Goal: Task Accomplishment & Management: Complete application form

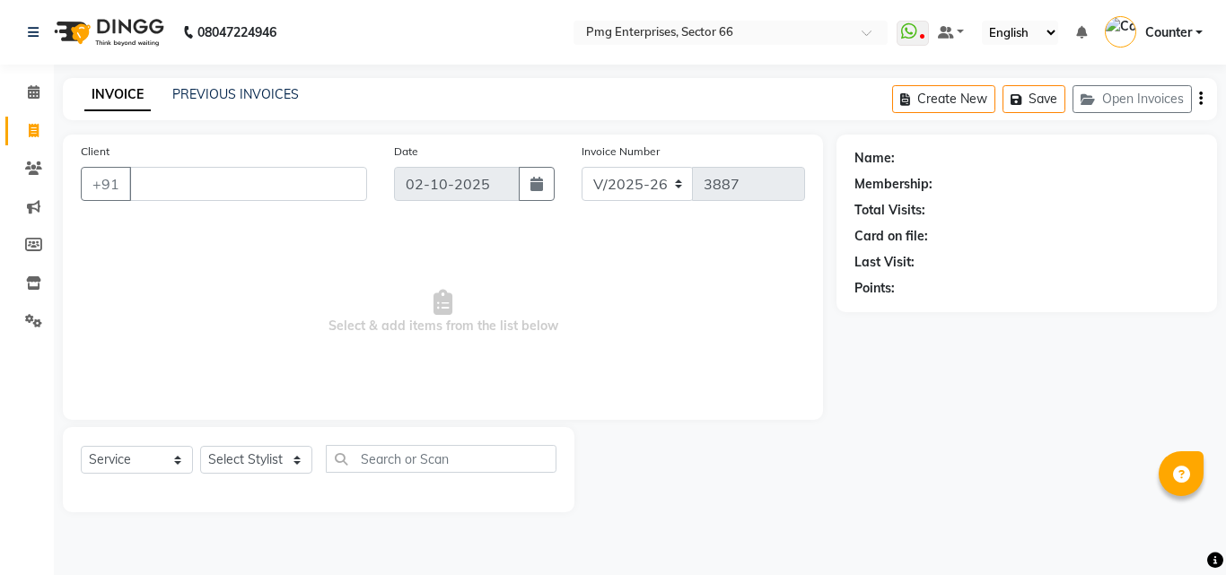
select select "889"
select select "service"
click at [245, 459] on select "Select Stylist [PERSON_NAME] Counter [PERSON_NAME] [PERSON_NAME] [PERSON_NAME] …" at bounding box center [256, 460] width 112 height 28
select select "14602"
click at [200, 446] on select "Select Stylist [PERSON_NAME] Counter [PERSON_NAME] [PERSON_NAME] [PERSON_NAME] …" at bounding box center [256, 460] width 112 height 28
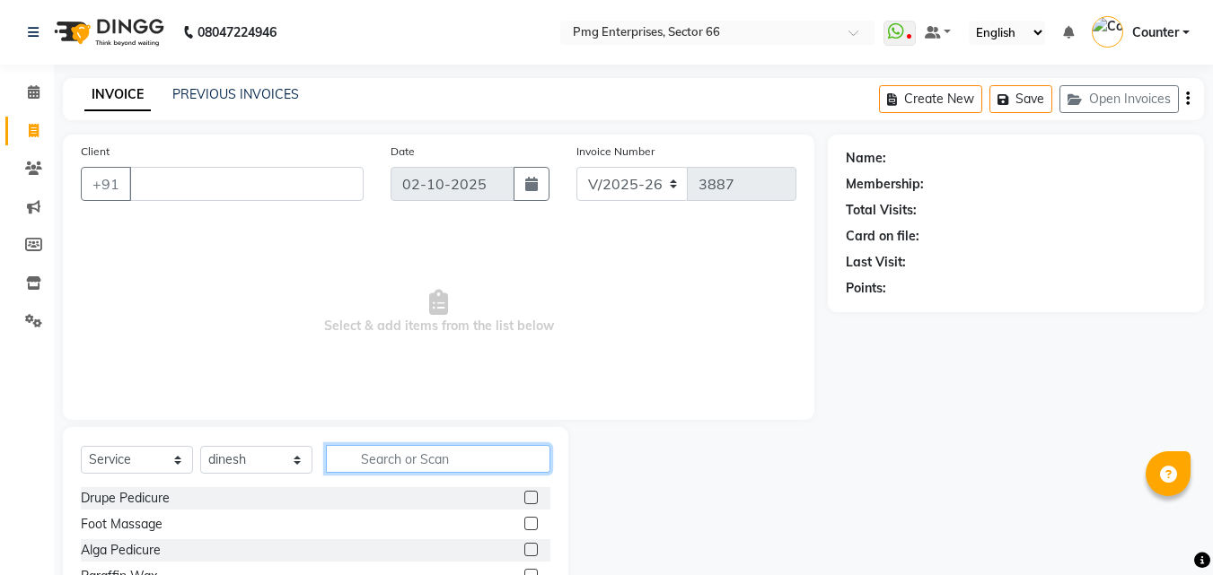
click at [386, 454] on input "text" at bounding box center [438, 459] width 224 height 28
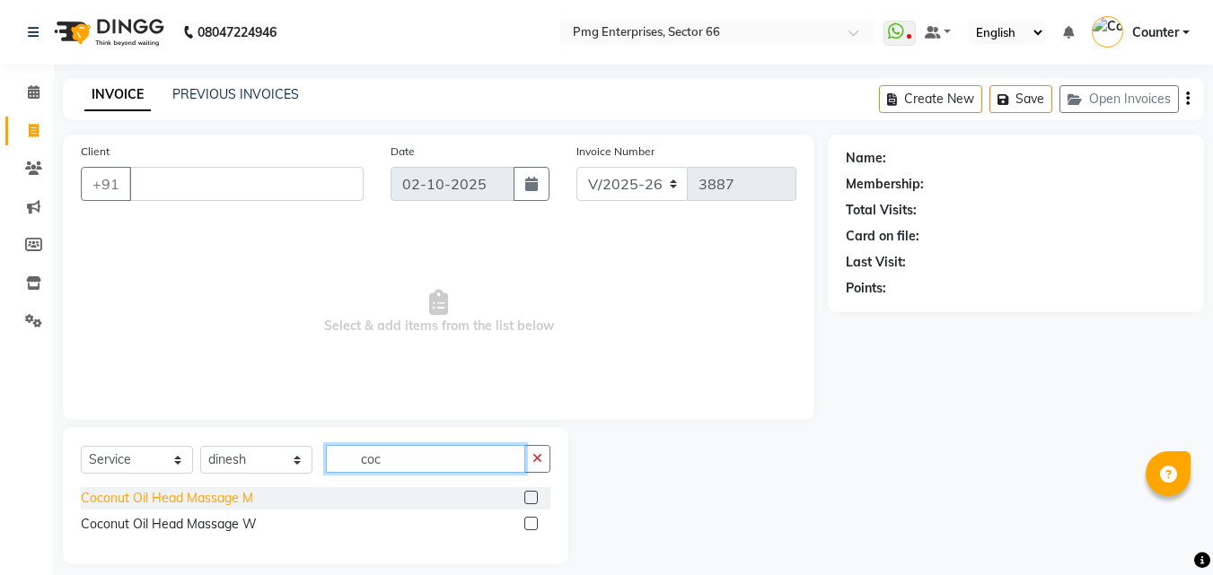
type input "coc"
click at [213, 503] on div "Coconut Oil Head Massage M" at bounding box center [167, 498] width 172 height 19
checkbox input "false"
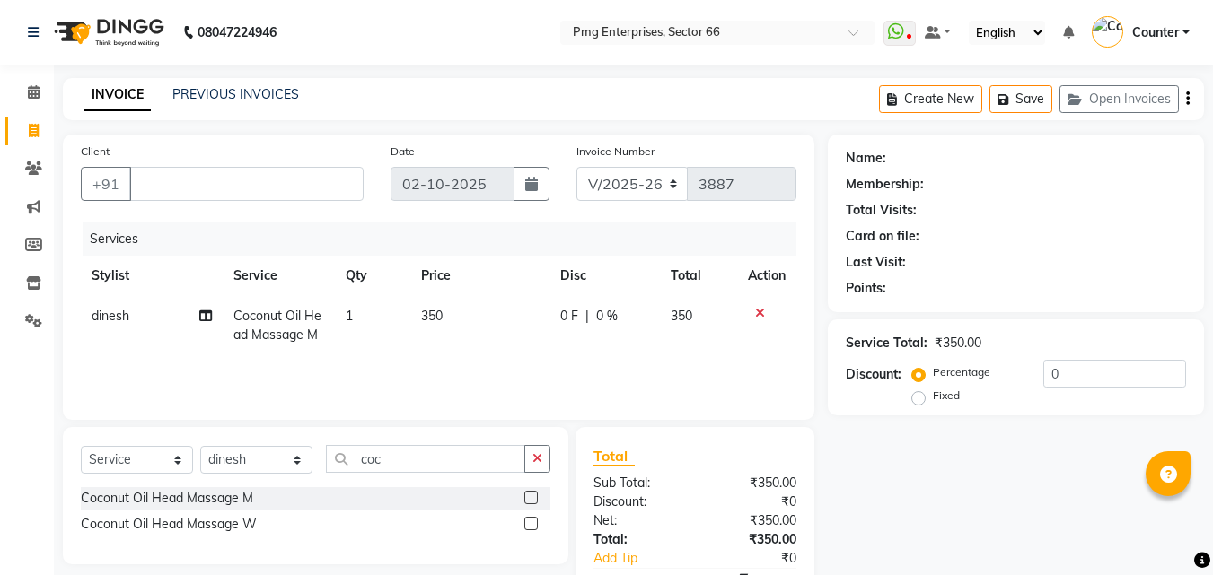
click at [452, 317] on td "350" at bounding box center [479, 325] width 139 height 59
select select "14602"
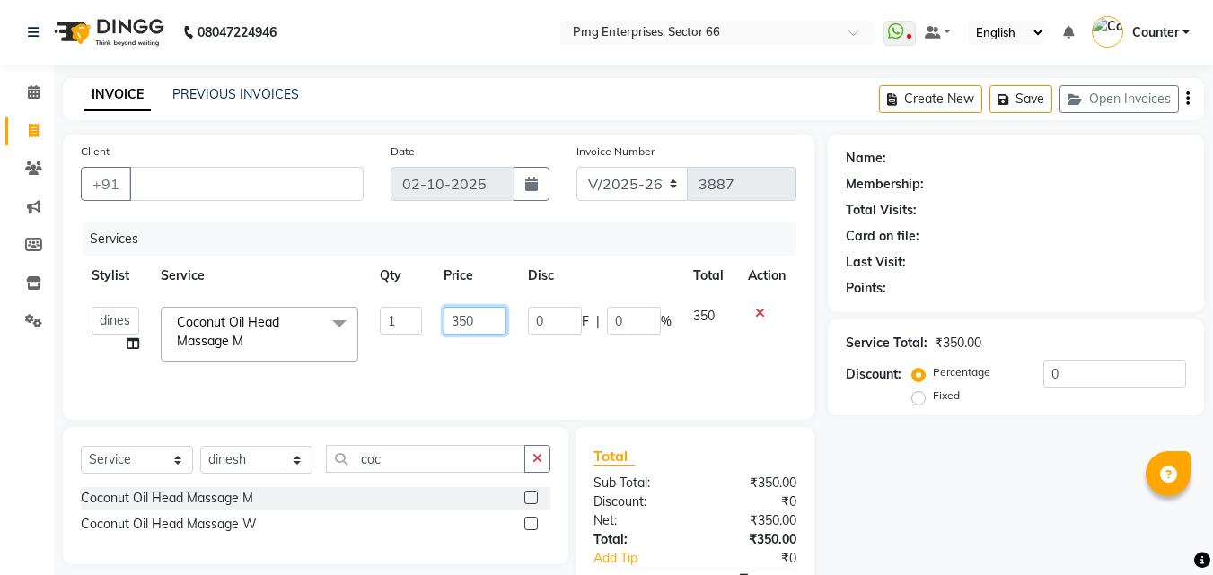
click at [487, 316] on input "350" at bounding box center [474, 321] width 62 height 28
type input "3"
type input "500"
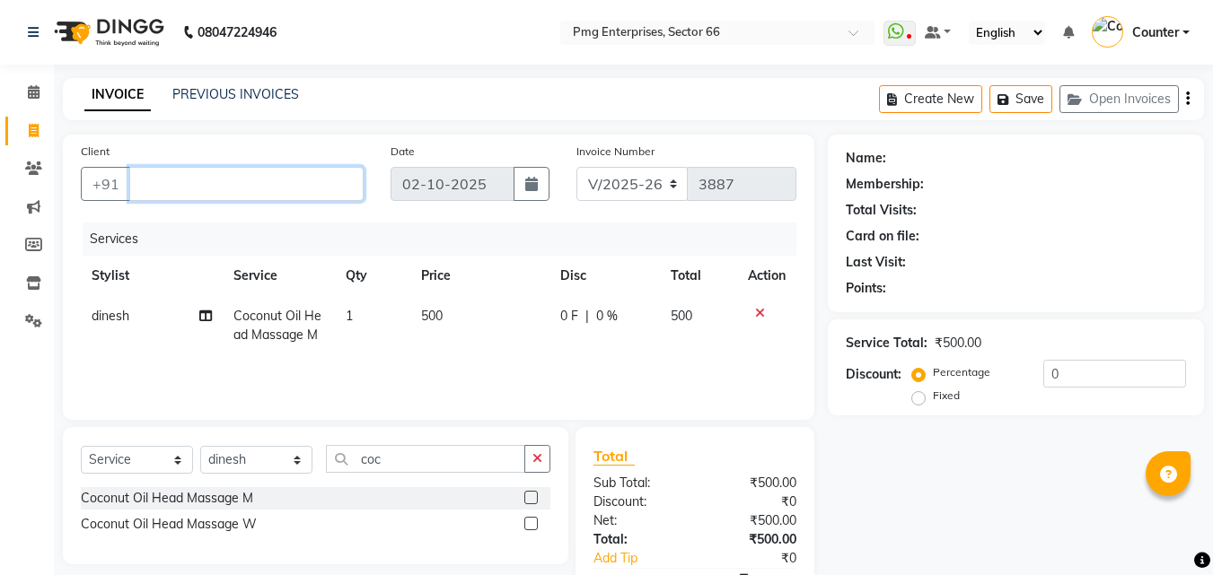
click at [293, 189] on input "Client" at bounding box center [246, 184] width 234 height 34
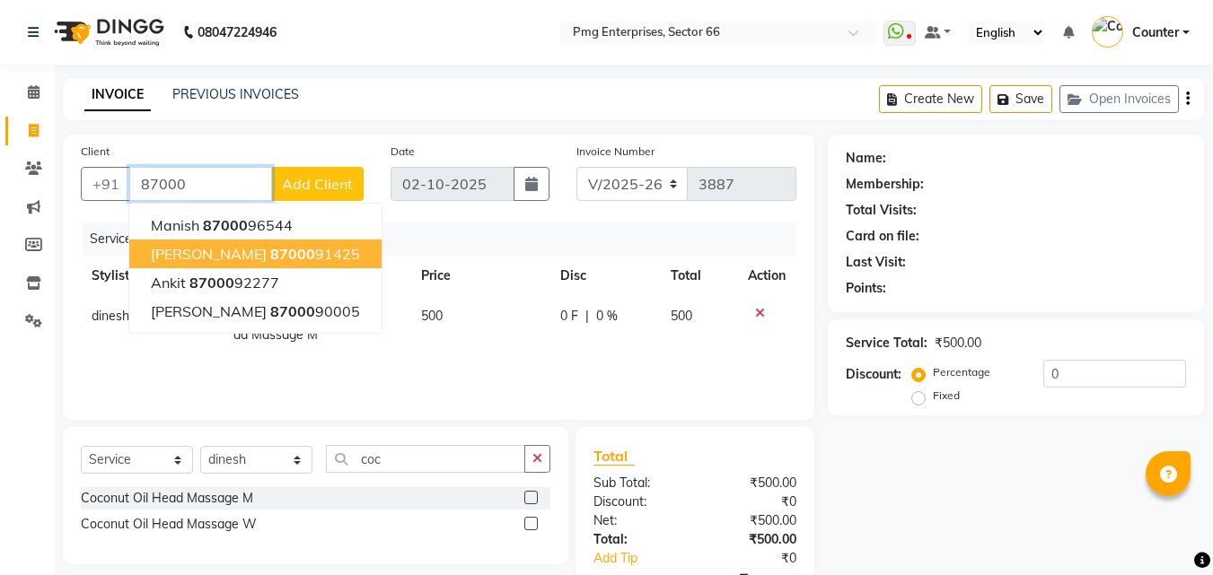
click at [296, 259] on span "87000" at bounding box center [292, 254] width 45 height 18
type input "8700091425"
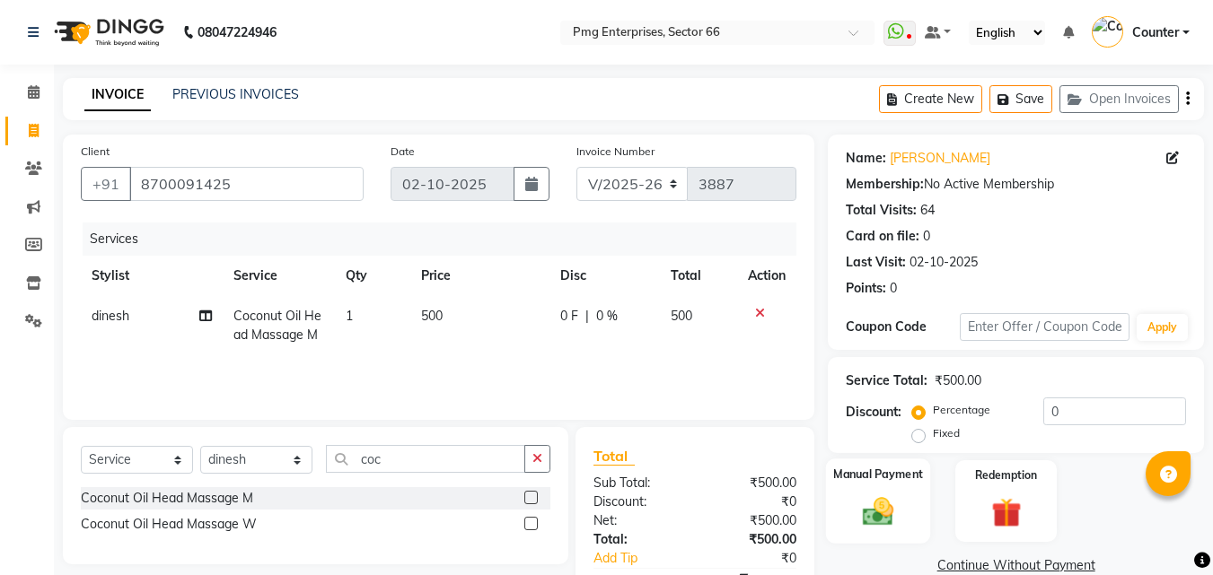
click at [885, 505] on img at bounding box center [878, 512] width 50 height 36
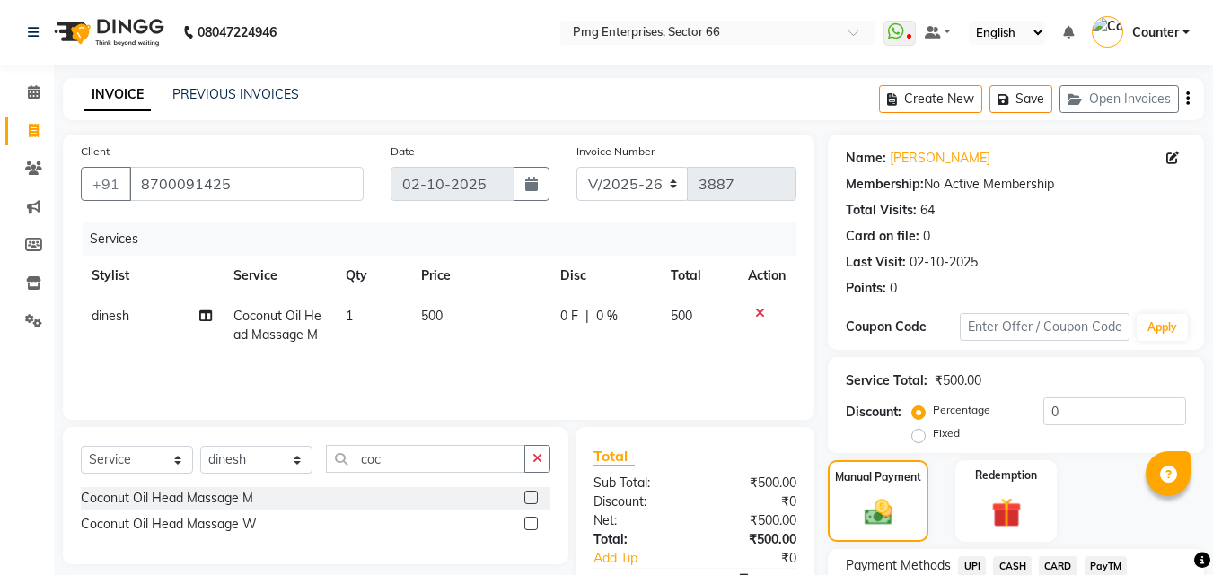
click at [1006, 565] on span "CASH" at bounding box center [1012, 566] width 39 height 21
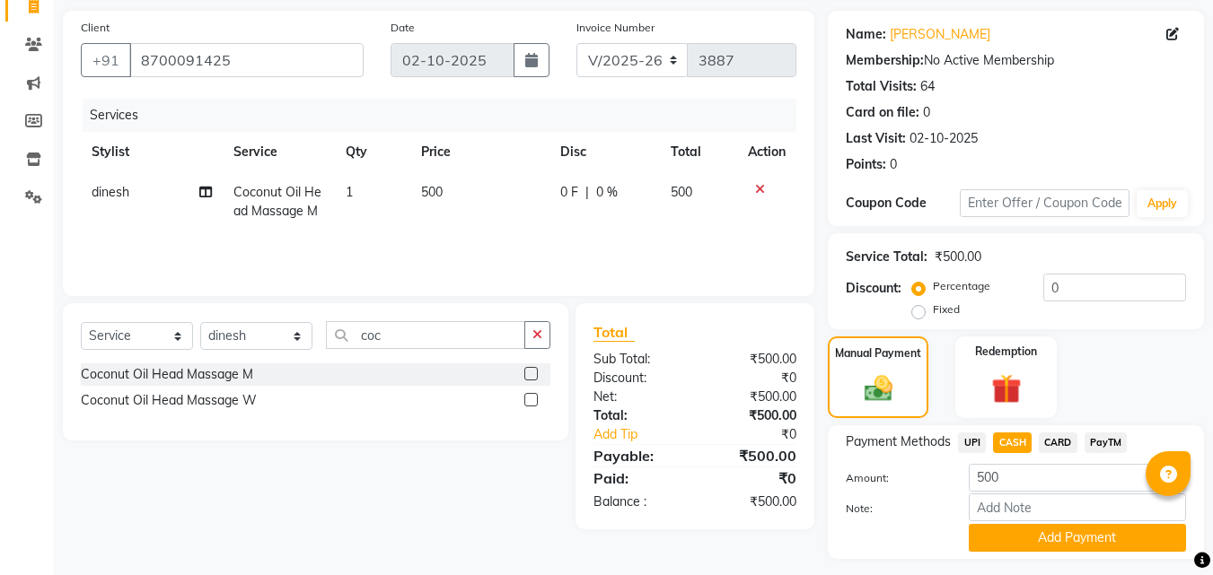
scroll to position [144, 0]
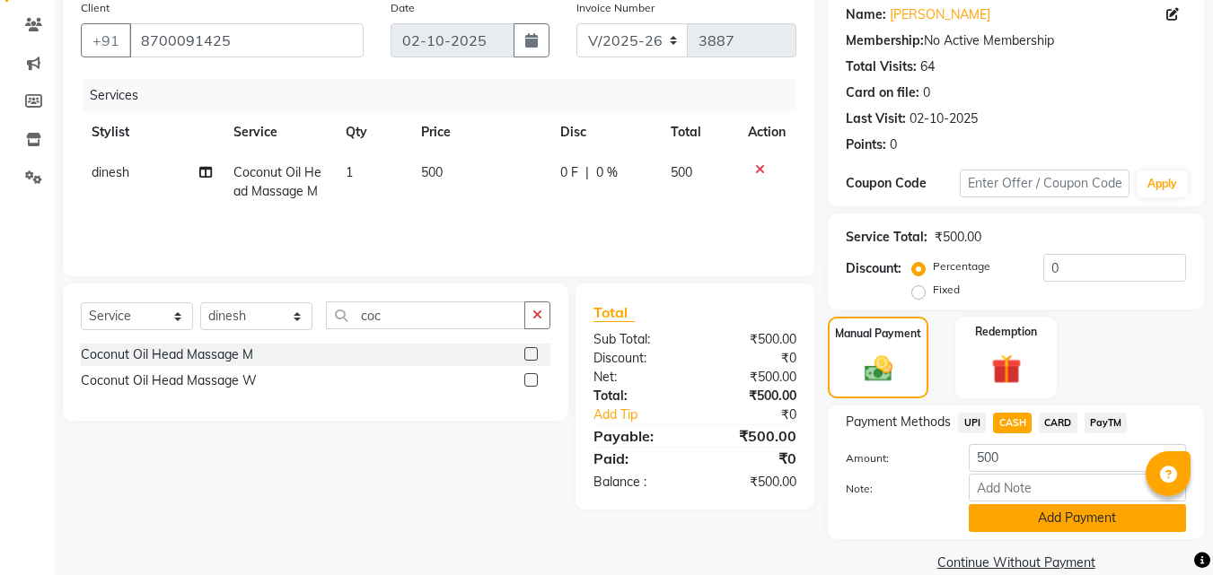
click at [1096, 521] on button "Add Payment" at bounding box center [1076, 518] width 217 height 28
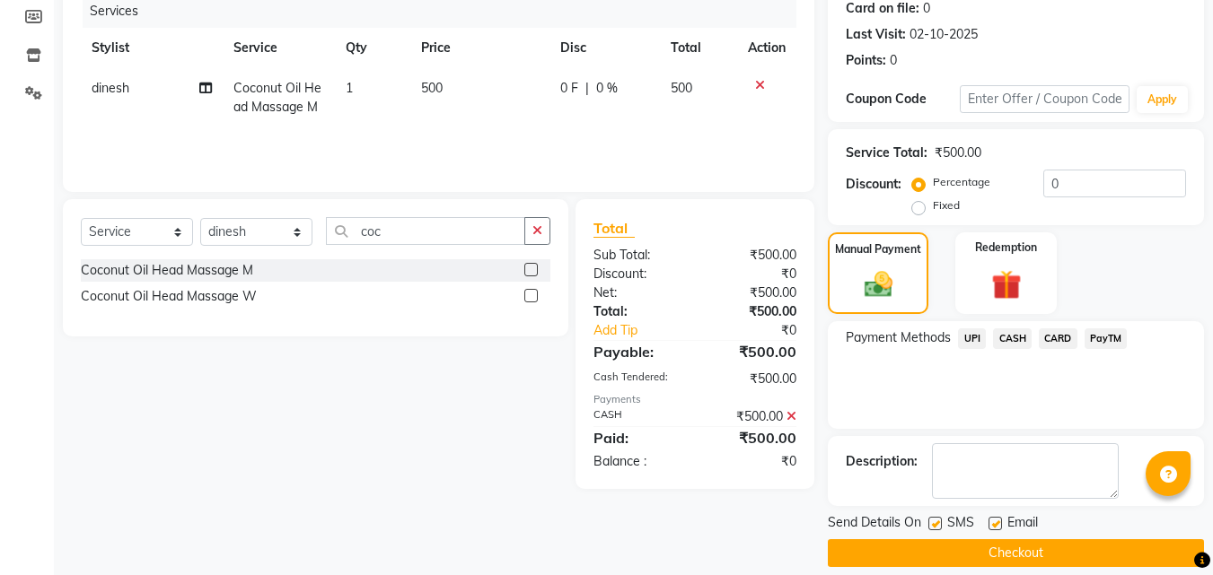
scroll to position [247, 0]
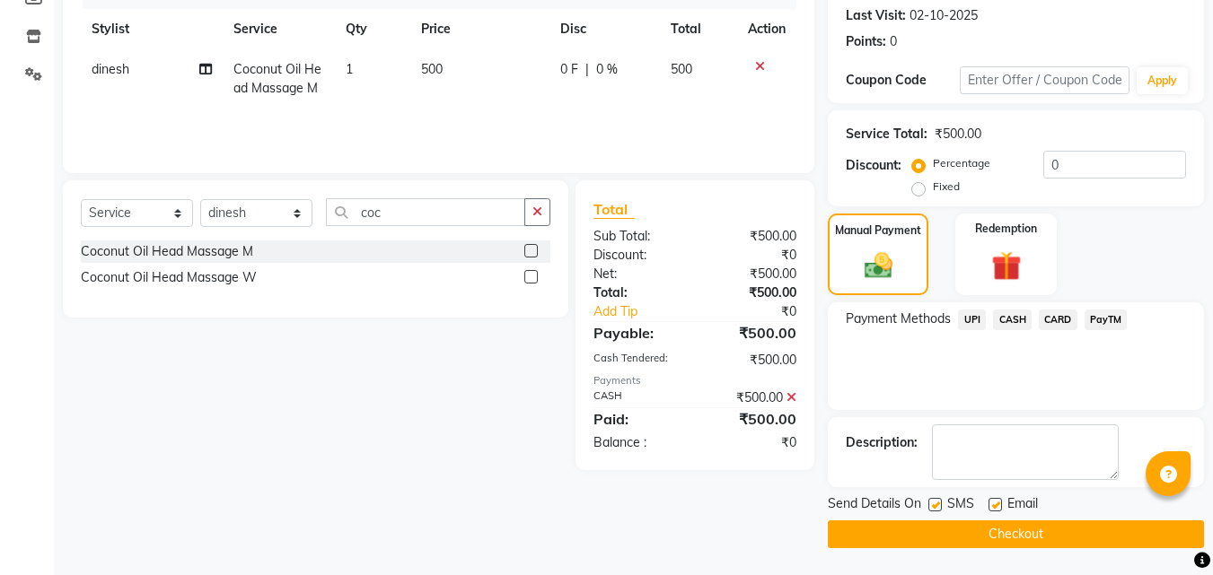
click at [1024, 531] on button "Checkout" at bounding box center [1016, 535] width 376 height 28
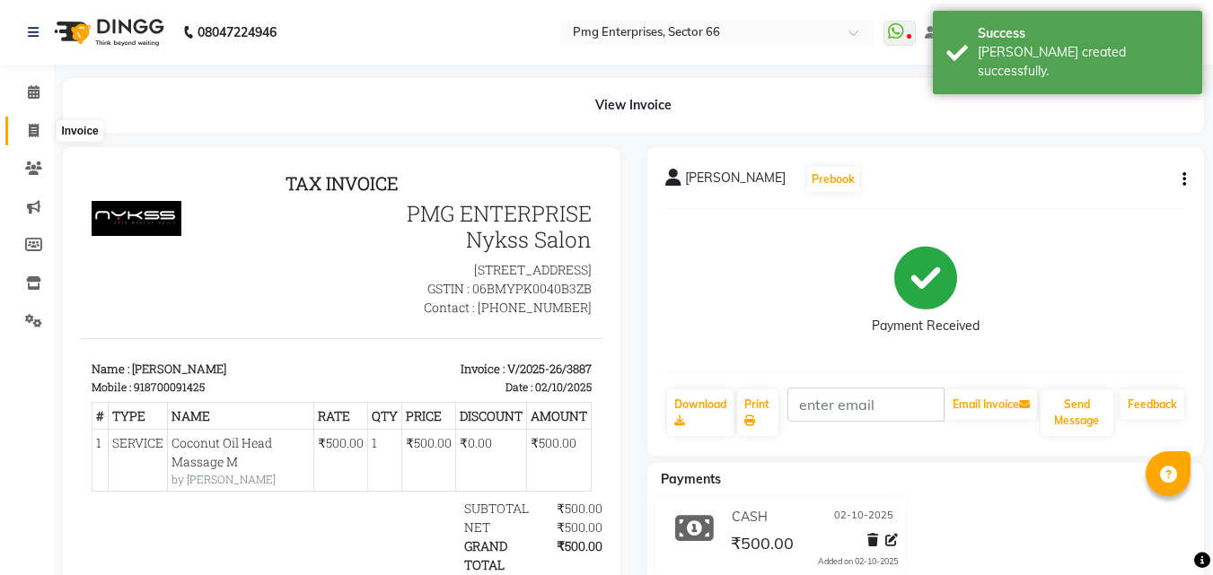
click at [33, 129] on icon at bounding box center [34, 130] width 10 height 13
select select "service"
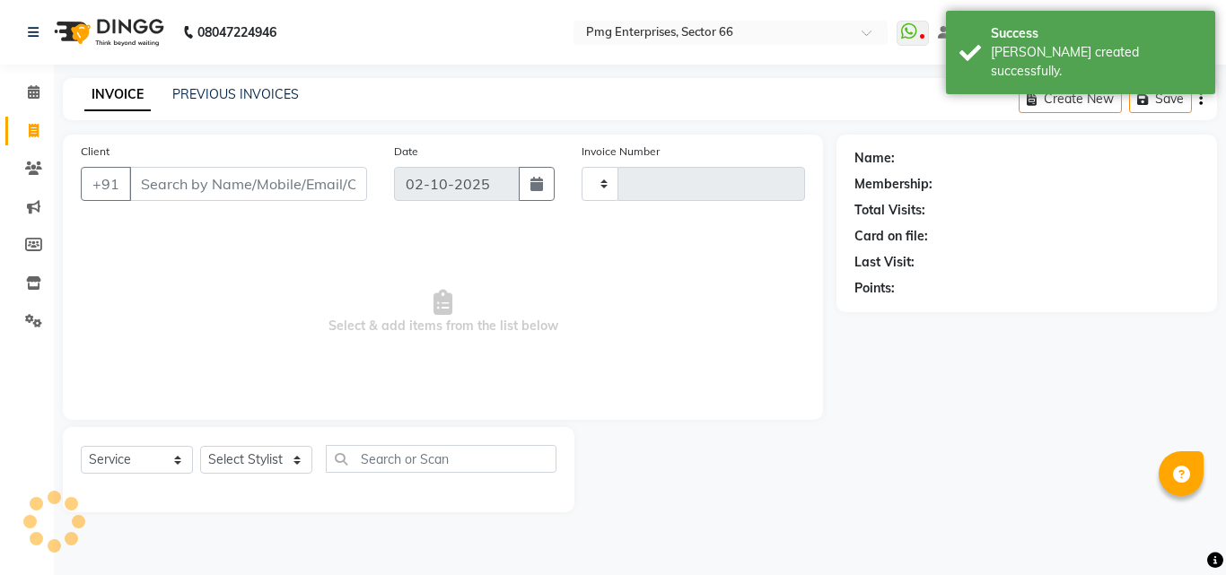
type input "3888"
select select "889"
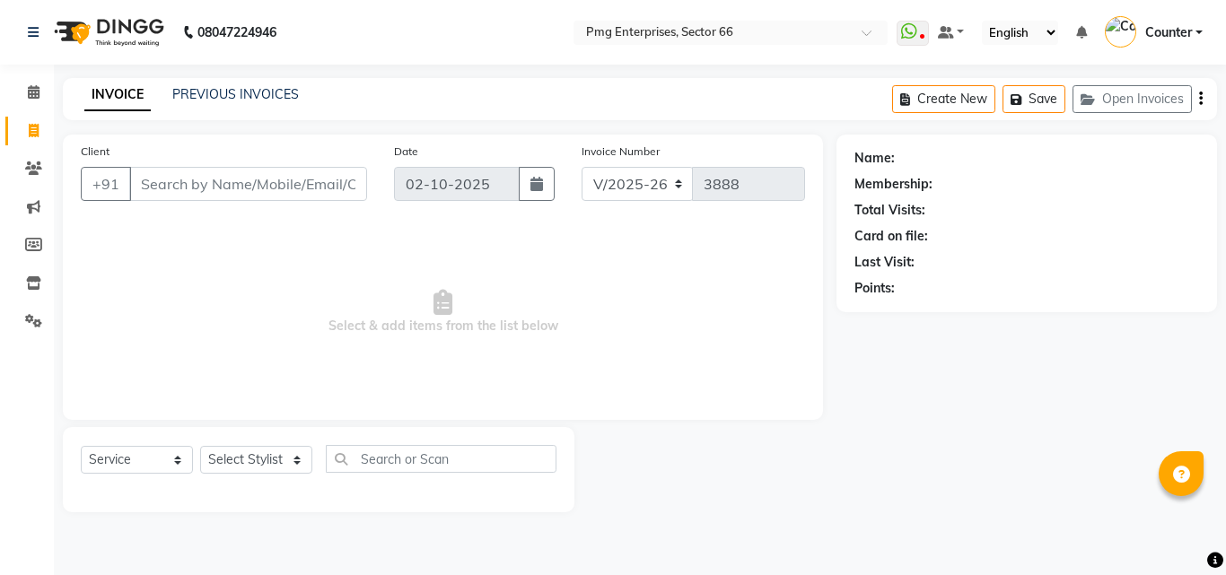
click at [230, 186] on input "Client" at bounding box center [248, 184] width 238 height 34
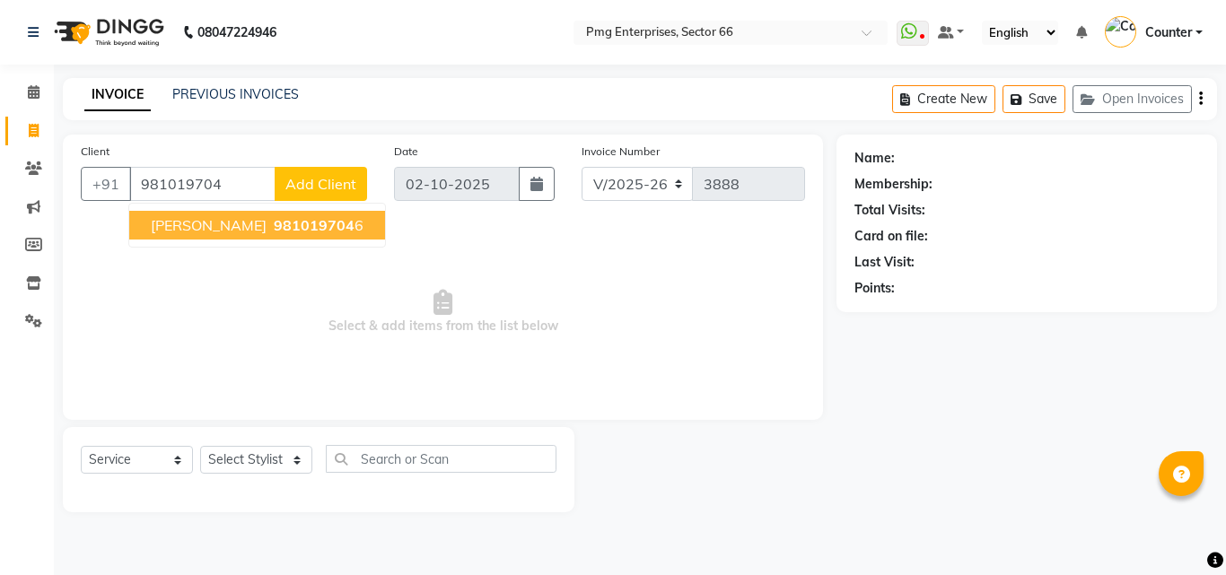
click at [274, 229] on span "981019704" at bounding box center [314, 225] width 81 height 18
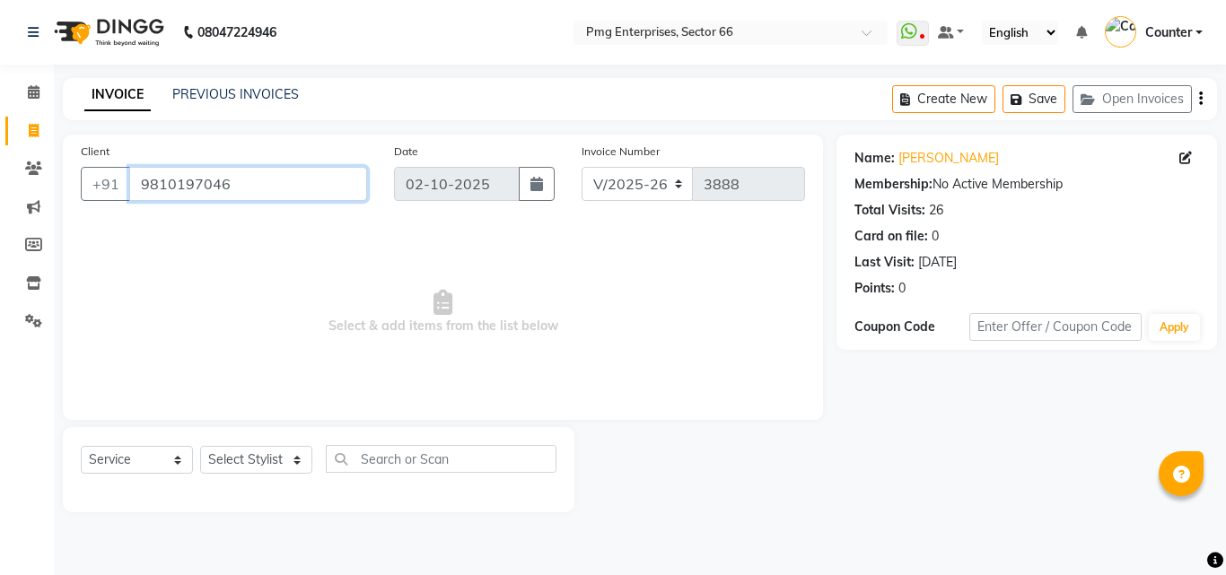
click at [276, 181] on input "9810197046" at bounding box center [248, 184] width 238 height 34
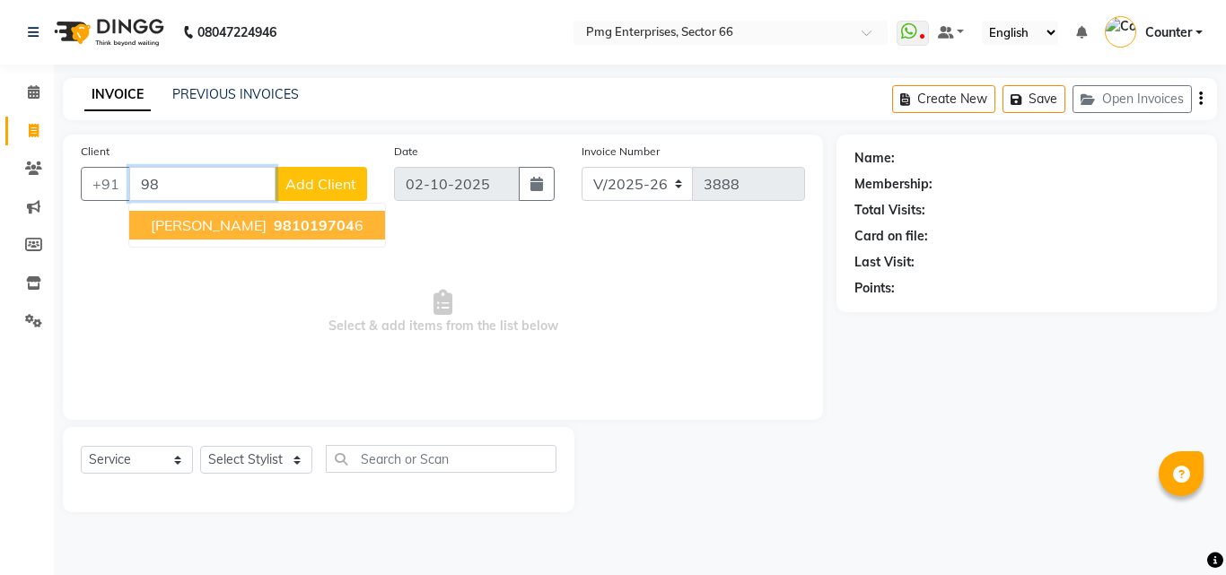
type input "9"
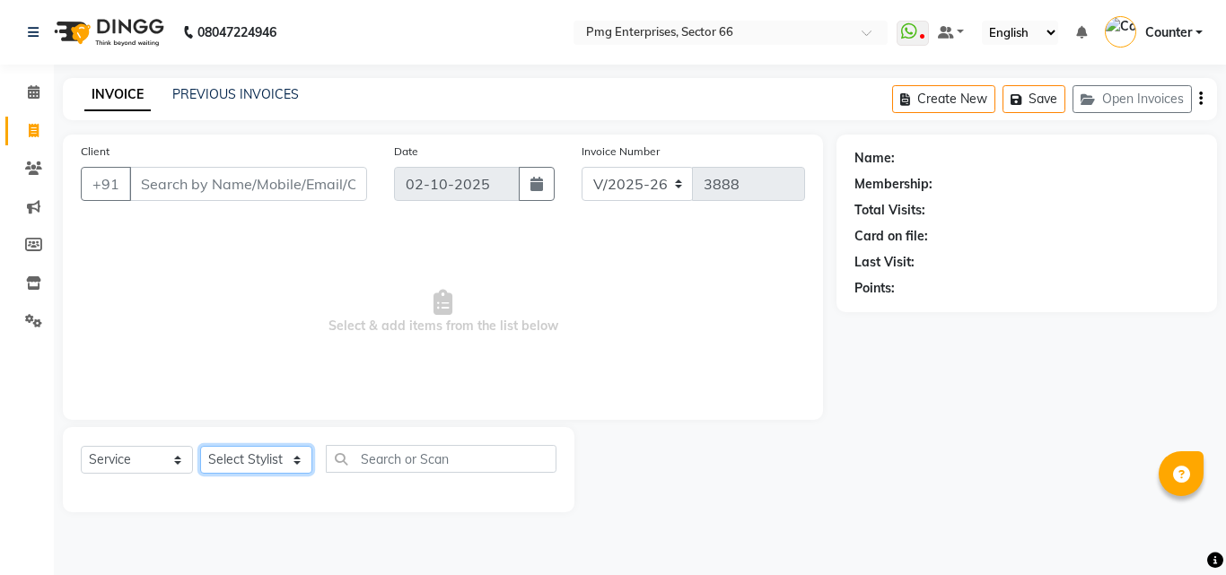
click at [249, 456] on select "Select Stylist [PERSON_NAME] Counter [PERSON_NAME] [PERSON_NAME] [PERSON_NAME] …" at bounding box center [256, 460] width 112 height 28
select select "49466"
click at [200, 446] on select "Select Stylist [PERSON_NAME] Counter [PERSON_NAME] [PERSON_NAME] [PERSON_NAME] …" at bounding box center [256, 460] width 112 height 28
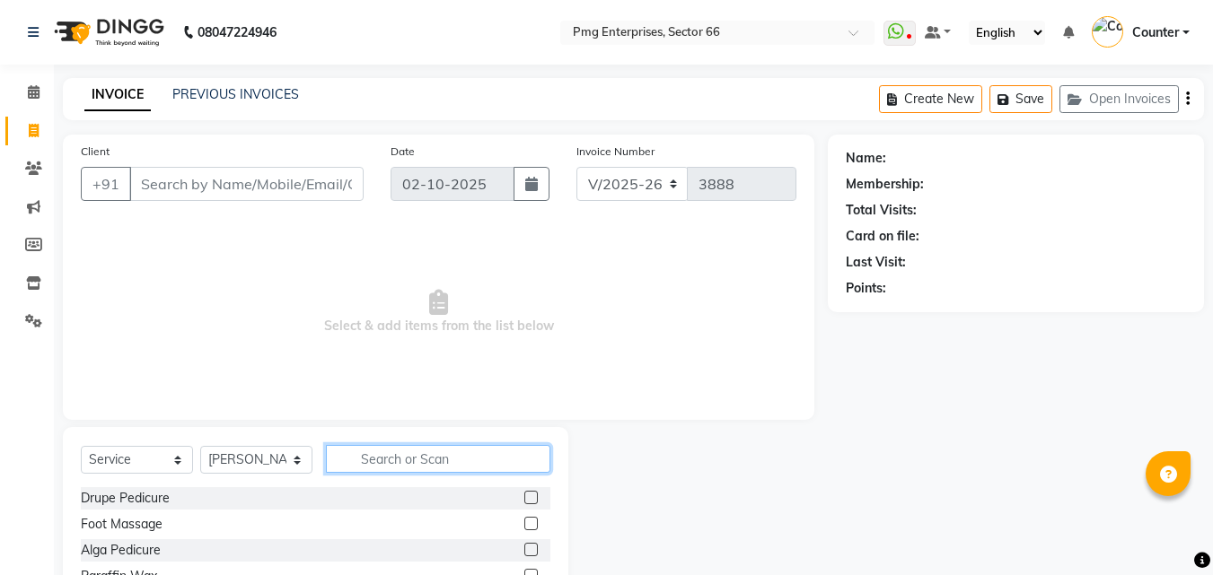
click at [401, 469] on input "text" at bounding box center [438, 459] width 224 height 28
type input "sha"
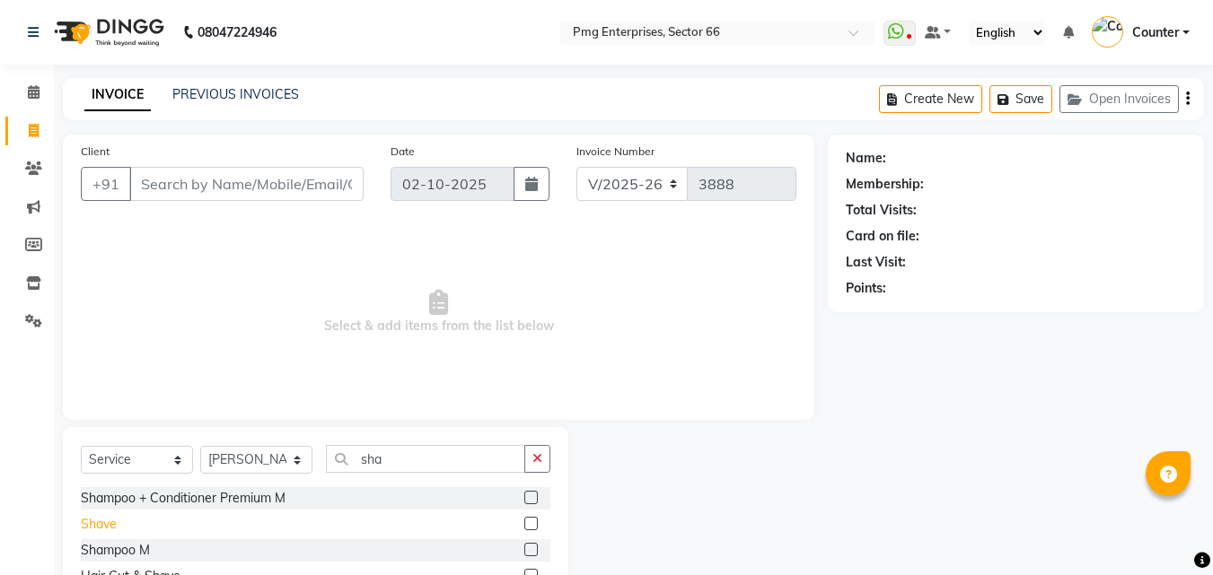
click at [106, 523] on div "Shave" at bounding box center [99, 524] width 36 height 19
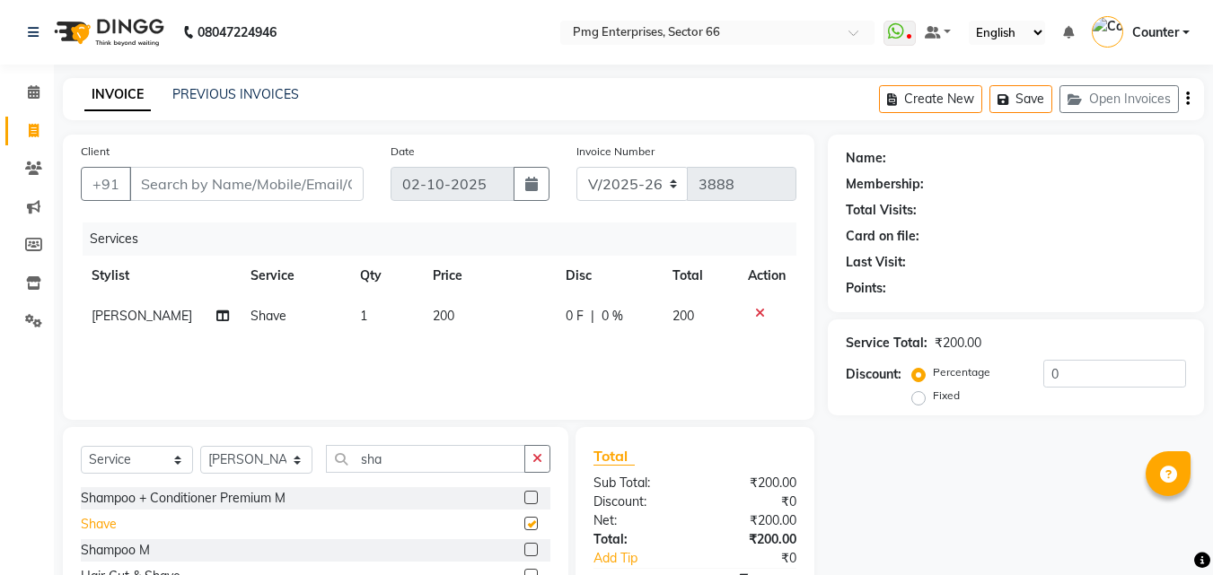
checkbox input "false"
click at [255, 185] on input "Client" at bounding box center [246, 184] width 234 height 34
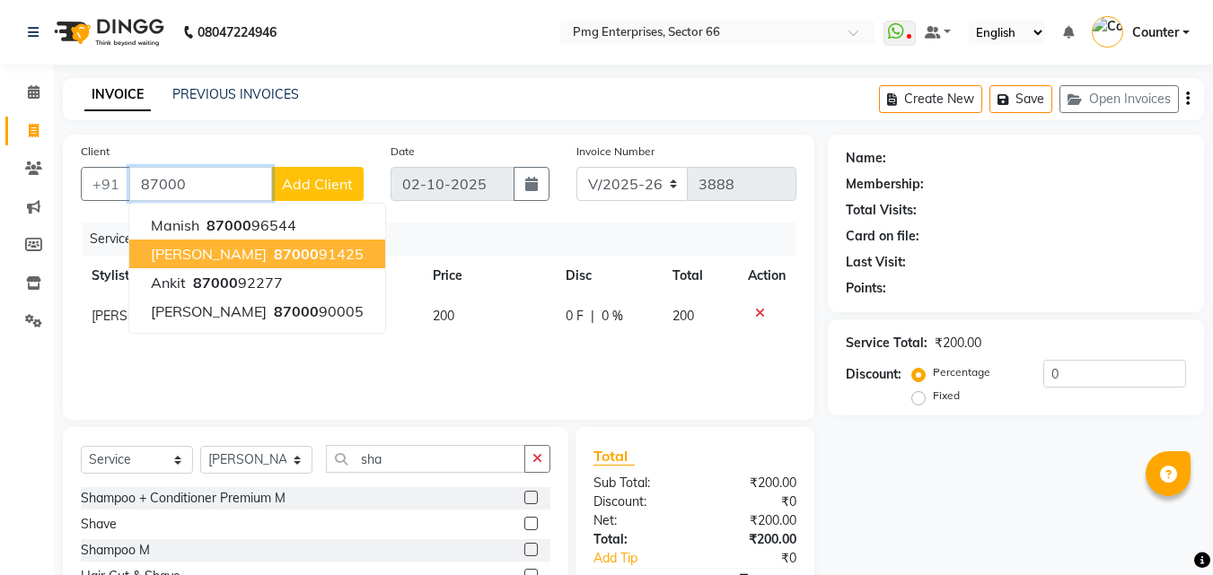
click at [285, 251] on span "87000" at bounding box center [296, 254] width 45 height 18
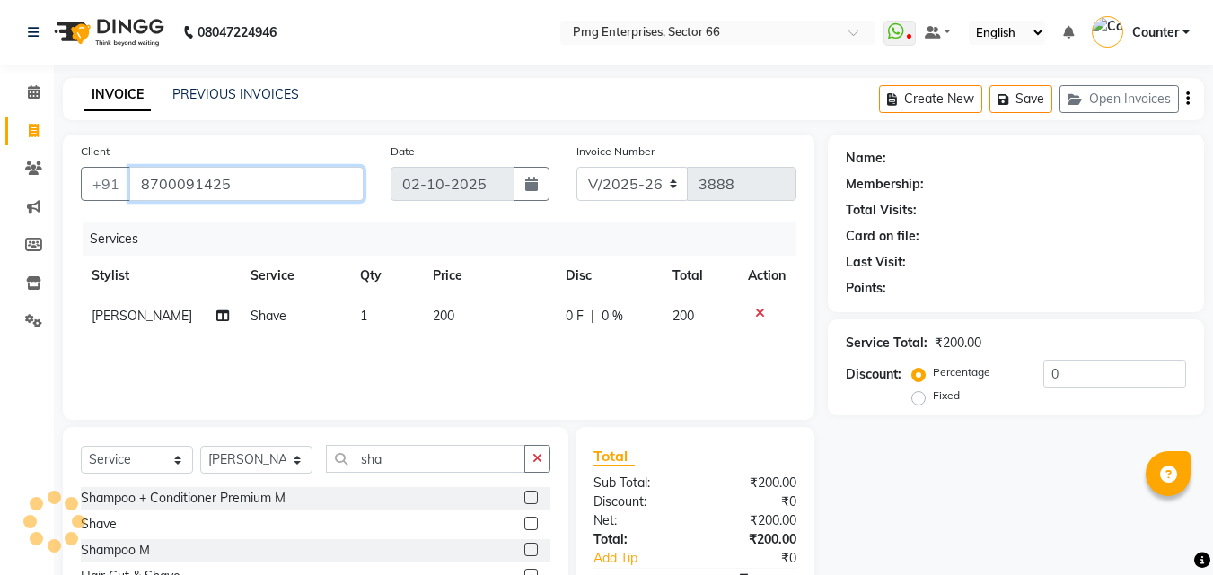
type input "8700091425"
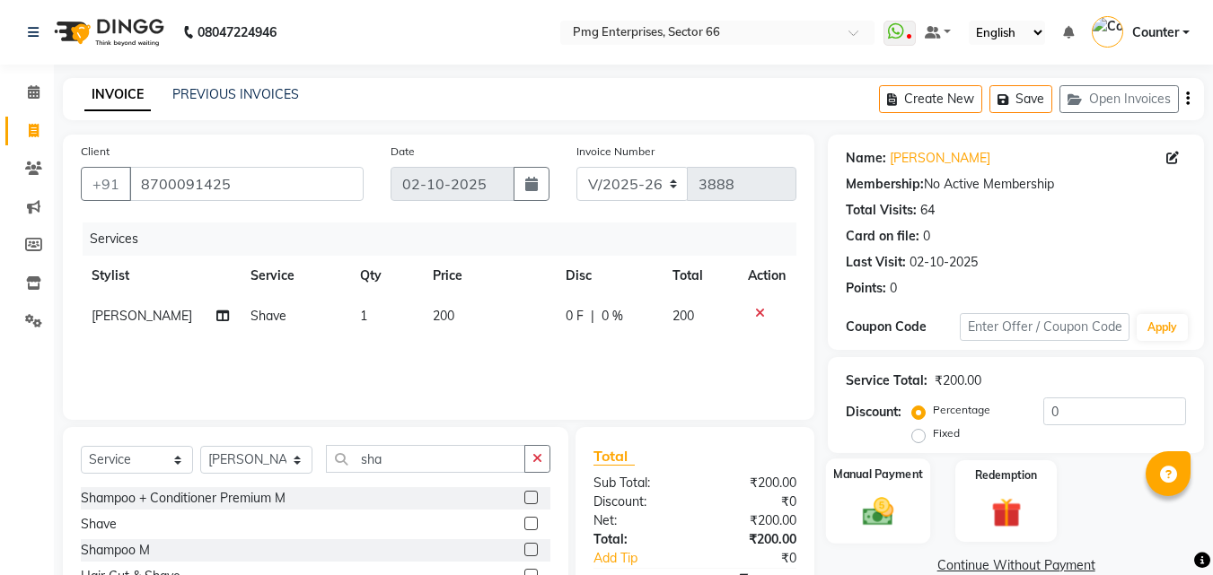
click at [881, 515] on img at bounding box center [878, 512] width 50 height 36
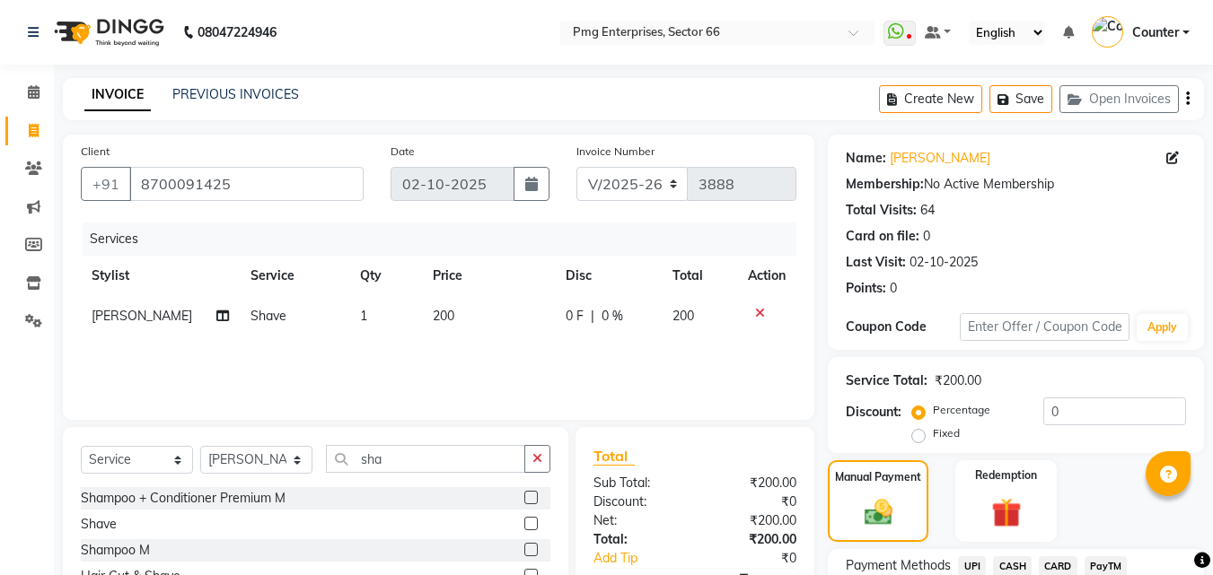
click at [970, 565] on span "UPI" at bounding box center [972, 566] width 28 height 21
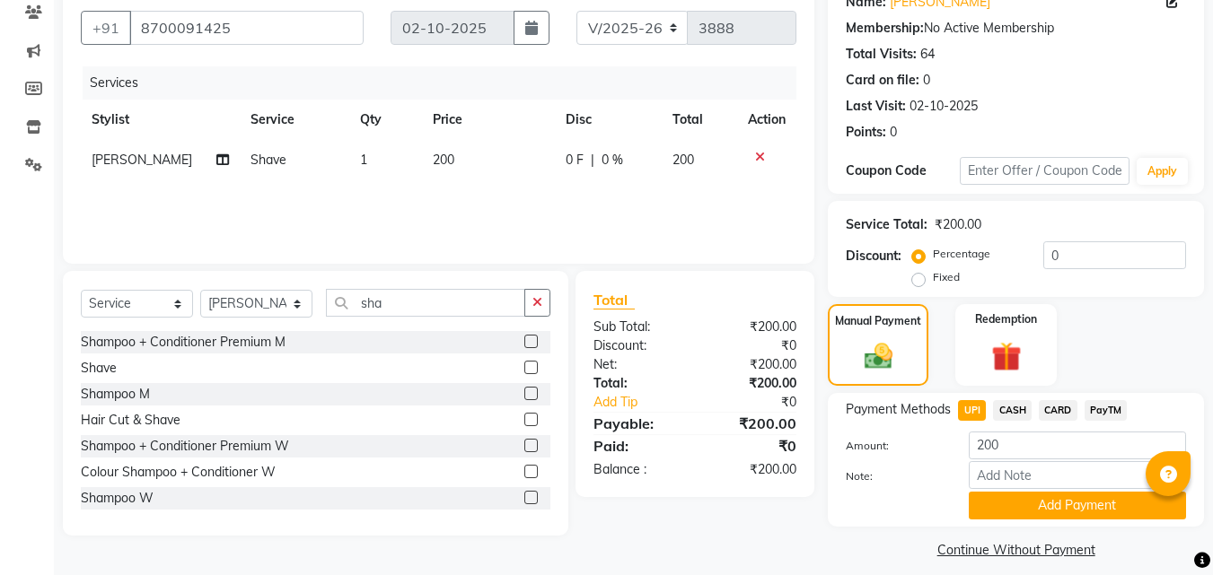
scroll to position [171, 0]
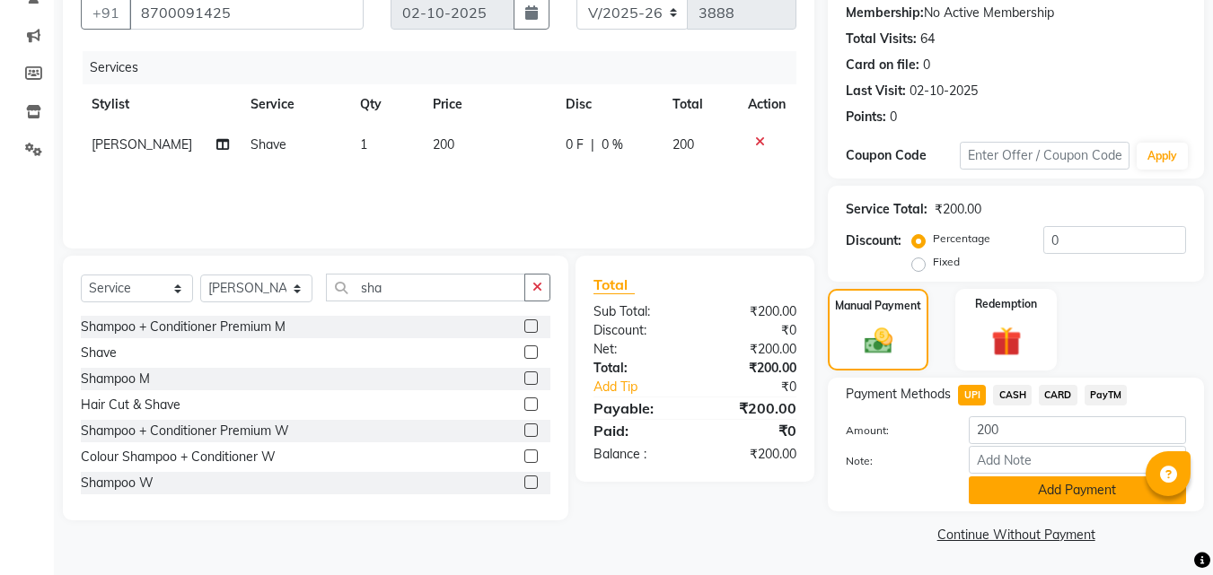
click at [1051, 486] on button "Add Payment" at bounding box center [1076, 491] width 217 height 28
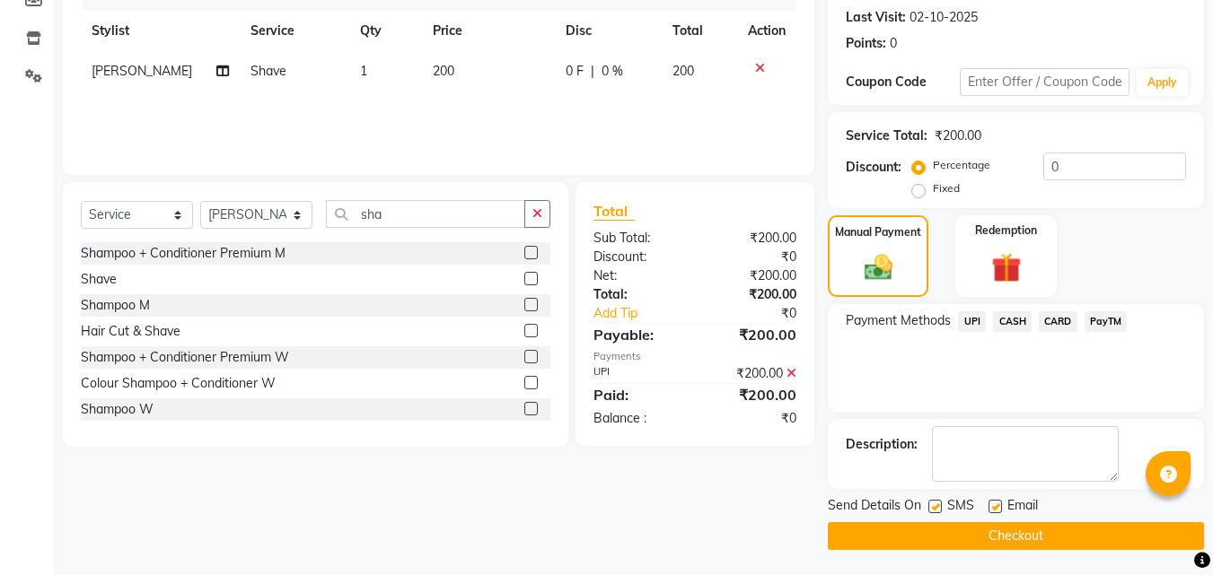
scroll to position [247, 0]
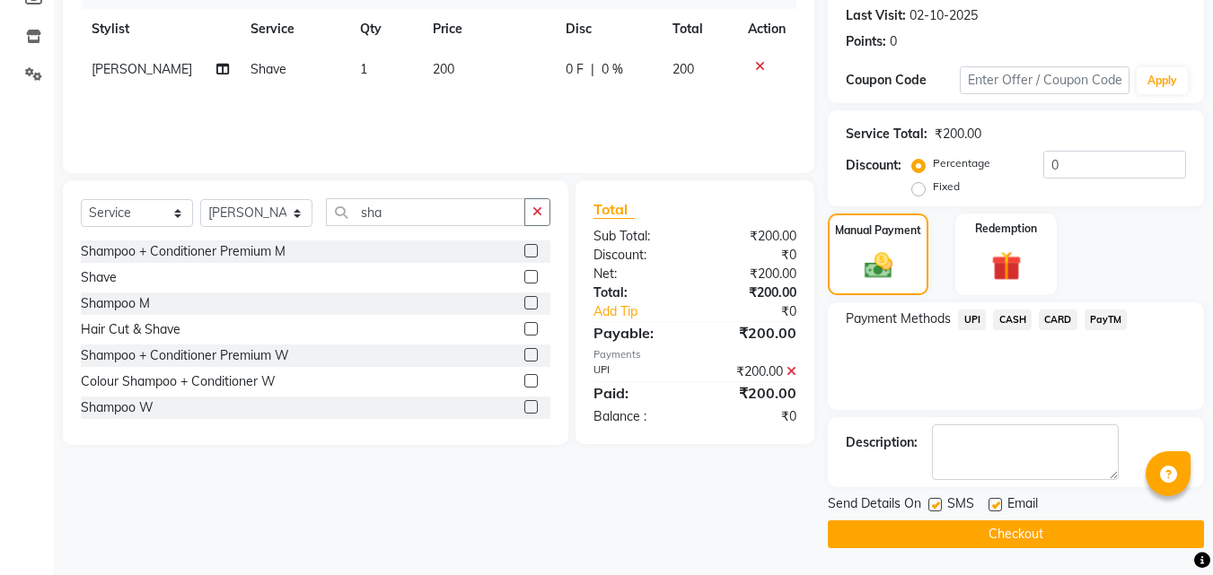
click at [1012, 522] on button "Checkout" at bounding box center [1016, 535] width 376 height 28
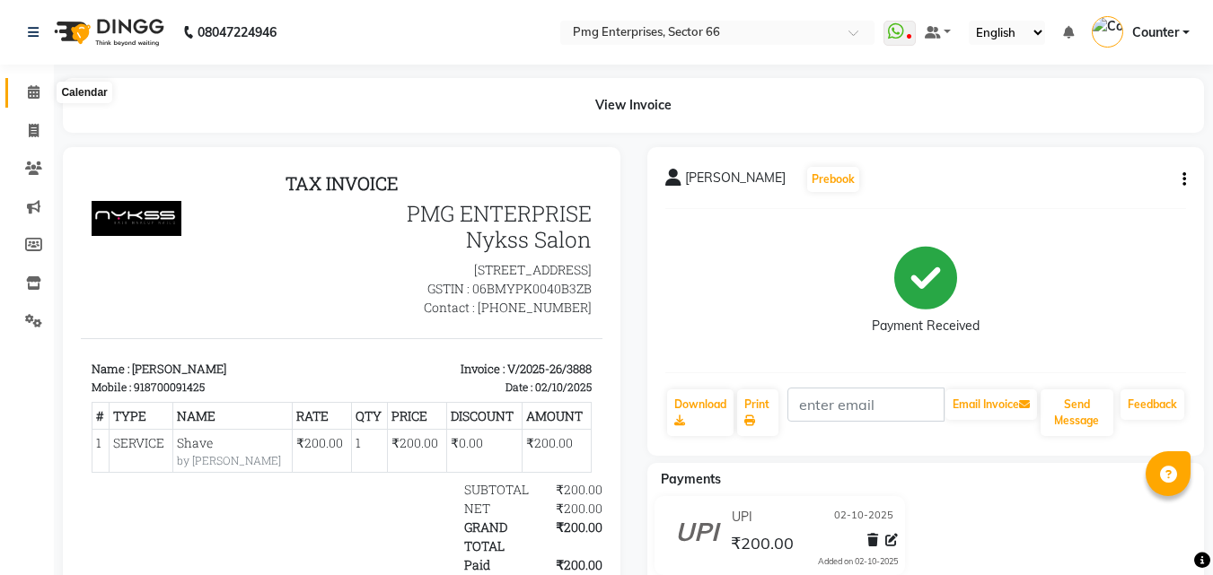
click at [29, 87] on icon at bounding box center [34, 91] width 12 height 13
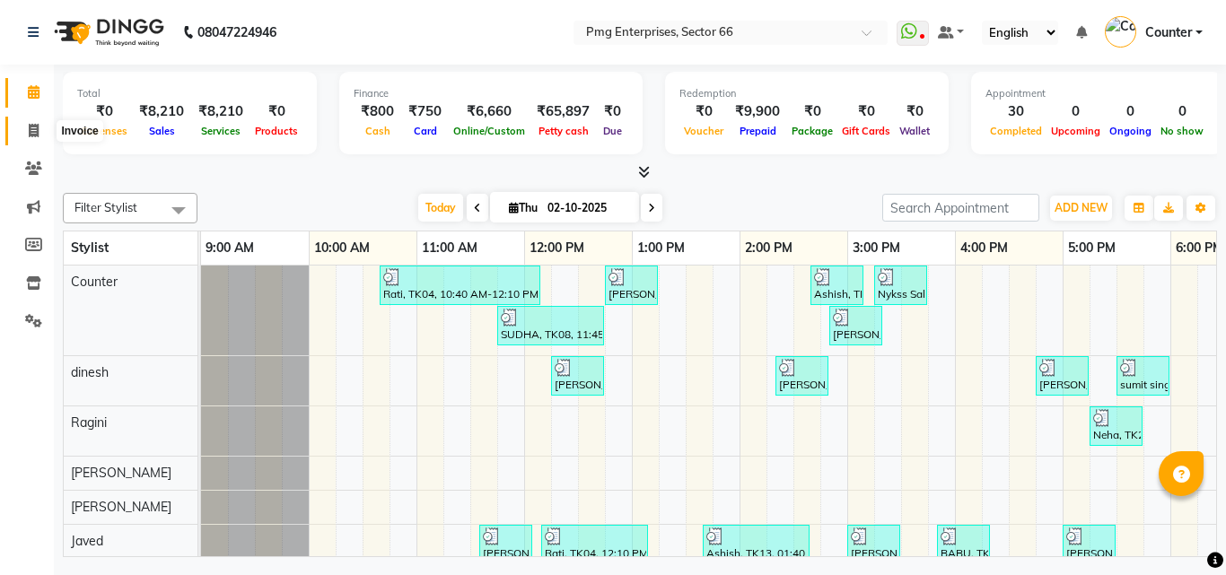
click at [29, 122] on span at bounding box center [33, 131] width 31 height 21
select select "service"
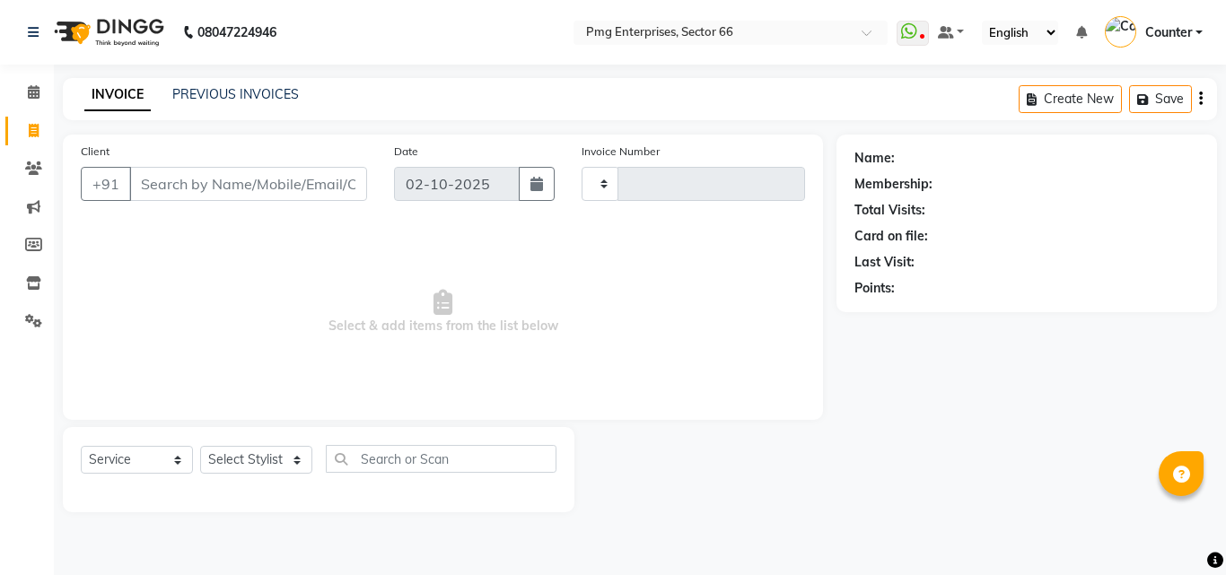
click at [201, 171] on input "Client" at bounding box center [248, 184] width 238 height 34
click at [188, 183] on input "Client" at bounding box center [248, 184] width 238 height 34
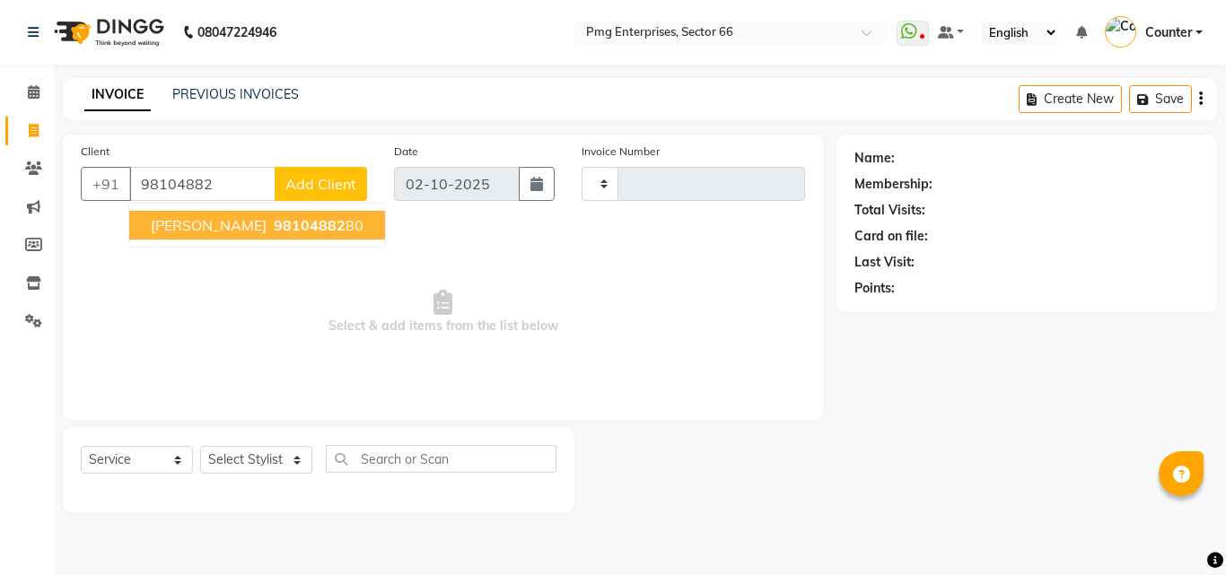
click at [274, 225] on span "98104882" at bounding box center [310, 225] width 72 height 18
type input "9810488280"
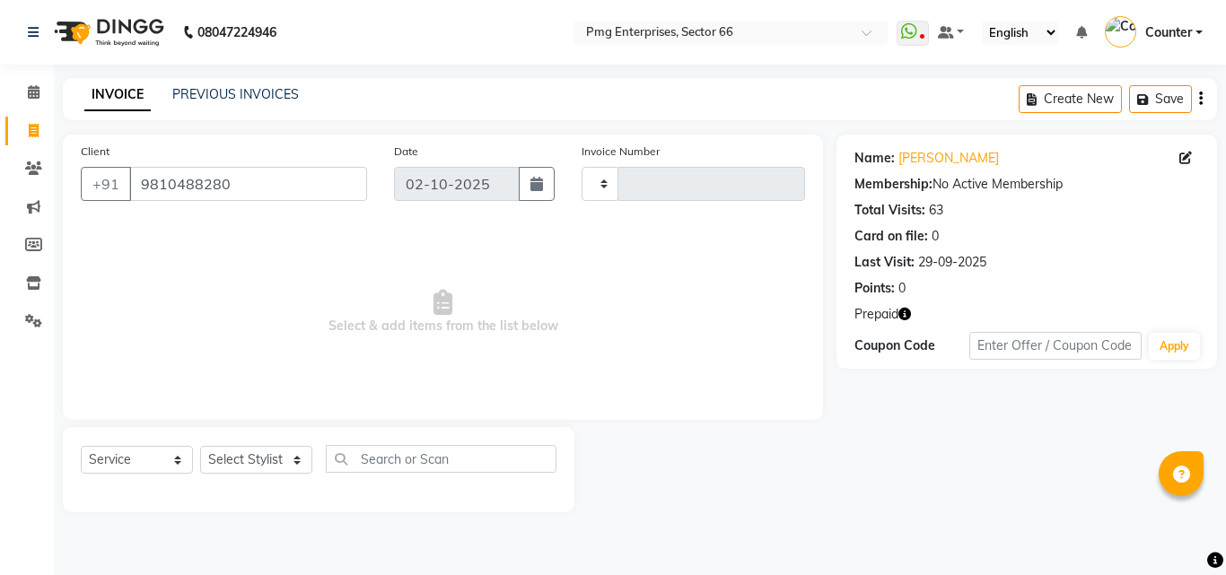
click at [905, 312] on icon "button" at bounding box center [904, 314] width 13 height 13
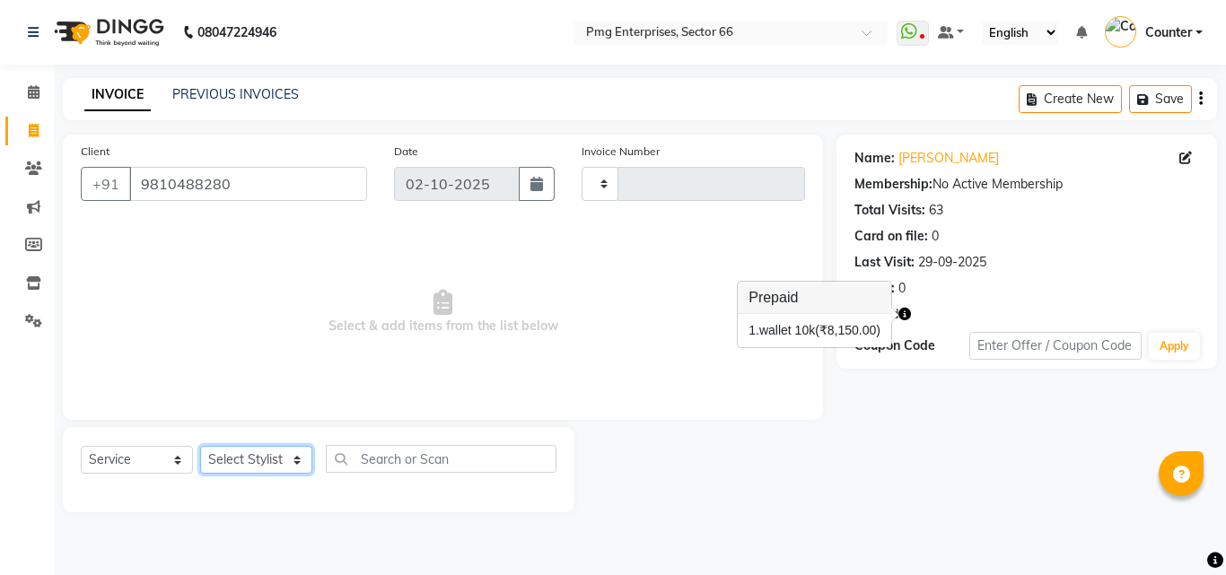
click at [251, 456] on select "Select Stylist" at bounding box center [256, 460] width 112 height 28
click at [200, 446] on select "Select Stylist" at bounding box center [256, 460] width 112 height 28
click at [262, 451] on select "Select Stylist" at bounding box center [256, 460] width 112 height 28
click at [200, 446] on select "Select Stylist" at bounding box center [256, 460] width 112 height 28
click at [262, 459] on select "Select Stylist" at bounding box center [256, 460] width 112 height 28
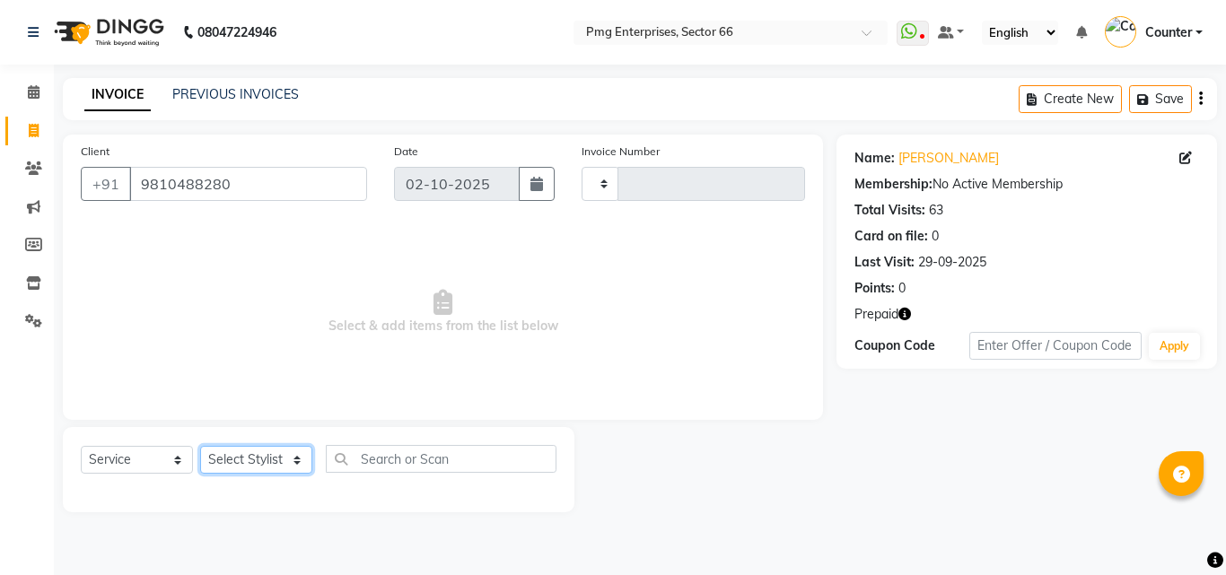
click at [200, 446] on select "Select Stylist" at bounding box center [256, 460] width 112 height 28
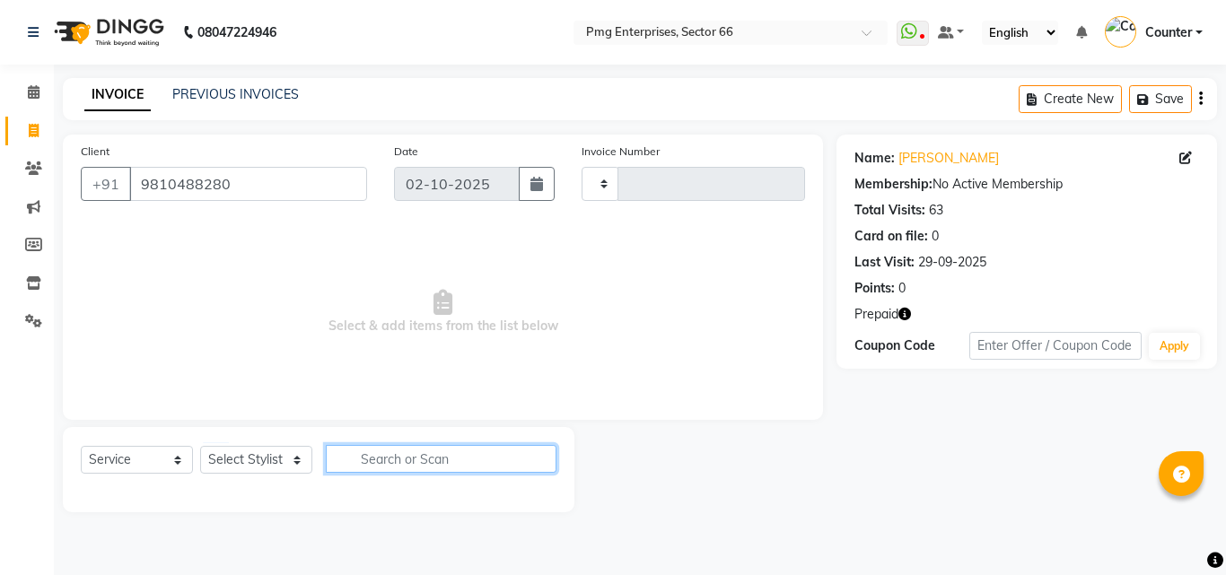
click at [397, 458] on input "text" at bounding box center [441, 459] width 231 height 28
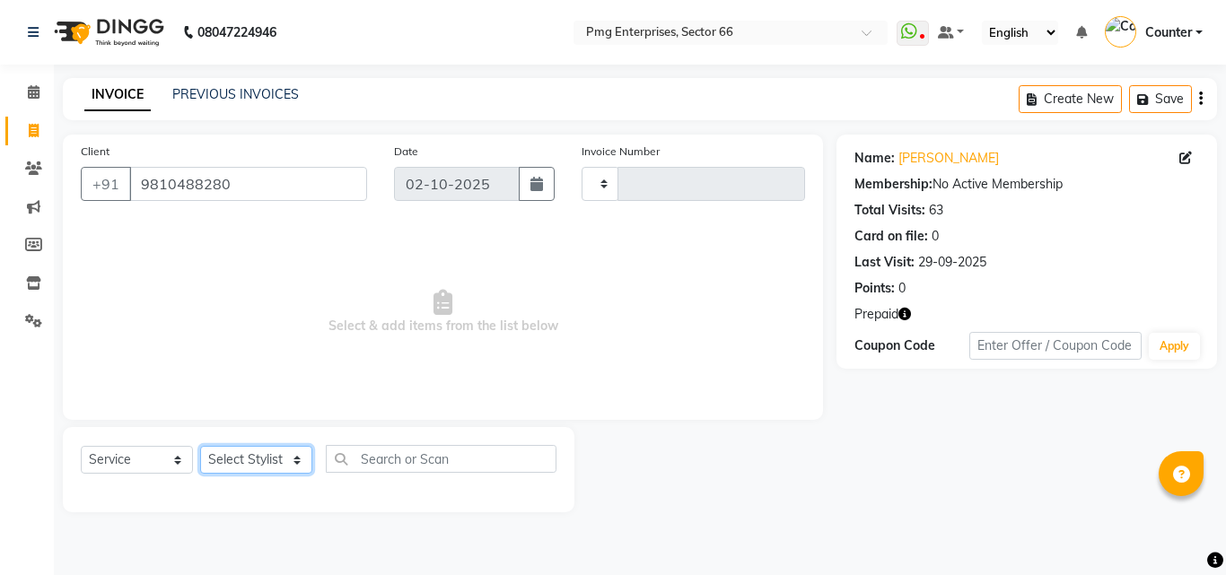
click at [273, 458] on select "Select Stylist" at bounding box center [256, 460] width 112 height 28
click at [118, 465] on select "Select Service Product Membership Package Voucher Prepaid Gift Card" at bounding box center [137, 460] width 112 height 28
click at [242, 458] on select "Select Stylist" at bounding box center [256, 460] width 112 height 28
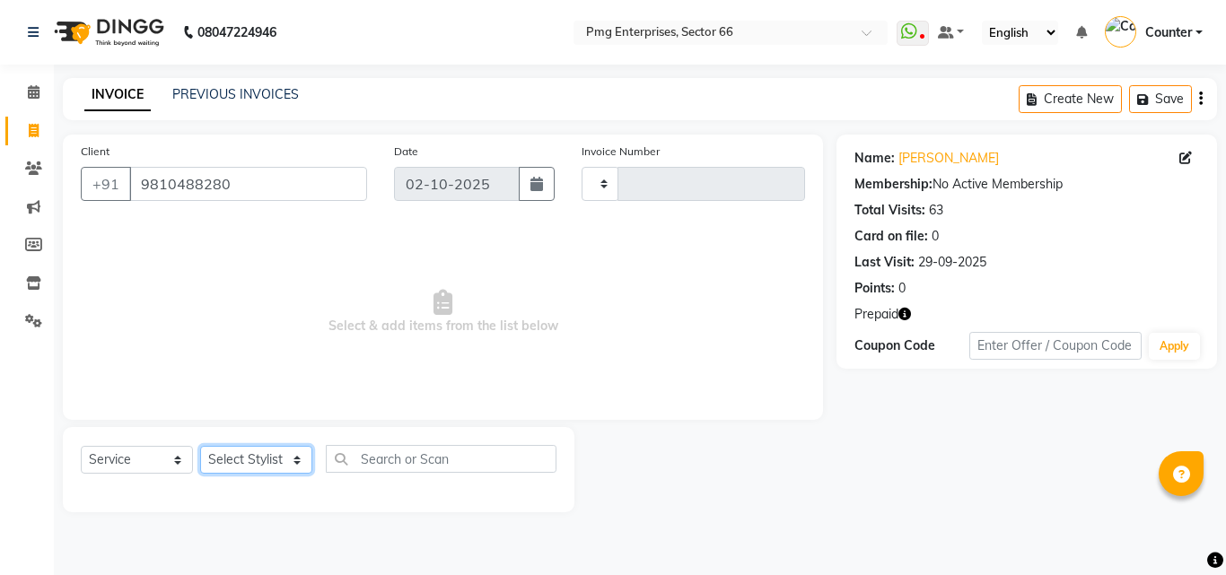
click at [242, 458] on select "Select Stylist" at bounding box center [256, 460] width 112 height 28
click at [298, 458] on select "Select Stylist" at bounding box center [256, 460] width 112 height 28
click at [269, 458] on select "Select Stylist" at bounding box center [256, 460] width 112 height 28
click at [254, 456] on select "Select Stylist" at bounding box center [256, 460] width 112 height 28
click at [200, 446] on select "Select Stylist" at bounding box center [256, 460] width 112 height 28
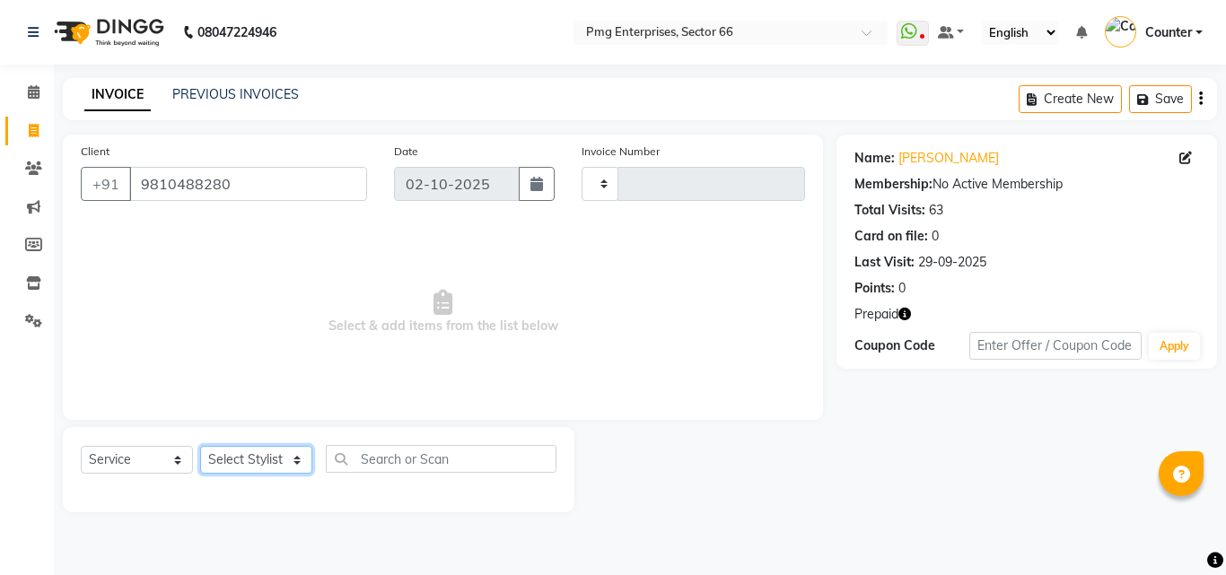
click at [252, 461] on select "Select Stylist" at bounding box center [256, 460] width 112 height 28
click at [200, 446] on select "Select Stylist" at bounding box center [256, 460] width 112 height 28
click at [238, 485] on div "Select Service Product Membership Package Voucher Prepaid Gift Card Select Styl…" at bounding box center [319, 466] width 476 height 42
click at [248, 446] on select "Select Stylist" at bounding box center [256, 460] width 112 height 28
click at [200, 446] on select "Select Stylist" at bounding box center [256, 460] width 112 height 28
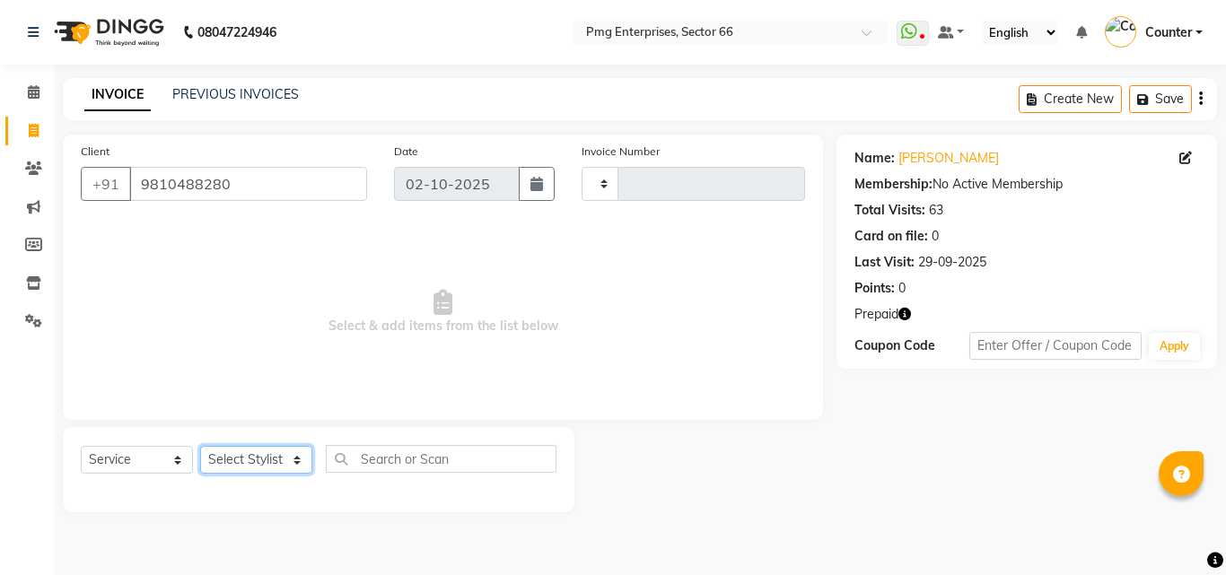
click at [245, 458] on select "Select Stylist" at bounding box center [256, 460] width 112 height 28
click at [200, 446] on select "Select Stylist" at bounding box center [256, 460] width 112 height 28
click at [257, 451] on select "Select Stylist" at bounding box center [256, 460] width 112 height 28
click at [200, 446] on select "Select Stylist" at bounding box center [256, 460] width 112 height 28
click at [242, 490] on div at bounding box center [319, 490] width 476 height 7
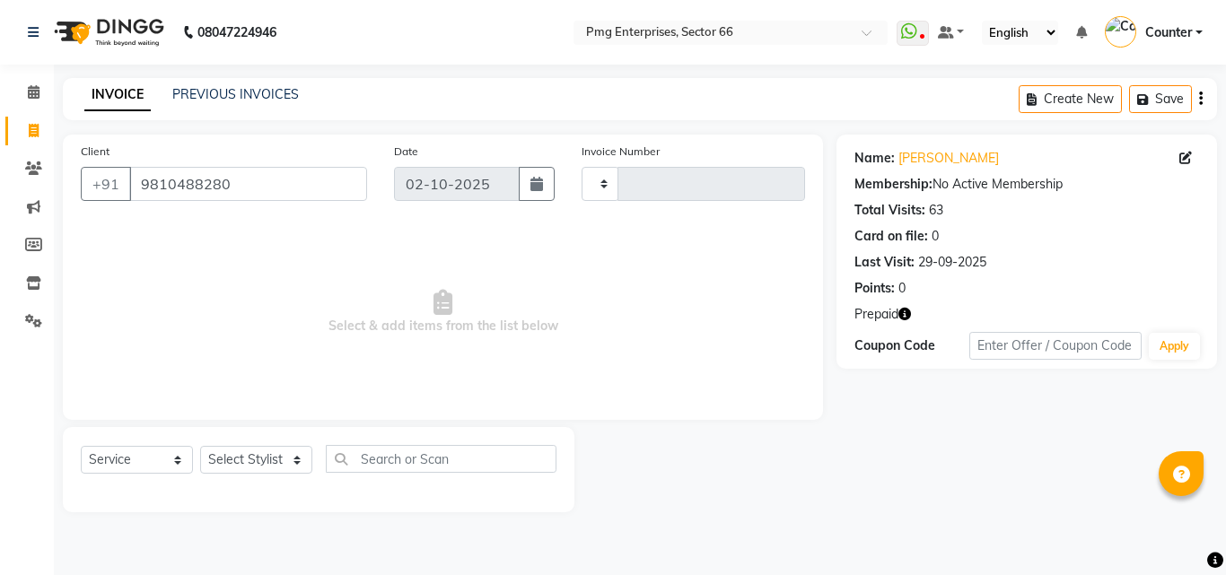
click at [242, 490] on div at bounding box center [319, 490] width 476 height 7
drag, startPoint x: 242, startPoint y: 490, endPoint x: 250, endPoint y: 456, distance: 34.9
click at [250, 456] on div "Select Service Product Membership Package Voucher Prepaid Gift Card Select Styl…" at bounding box center [319, 469] width 512 height 85
click at [250, 456] on select "Select Stylist" at bounding box center [256, 460] width 112 height 28
click at [200, 446] on select "Select Stylist" at bounding box center [256, 460] width 112 height 28
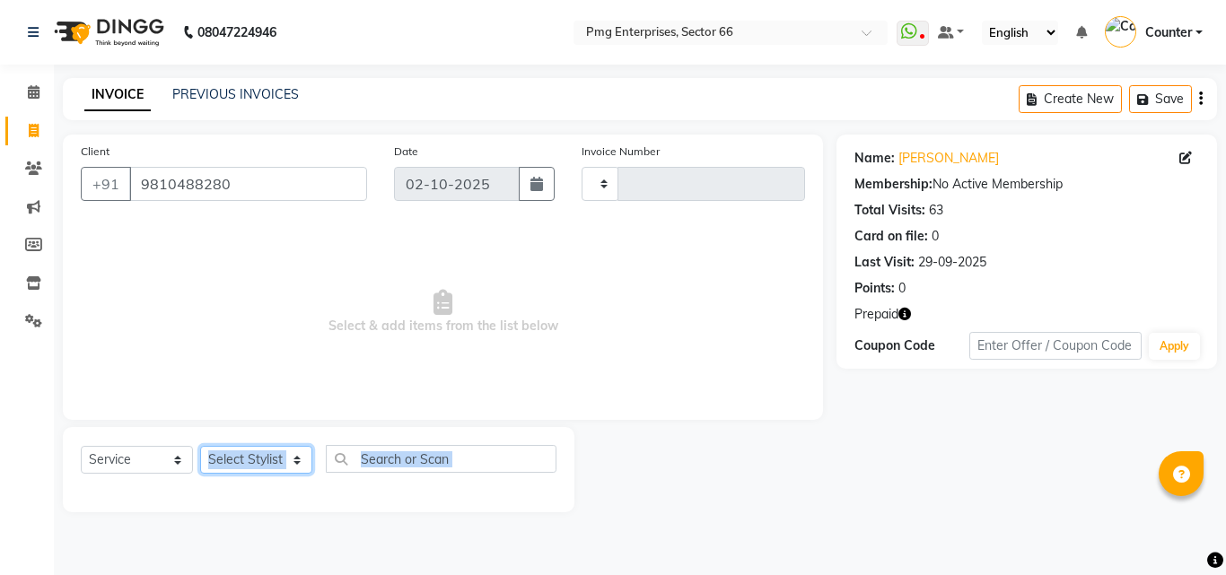
click at [245, 454] on select "Select Stylist" at bounding box center [256, 460] width 112 height 28
click at [903, 312] on icon "button" at bounding box center [904, 314] width 13 height 13
click at [242, 465] on select "Select Stylist" at bounding box center [256, 460] width 112 height 28
click at [200, 446] on select "Select Stylist" at bounding box center [256, 460] width 112 height 28
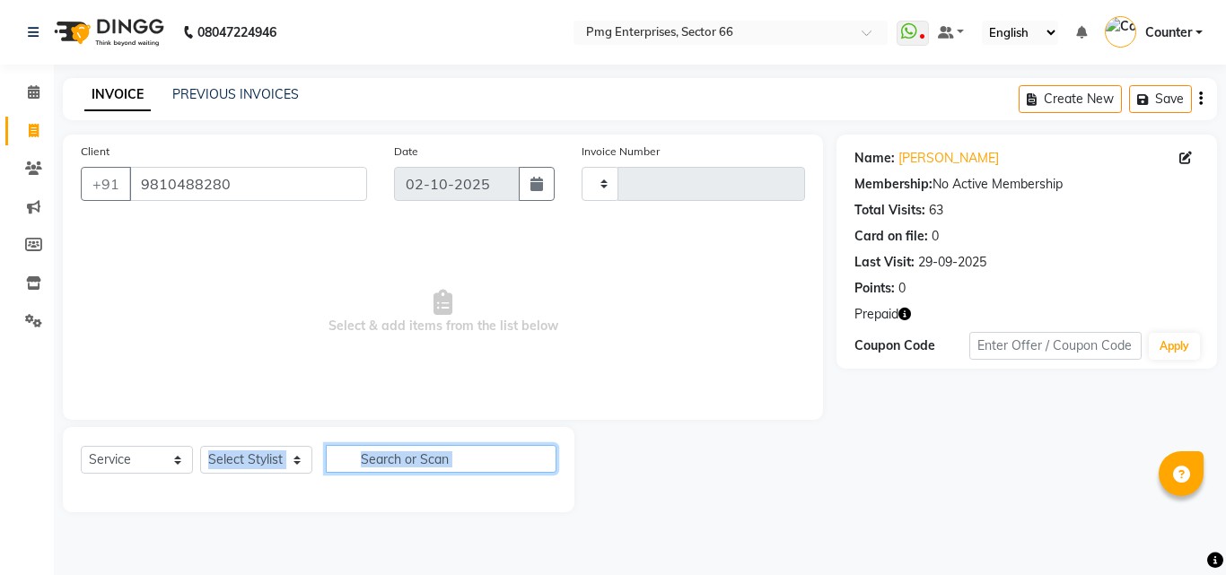
click at [421, 464] on input "text" at bounding box center [441, 459] width 231 height 28
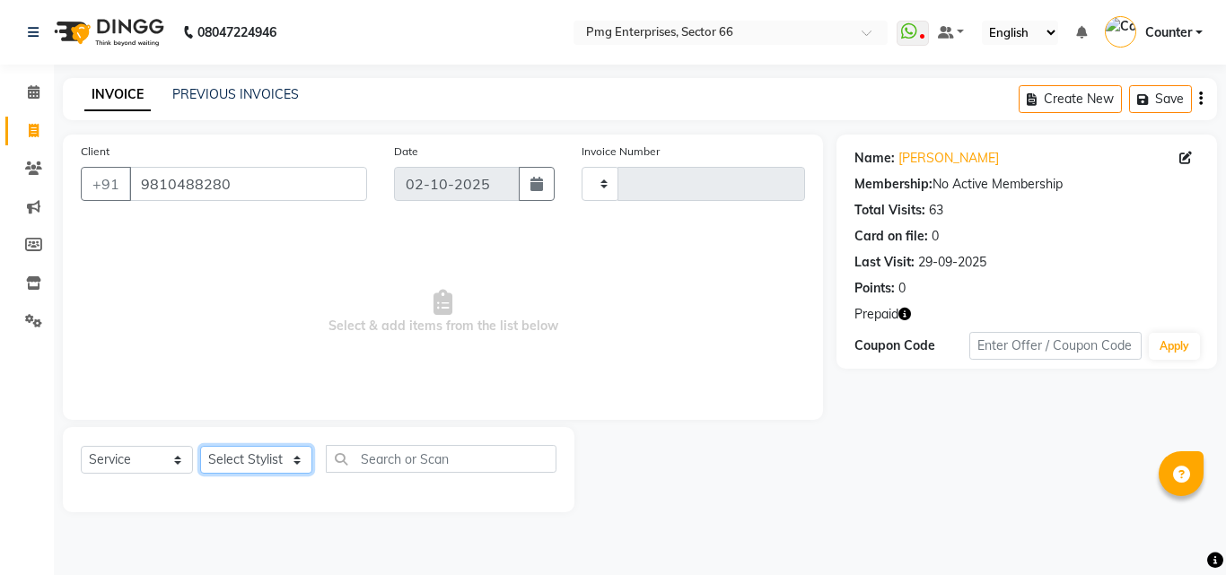
click at [238, 466] on select "Select Stylist" at bounding box center [256, 460] width 112 height 28
click at [200, 446] on select "Select Stylist" at bounding box center [256, 460] width 112 height 28
click at [1222, 534] on main "INVOICE PREVIOUS INVOICES Create New Save Client [PHONE_NUMBER] Date [DATE] Inv…" at bounding box center [640, 308] width 1172 height 461
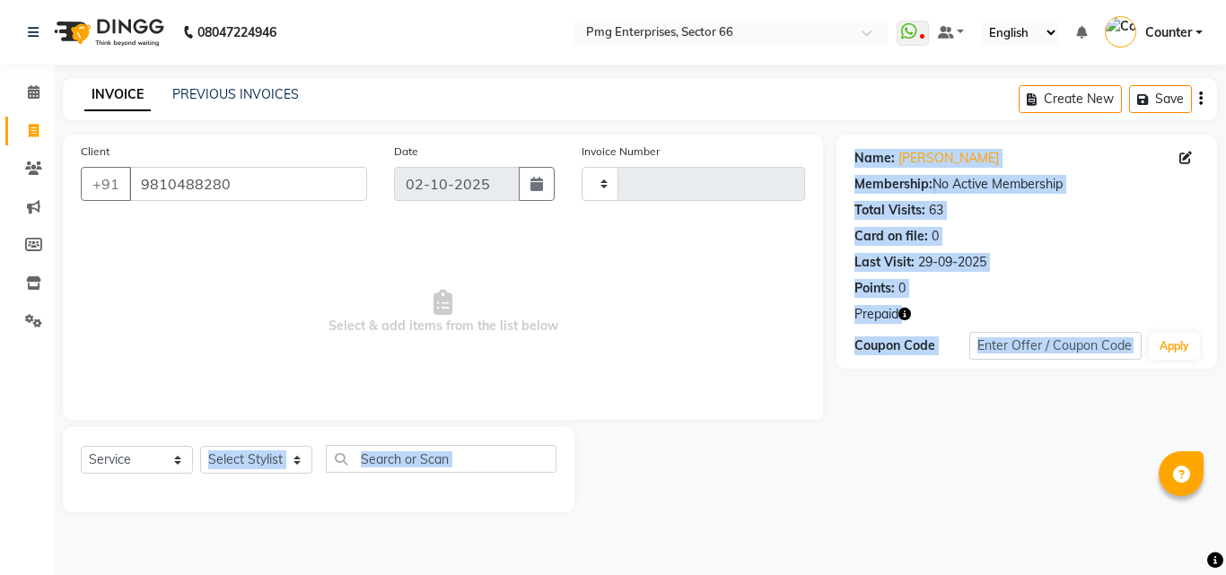
drag, startPoint x: 1222, startPoint y: 534, endPoint x: 256, endPoint y: 463, distance: 968.4
click at [256, 463] on main "INVOICE PREVIOUS INVOICES Create New Save Client [PHONE_NUMBER] Date [DATE] Inv…" at bounding box center [640, 308] width 1172 height 461
click at [256, 463] on select "Select Stylist" at bounding box center [256, 460] width 112 height 28
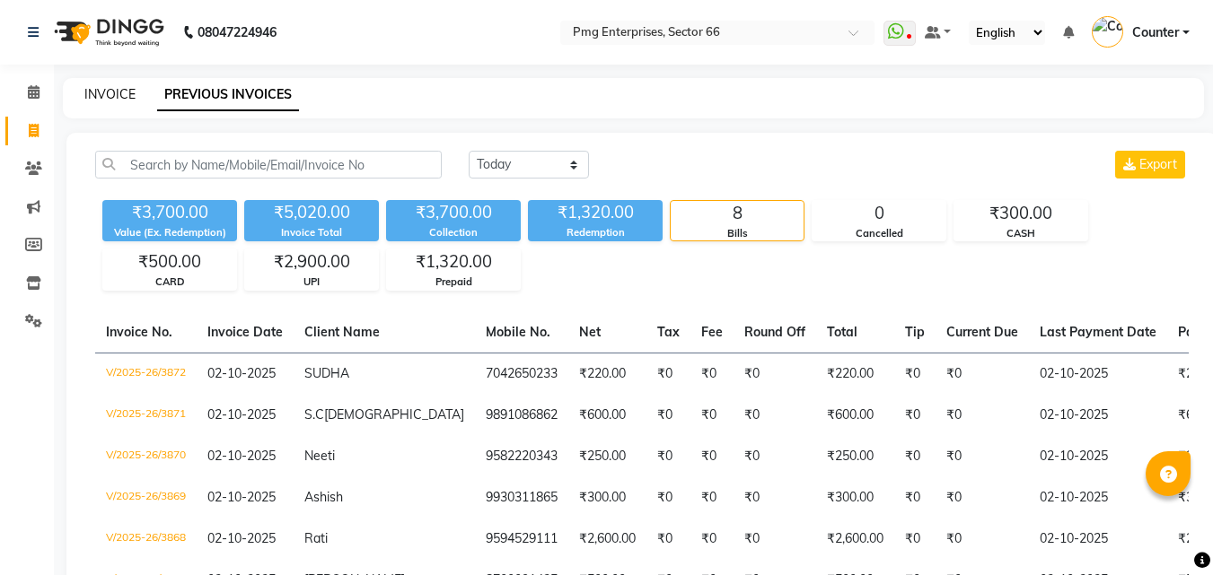
click at [114, 92] on link "INVOICE" at bounding box center [109, 94] width 51 height 16
select select "service"
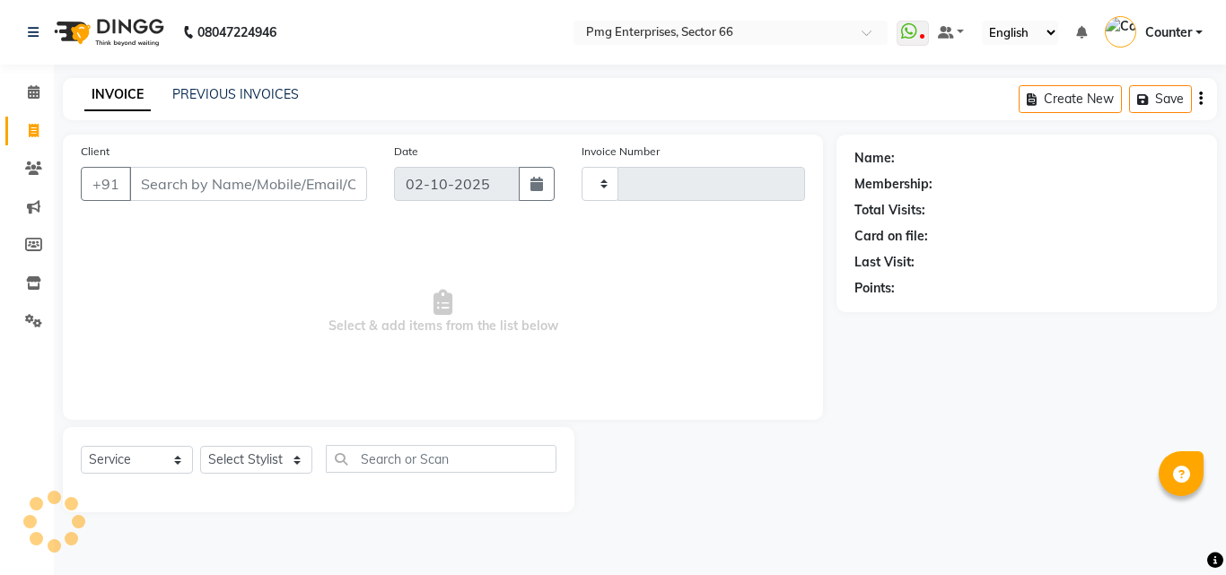
type input "3889"
select select "889"
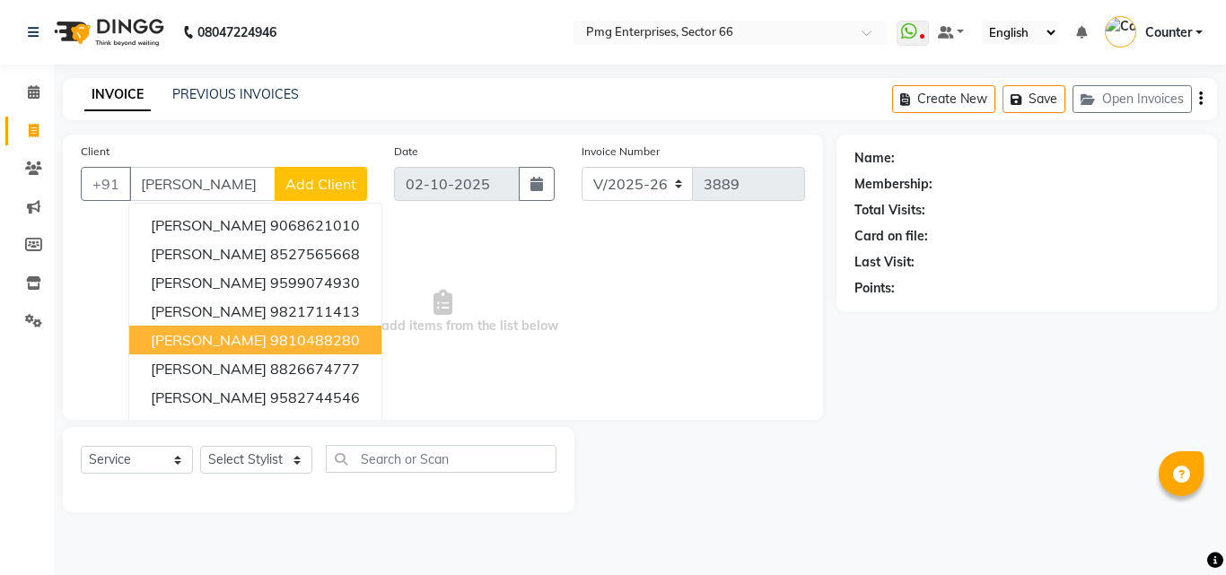
click at [319, 338] on button "monika 9810488280" at bounding box center [255, 340] width 252 height 29
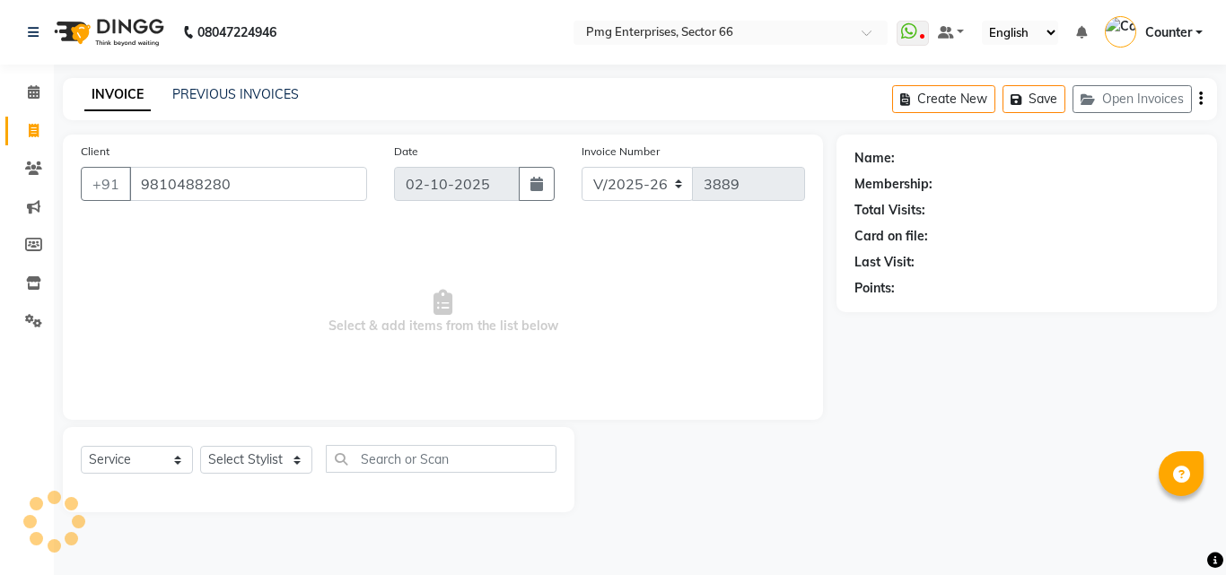
type input "9810488280"
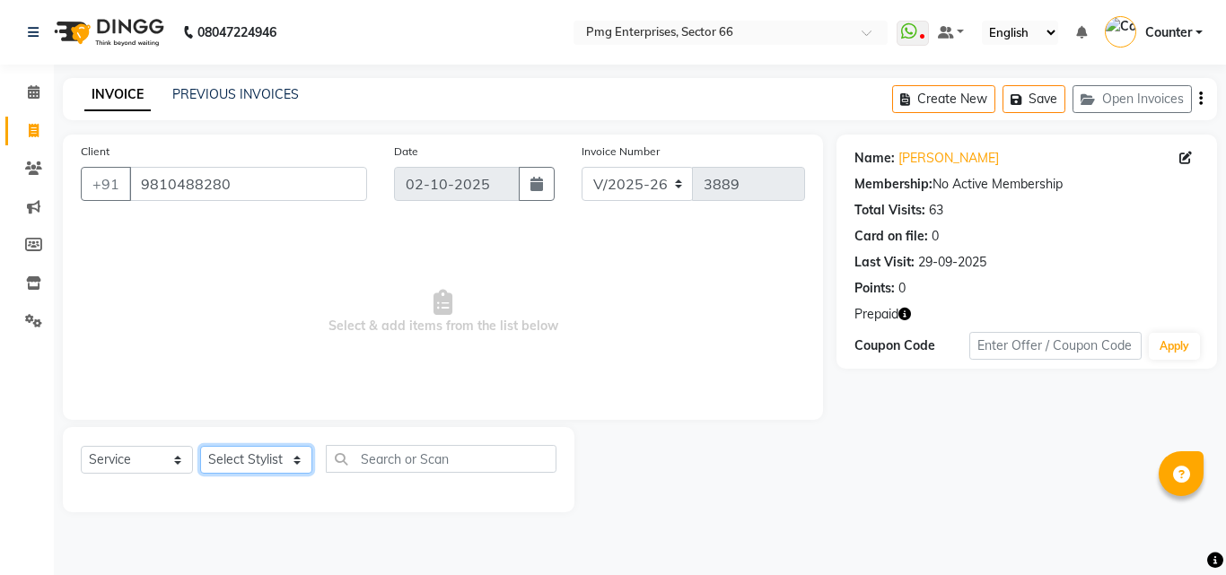
click at [275, 449] on select "Select Stylist [PERSON_NAME] Counter [PERSON_NAME] [PERSON_NAME] [PERSON_NAME] …" at bounding box center [256, 460] width 112 height 28
select select "49466"
click at [200, 446] on select "Select Stylist [PERSON_NAME] Counter [PERSON_NAME] [PERSON_NAME] [PERSON_NAME] …" at bounding box center [256, 460] width 112 height 28
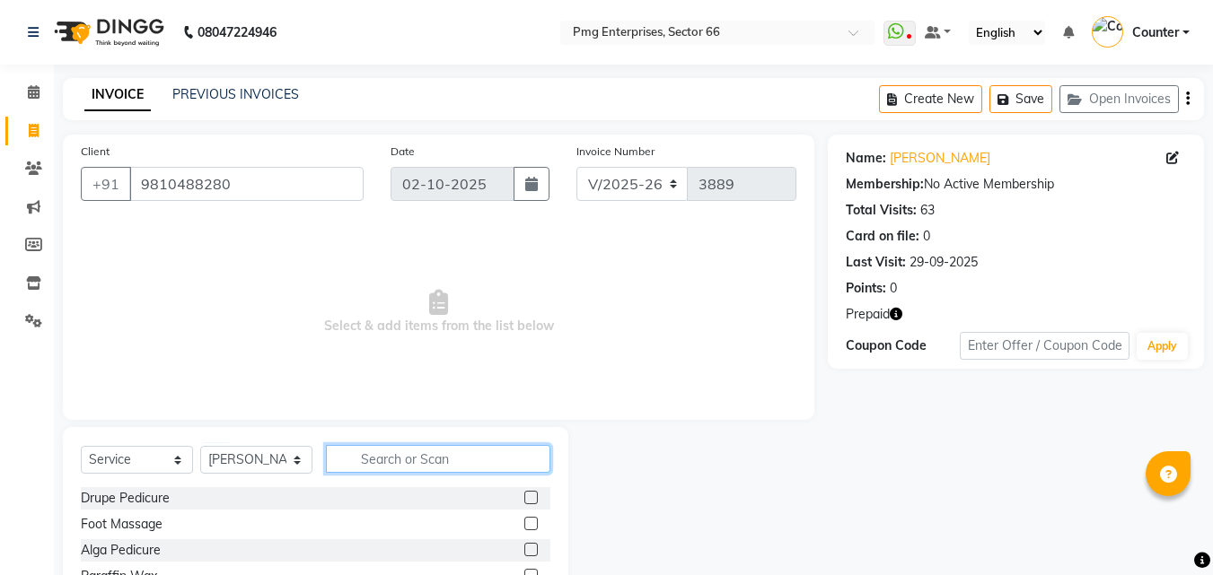
click at [409, 468] on input "text" at bounding box center [438, 459] width 224 height 28
type input "clean"
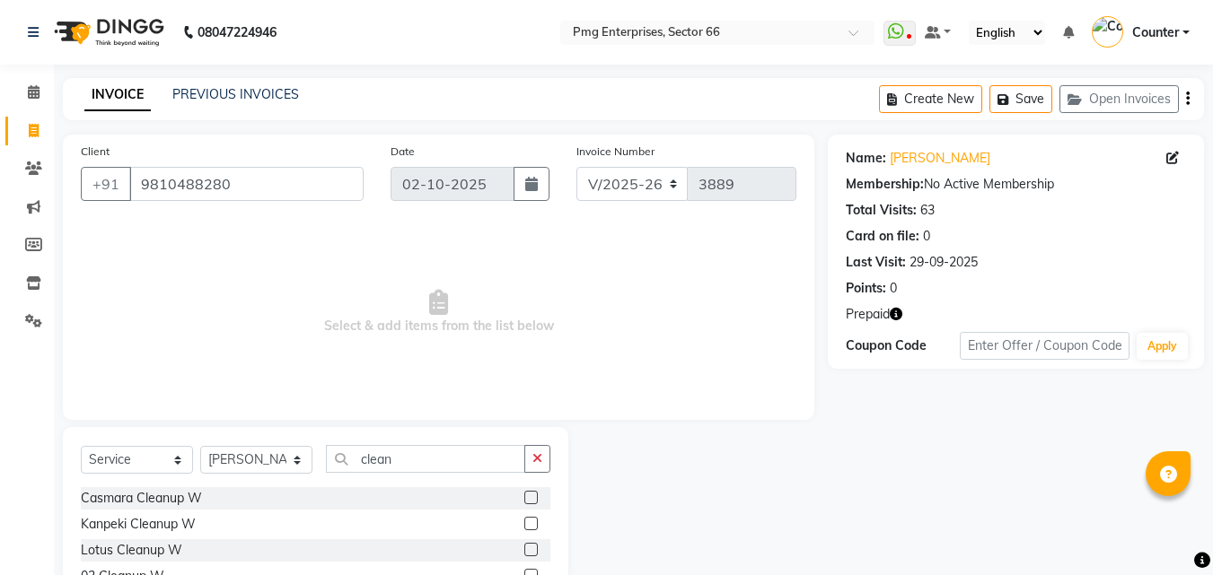
click at [884, 506] on div "Name: Monika Membership: No Active Membership Total Visits: 63 Card on file: 0 …" at bounding box center [1023, 413] width 390 height 557
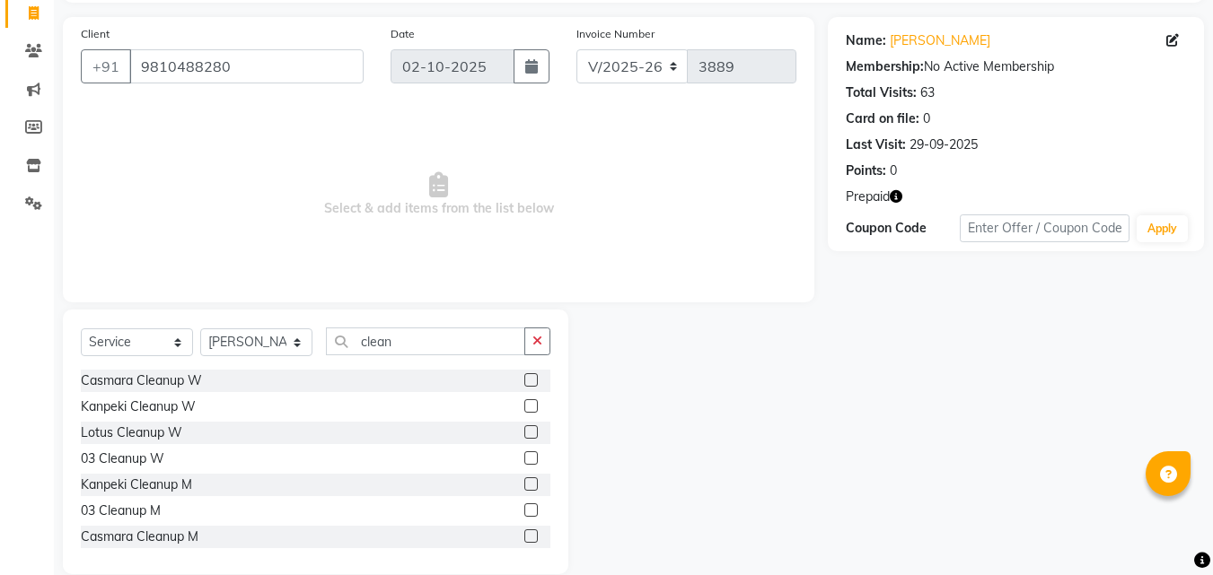
scroll to position [144, 0]
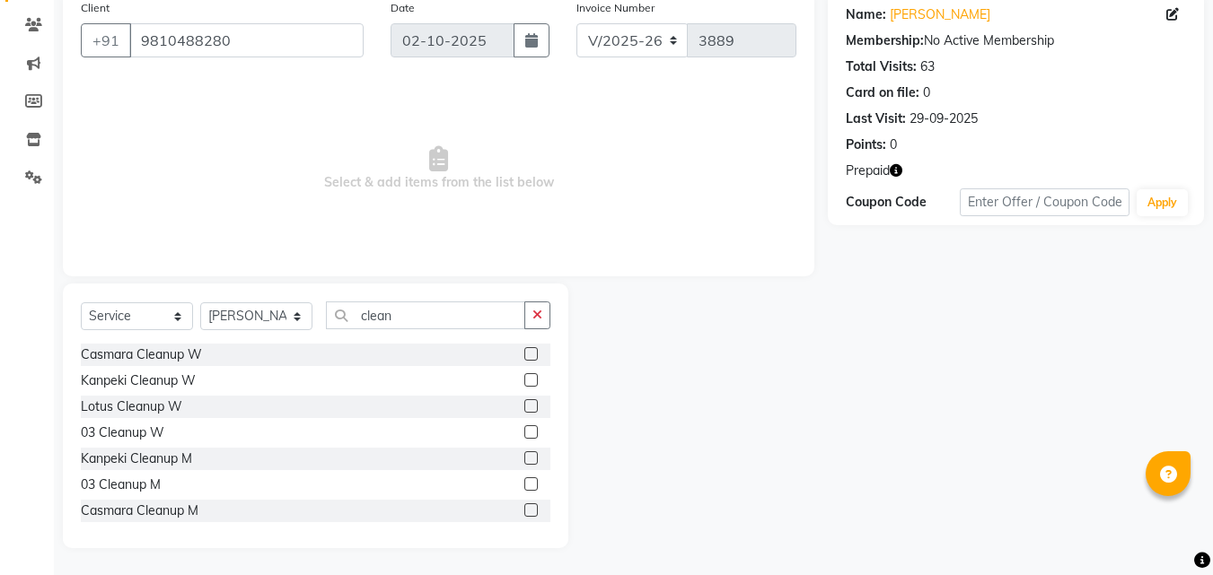
click at [524, 485] on label at bounding box center [530, 484] width 13 height 13
click at [524, 485] on input "checkbox" at bounding box center [530, 485] width 12 height 12
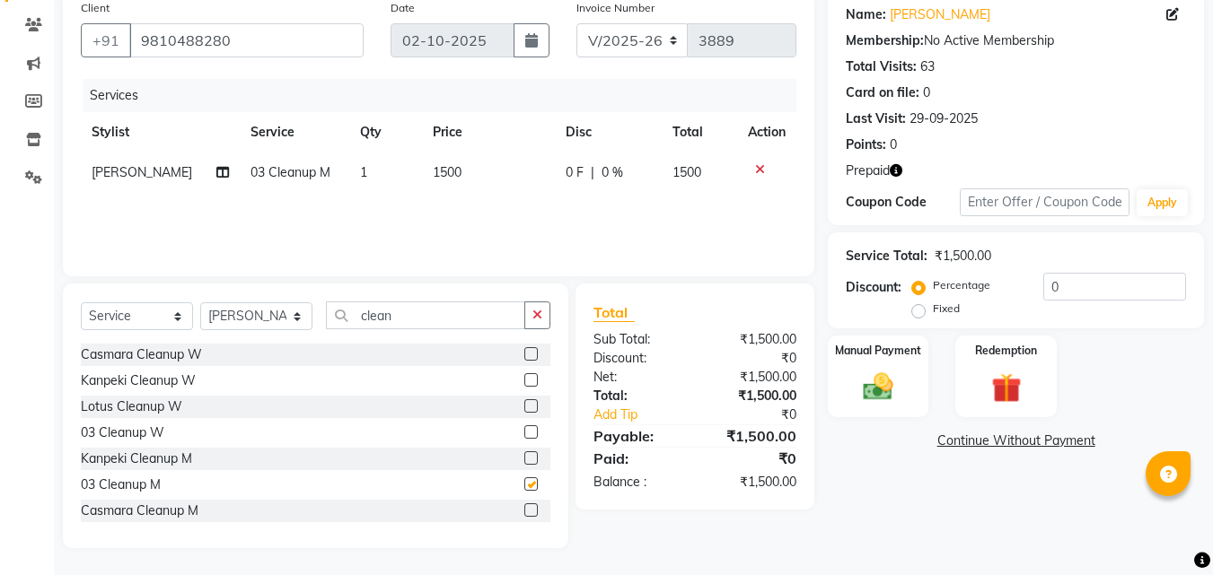
checkbox input "false"
click at [427, 320] on input "clean" at bounding box center [425, 316] width 199 height 28
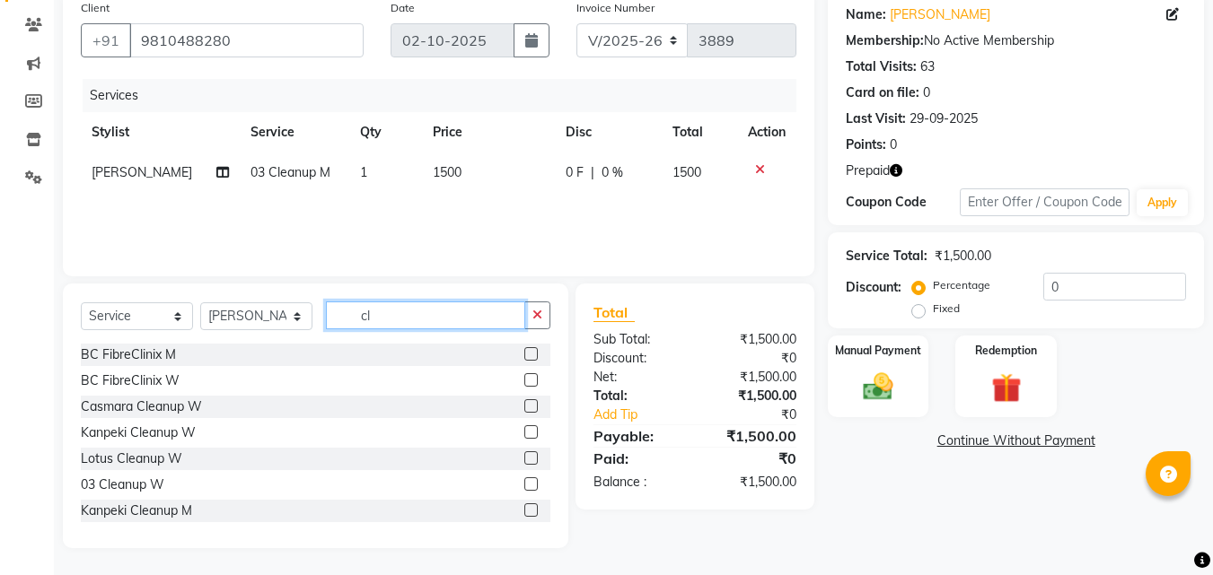
type input "c"
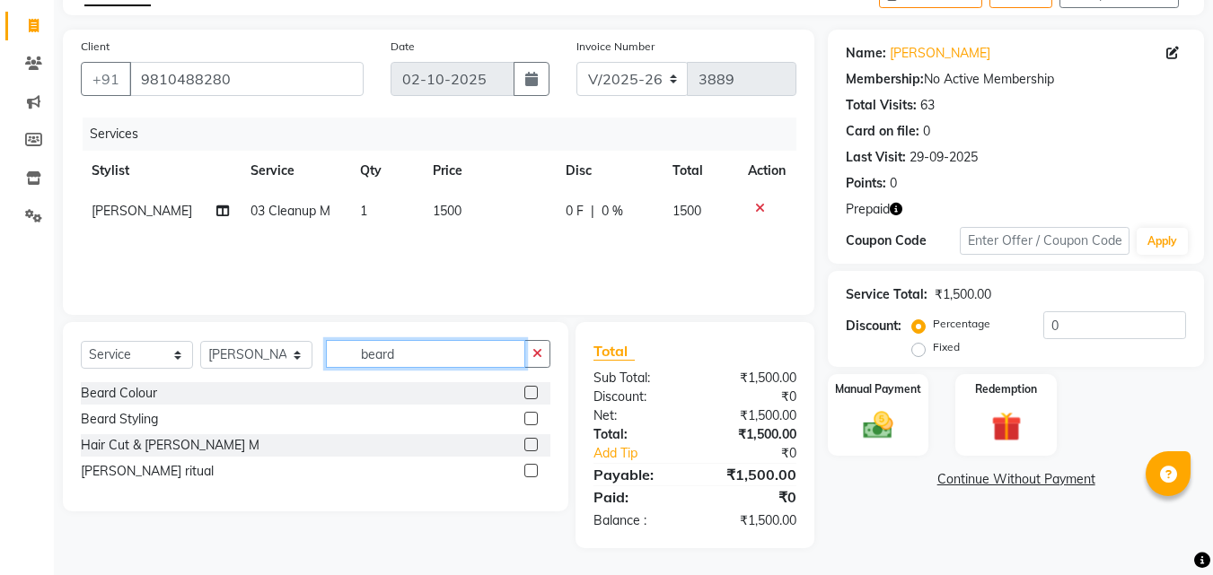
type input "beard"
click at [530, 419] on label at bounding box center [530, 418] width 13 height 13
click at [530, 419] on input "checkbox" at bounding box center [530, 420] width 12 height 12
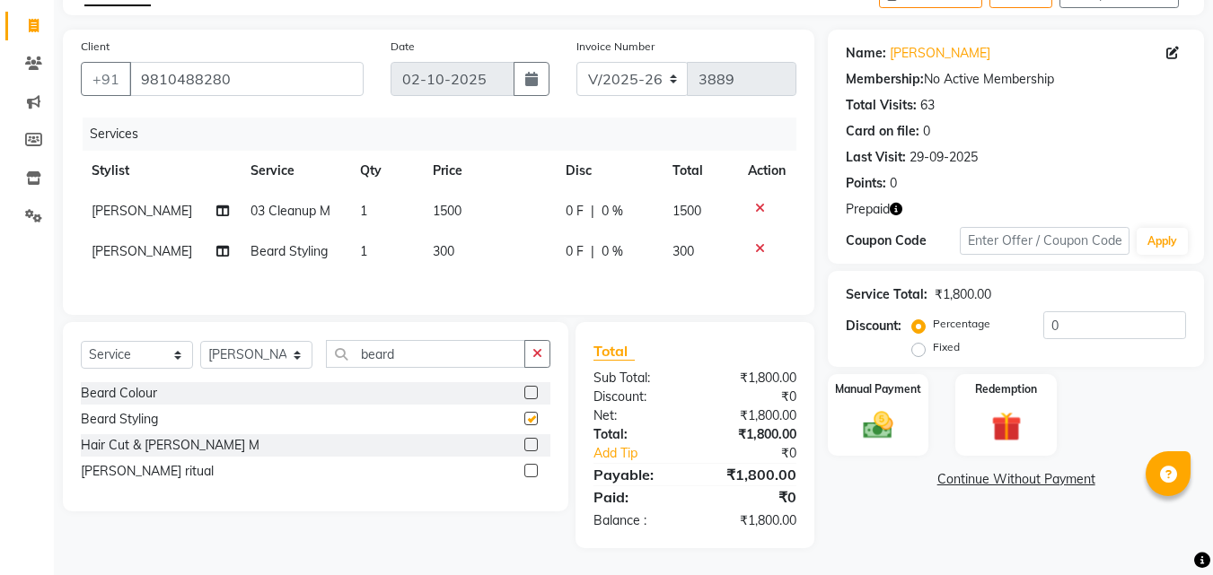
checkbox input "false"
click at [441, 243] on span "300" at bounding box center [444, 251] width 22 height 16
select select "49466"
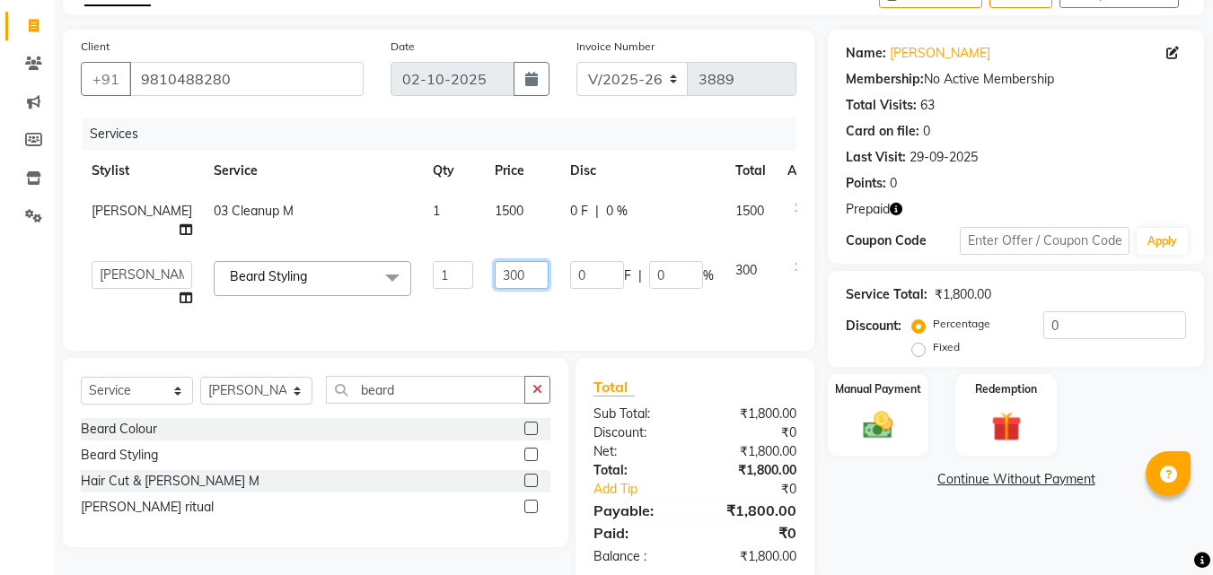
click at [495, 273] on input "300" at bounding box center [522, 275] width 54 height 28
type input "200"
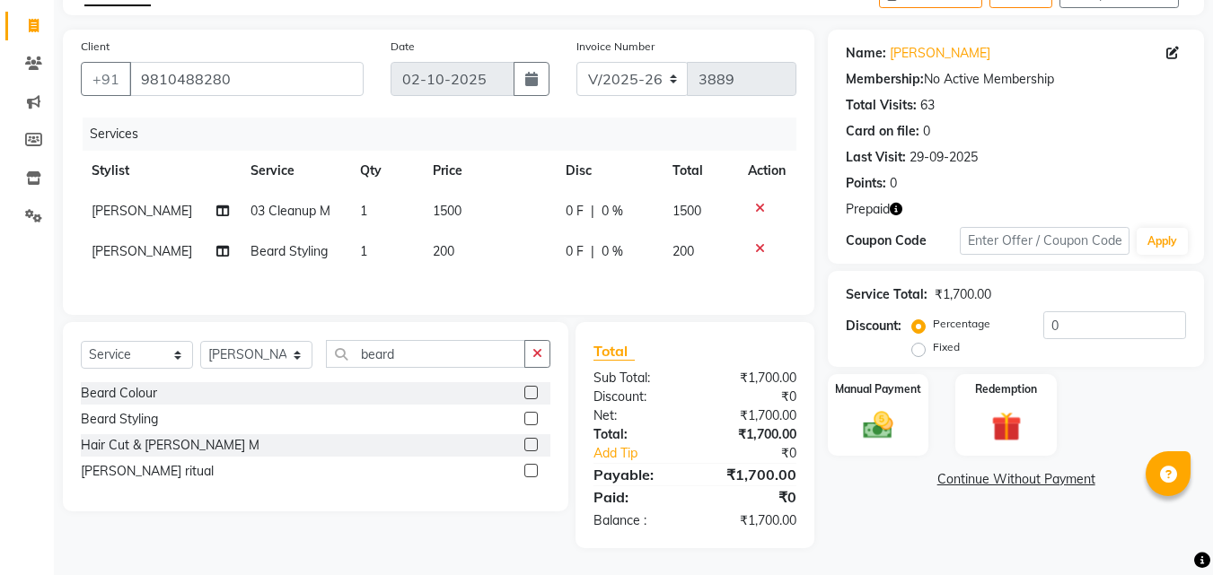
click at [914, 476] on link "Continue Without Payment" at bounding box center [1015, 479] width 369 height 19
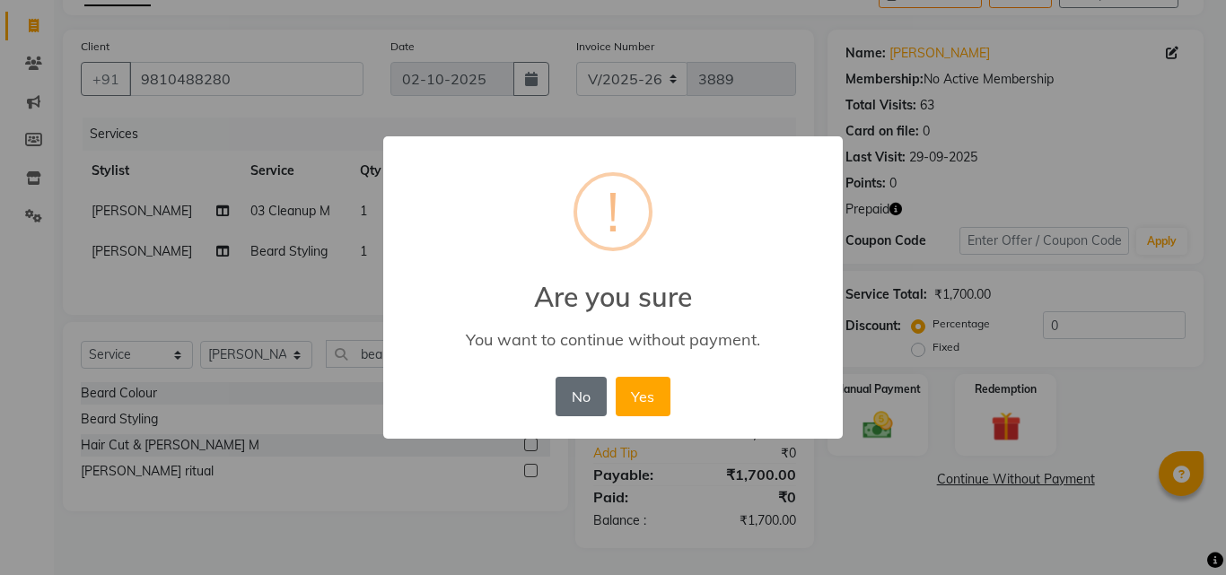
click at [592, 404] on button "No" at bounding box center [581, 396] width 50 height 39
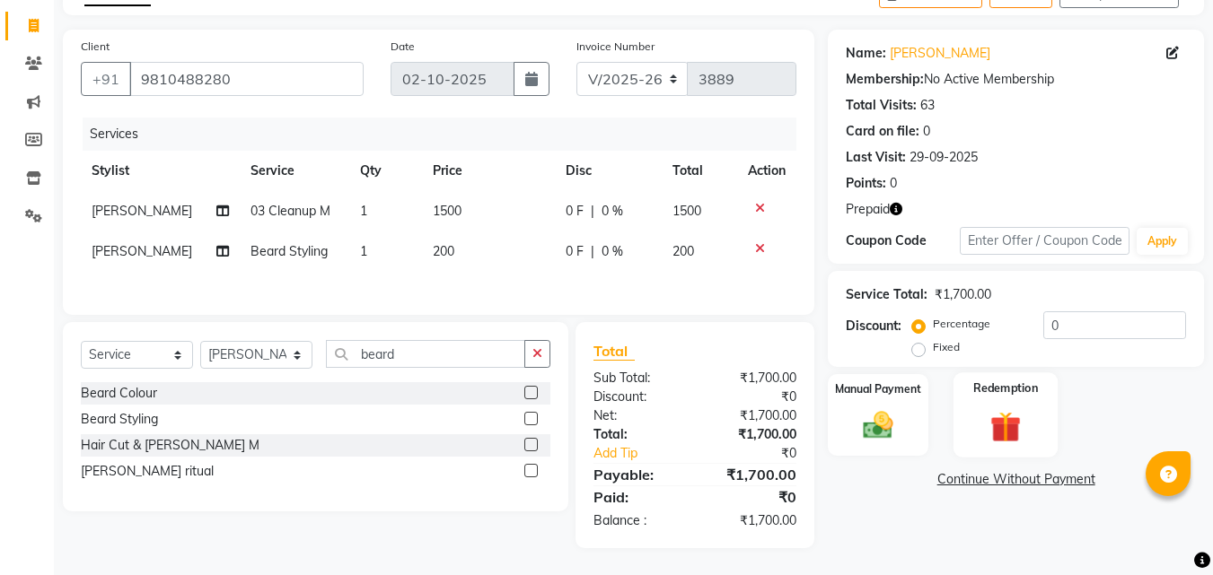
click at [981, 421] on img at bounding box center [1005, 426] width 50 height 39
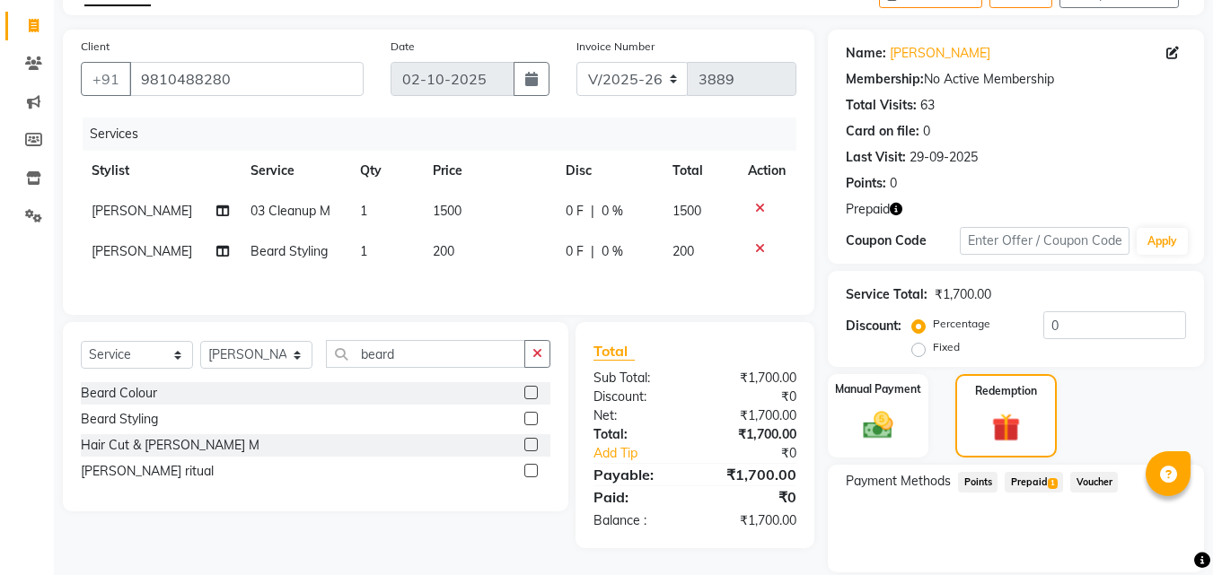
click at [1047, 483] on span "1" at bounding box center [1052, 483] width 10 height 11
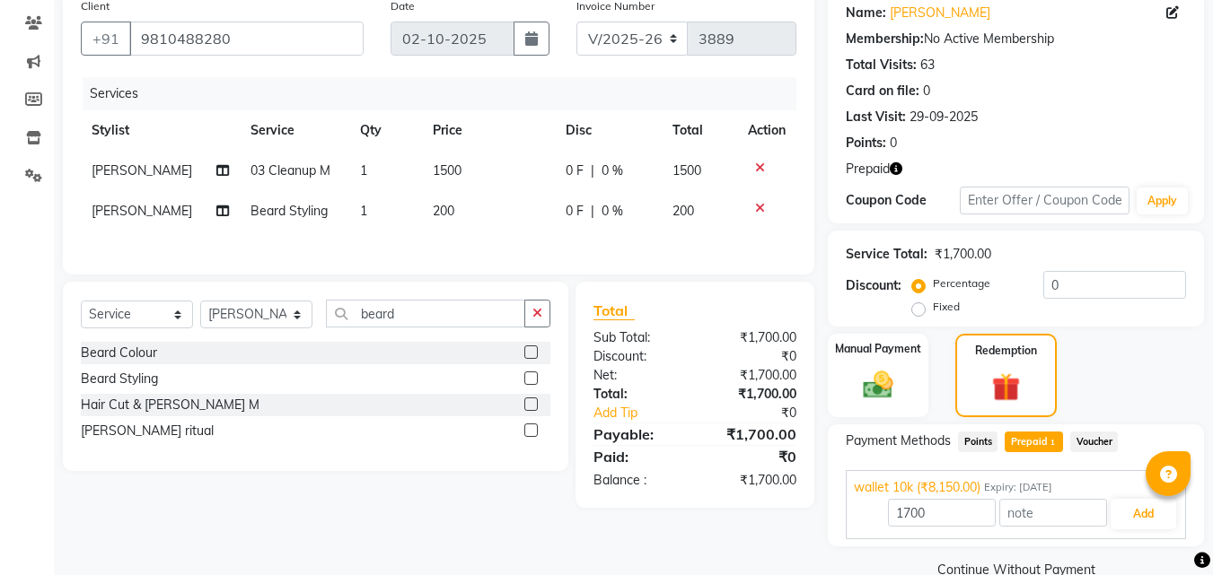
scroll to position [180, 0]
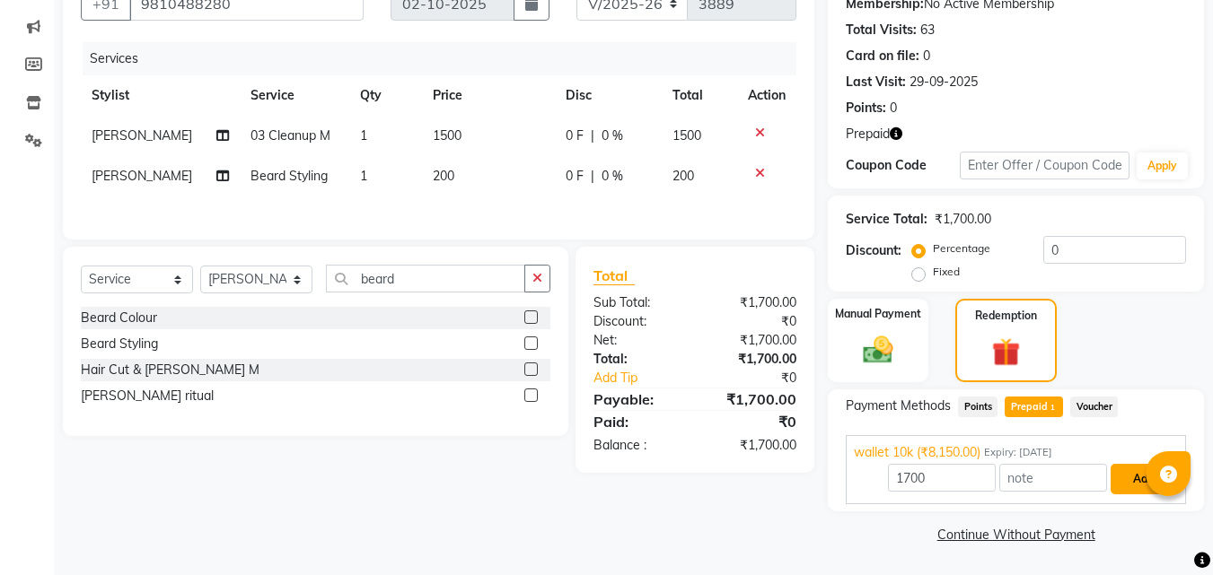
click at [1134, 475] on button "Add" at bounding box center [1143, 479] width 66 height 31
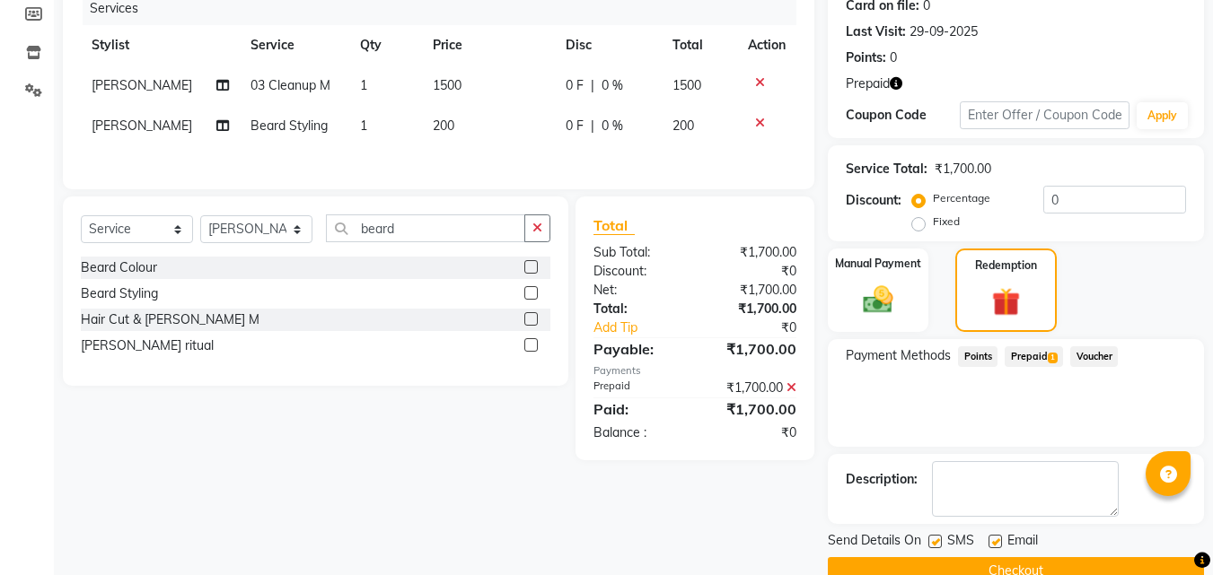
scroll to position [267, 0]
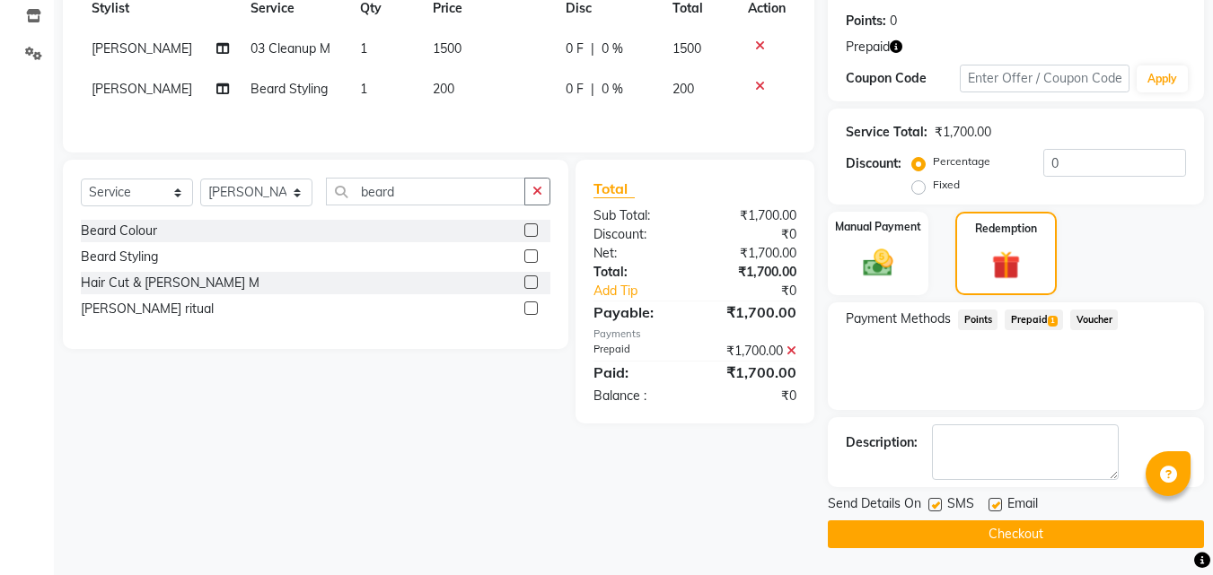
click at [977, 542] on button "Checkout" at bounding box center [1016, 535] width 376 height 28
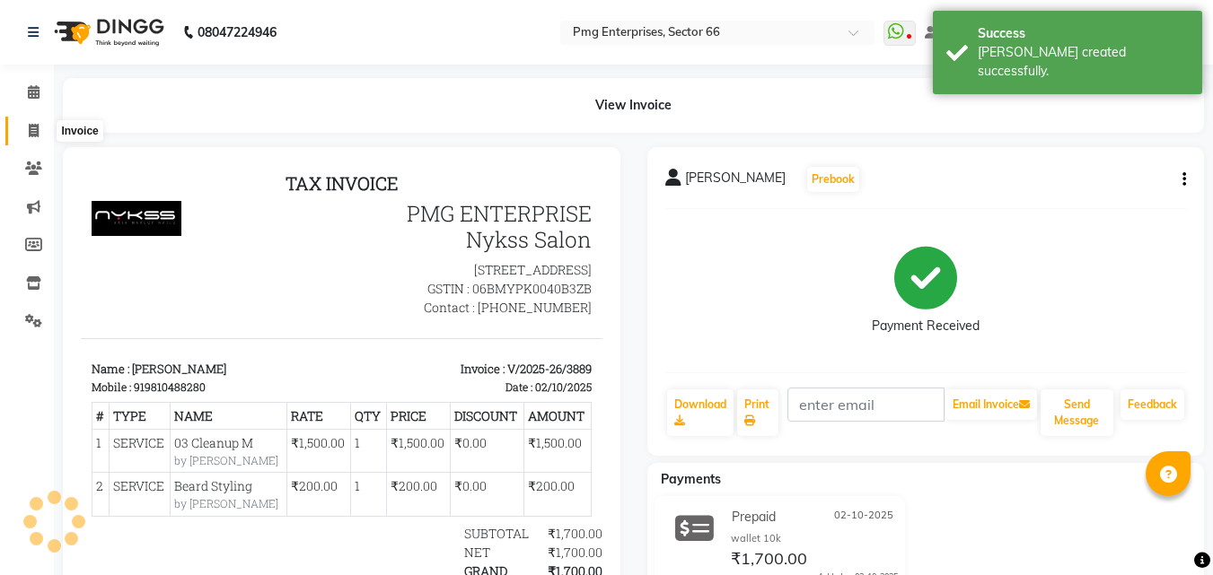
click at [32, 126] on icon at bounding box center [34, 130] width 10 height 13
select select "service"
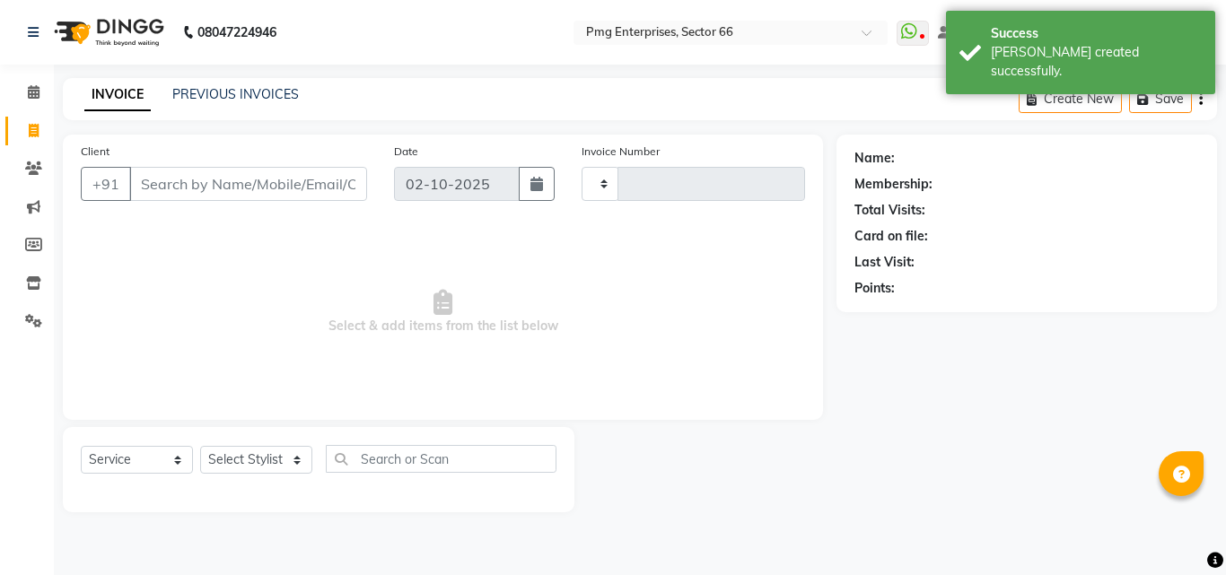
type input "3890"
select select "889"
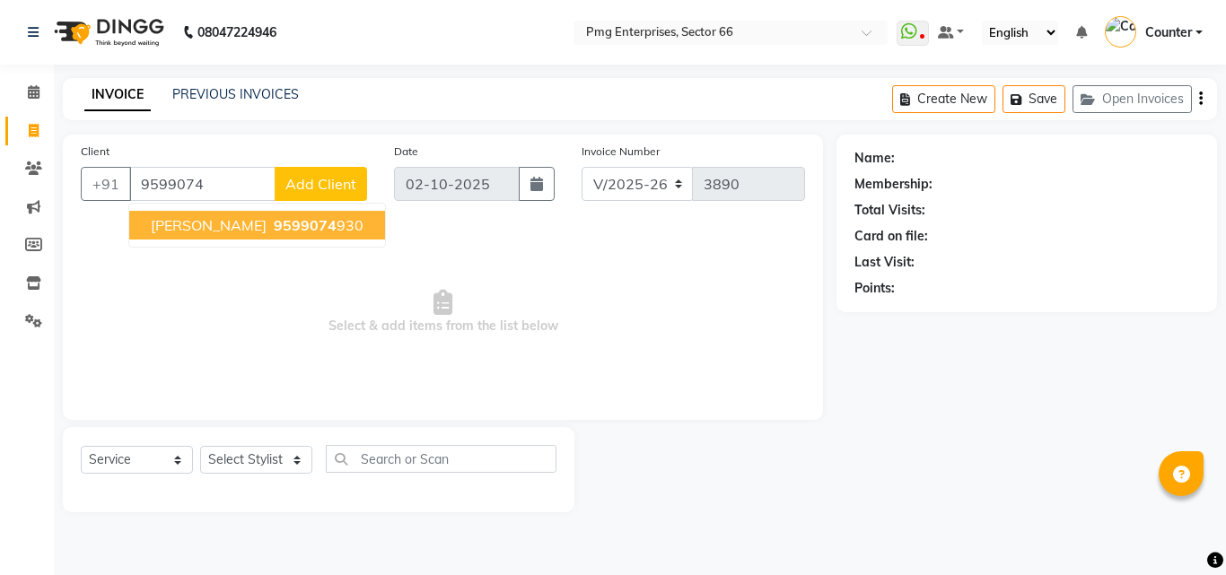
click at [200, 223] on button "monika 9599074 930" at bounding box center [257, 225] width 256 height 29
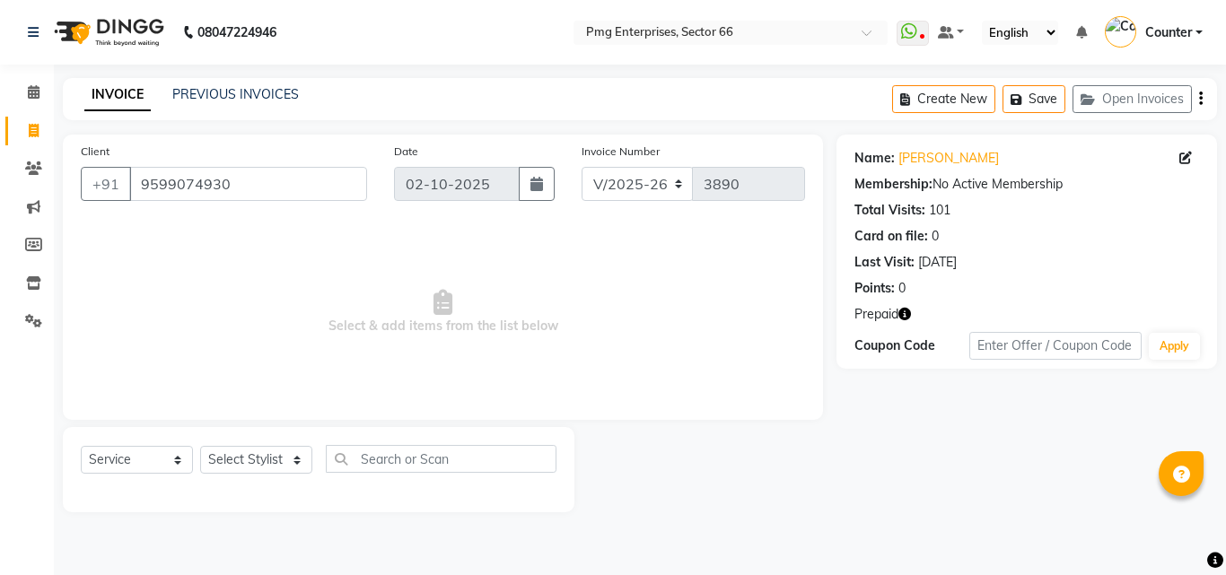
click at [905, 311] on icon "button" at bounding box center [904, 314] width 13 height 13
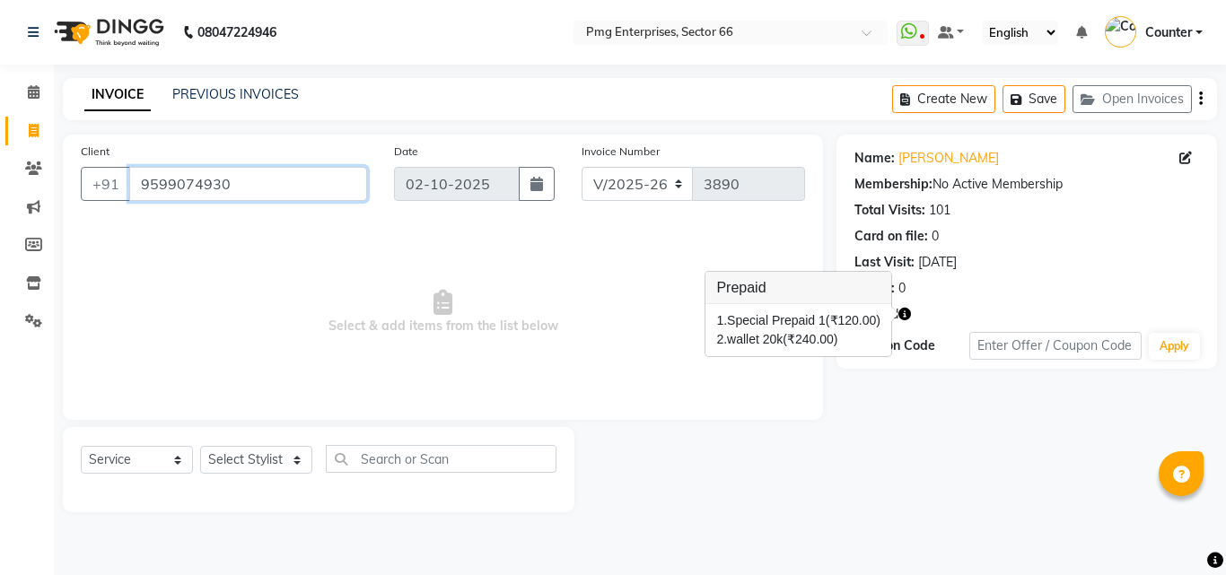
click at [240, 191] on input "9599074930" at bounding box center [248, 184] width 238 height 34
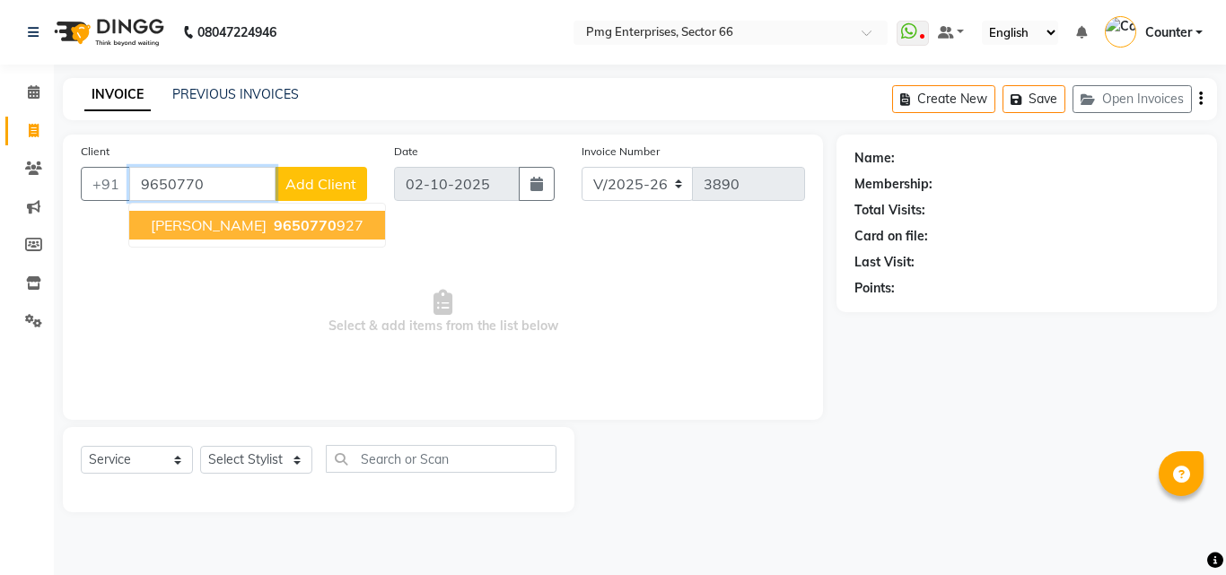
click at [296, 229] on ngb-highlight "9650770 927" at bounding box center [316, 225] width 93 height 18
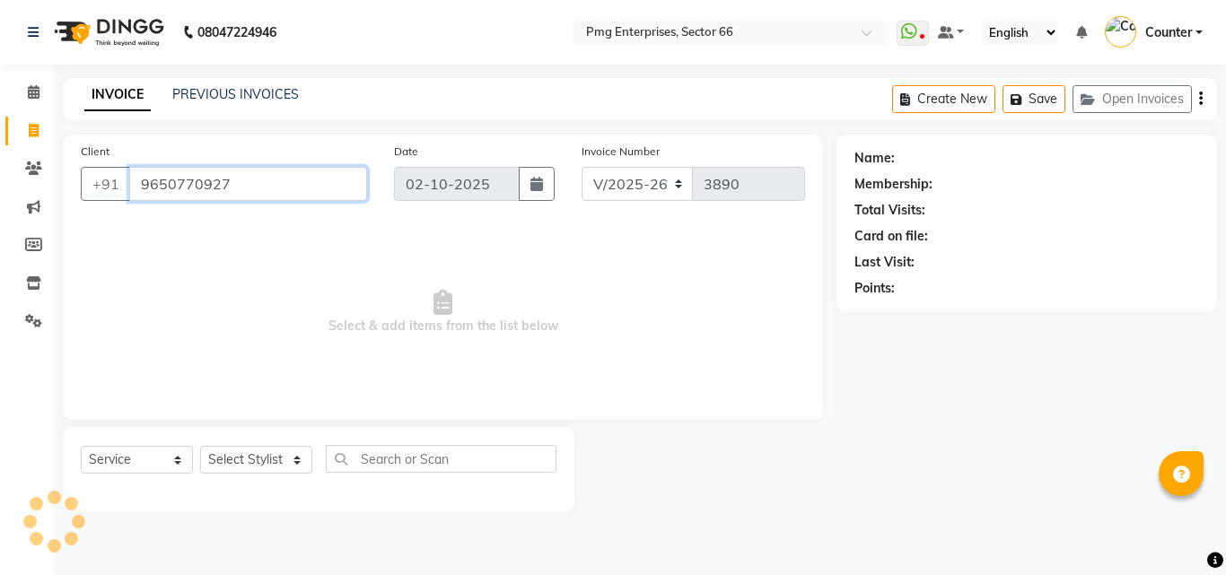
type input "9650770927"
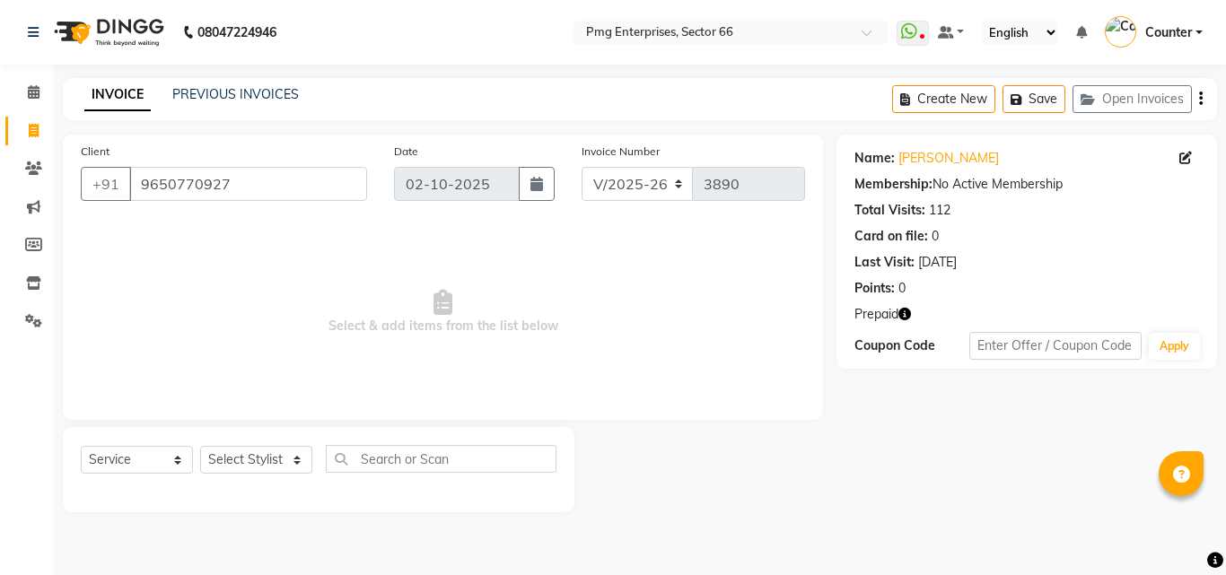
click at [910, 308] on icon "button" at bounding box center [904, 314] width 13 height 13
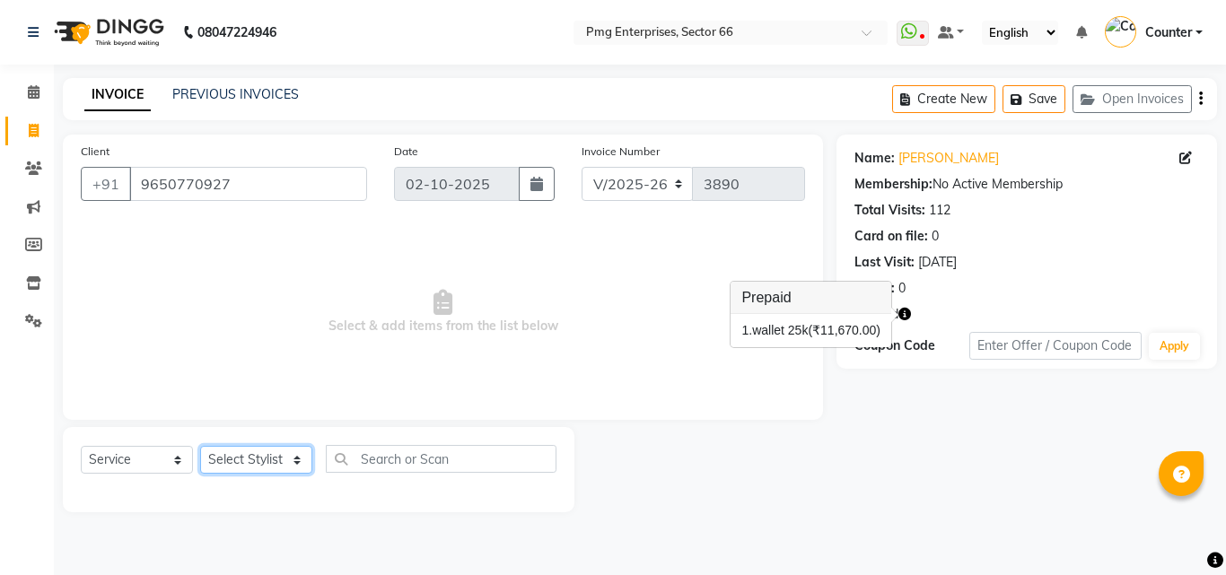
click at [248, 460] on select "Select Stylist [PERSON_NAME] Counter [PERSON_NAME] [PERSON_NAME] [PERSON_NAME] …" at bounding box center [256, 460] width 112 height 28
select select "78814"
click at [200, 446] on select "Select Stylist [PERSON_NAME] Counter [PERSON_NAME] [PERSON_NAME] [PERSON_NAME] …" at bounding box center [256, 460] width 112 height 28
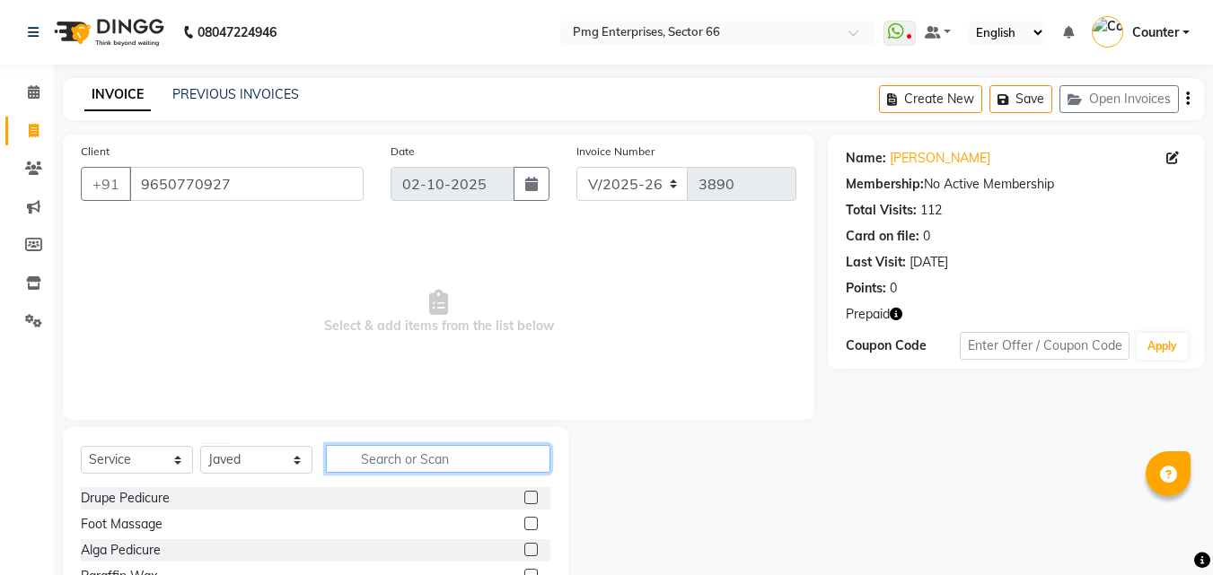
click at [416, 456] on input "text" at bounding box center [438, 459] width 224 height 28
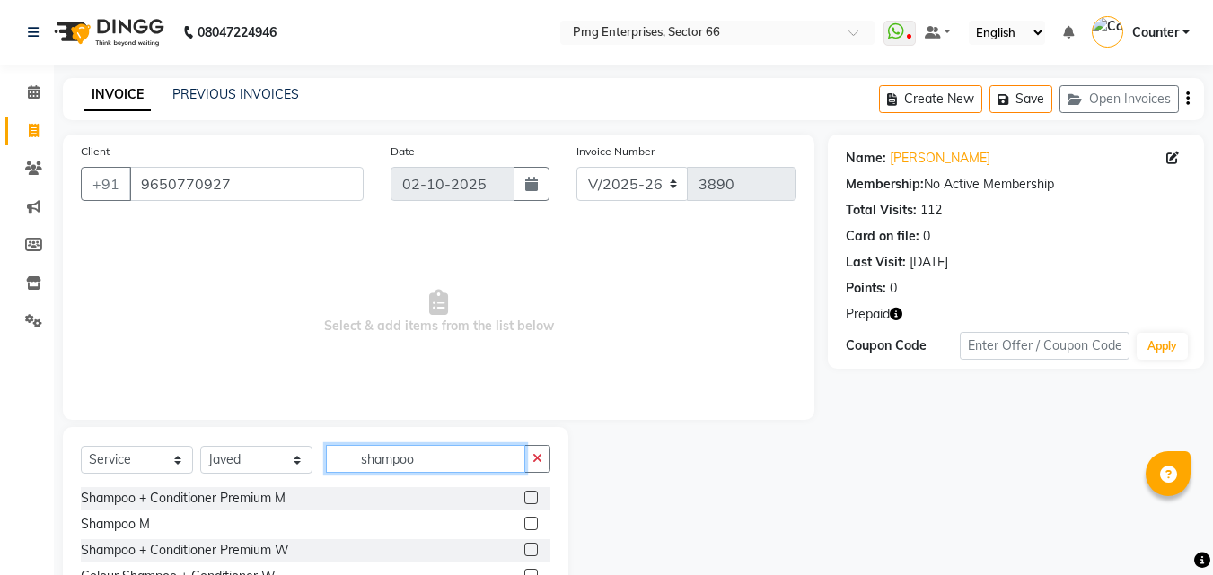
type input "shampoo"
click at [732, 492] on div at bounding box center [697, 559] width 259 height 265
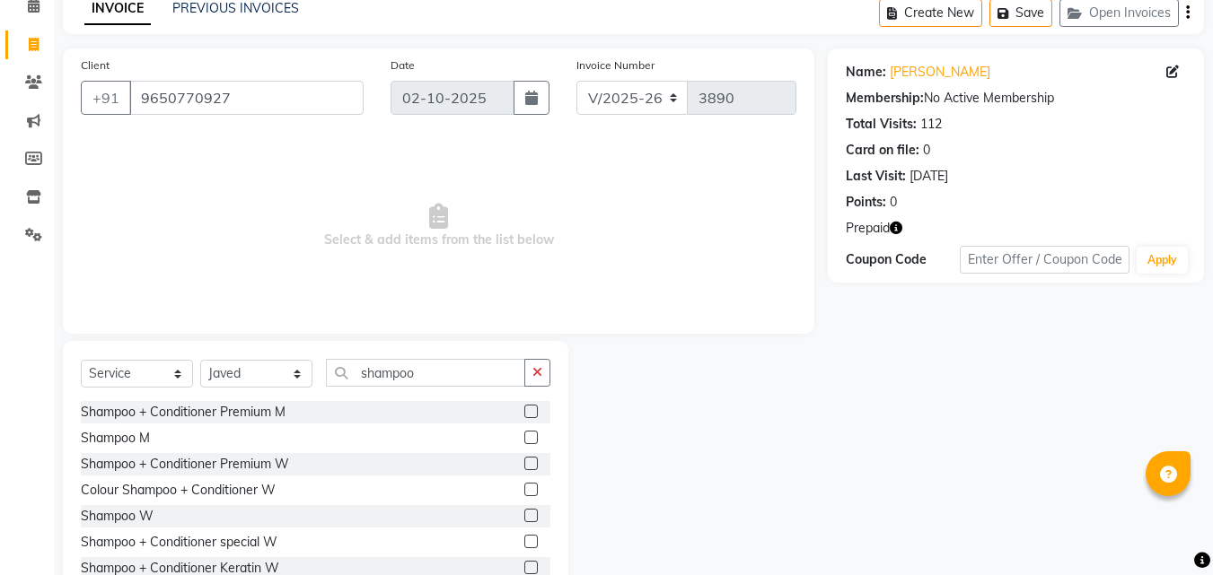
scroll to position [144, 0]
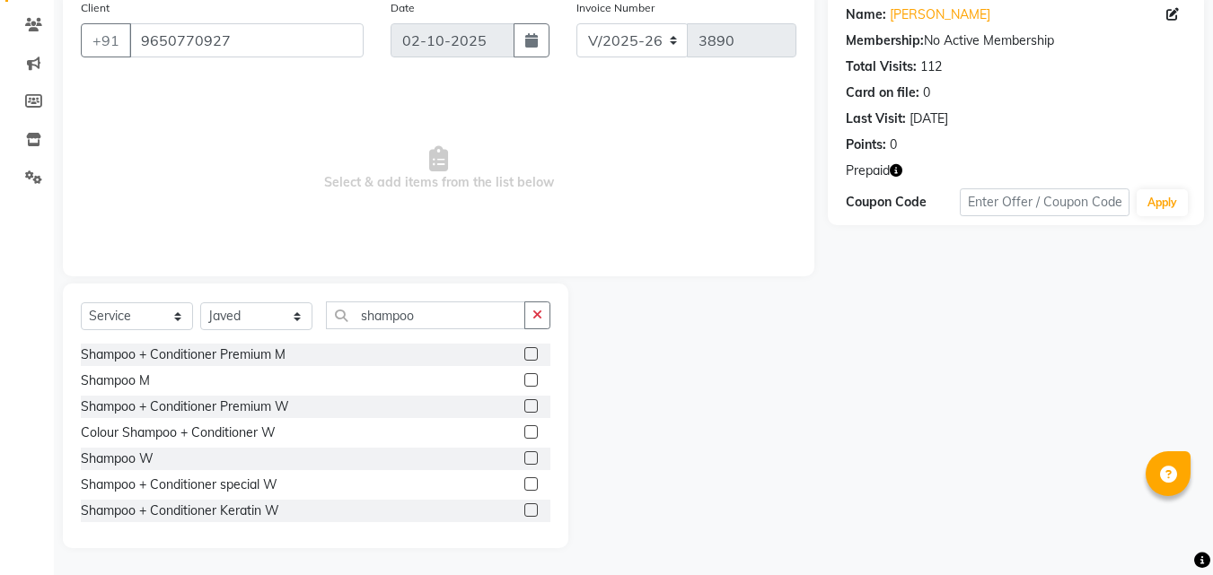
click at [524, 458] on label at bounding box center [530, 457] width 13 height 13
click at [524, 458] on input "checkbox" at bounding box center [530, 459] width 12 height 12
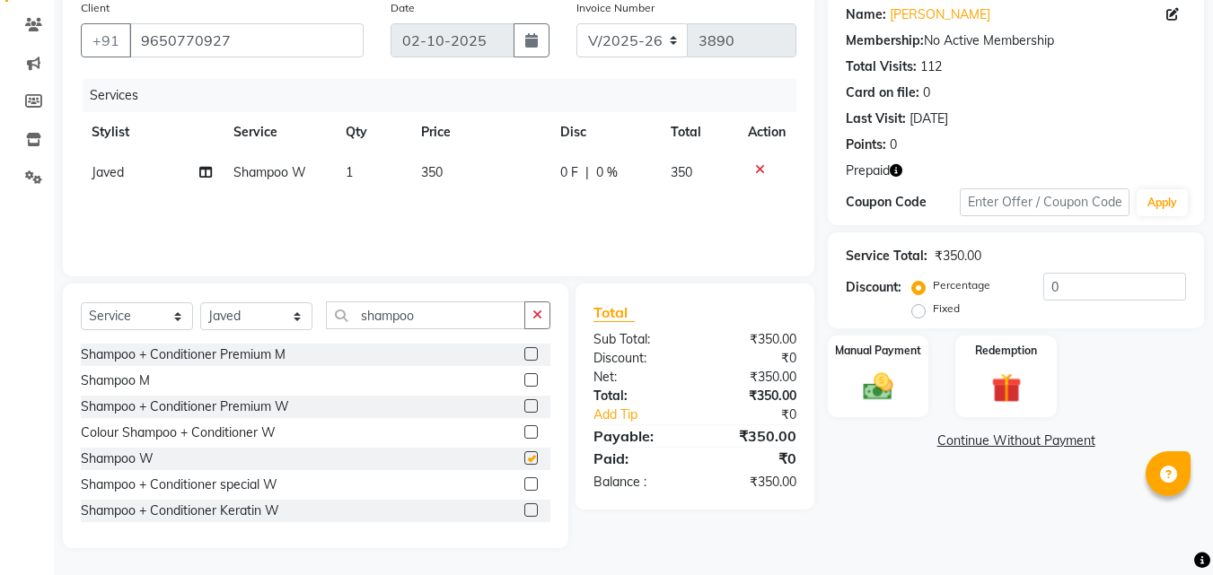
checkbox input "false"
click at [1019, 377] on img at bounding box center [1005, 388] width 50 height 39
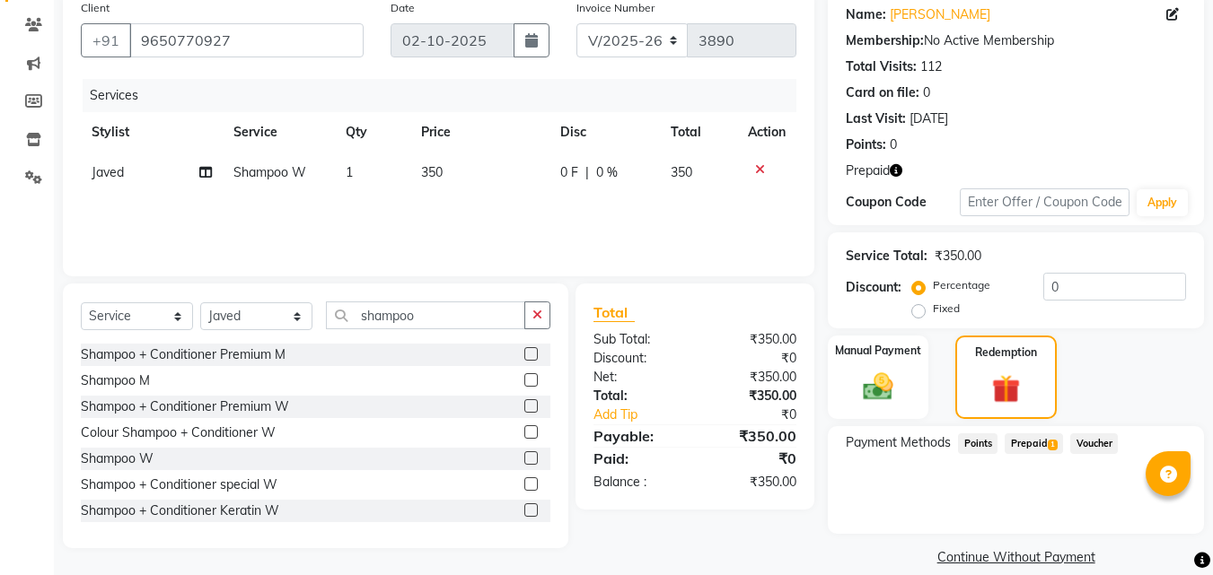
click at [1038, 446] on span "Prepaid 1" at bounding box center [1033, 444] width 58 height 21
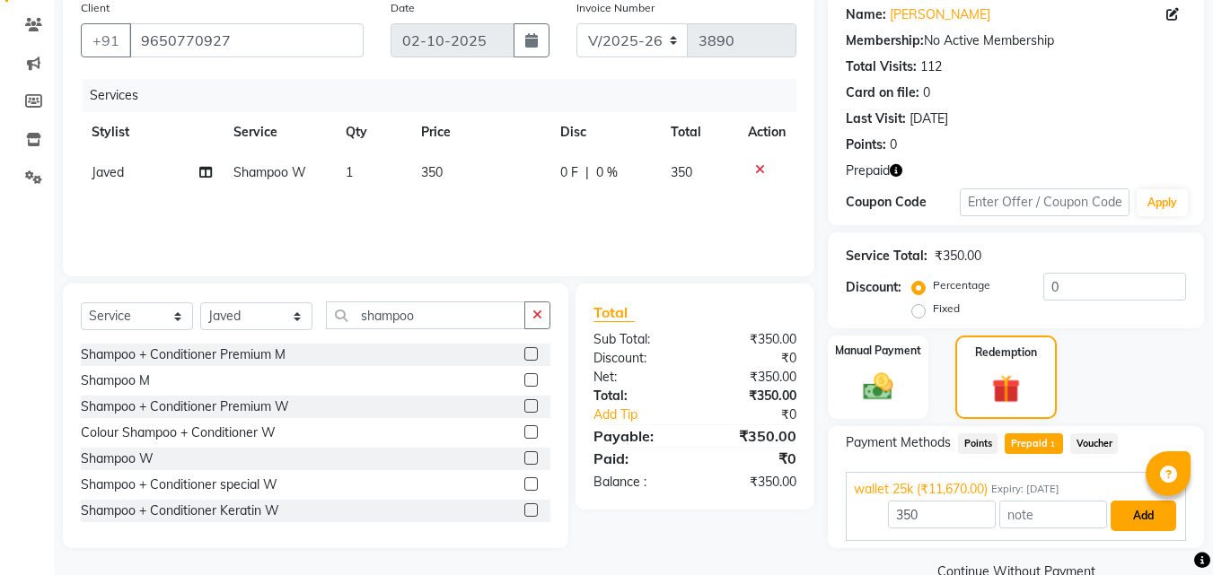
click at [1136, 510] on button "Add" at bounding box center [1143, 516] width 66 height 31
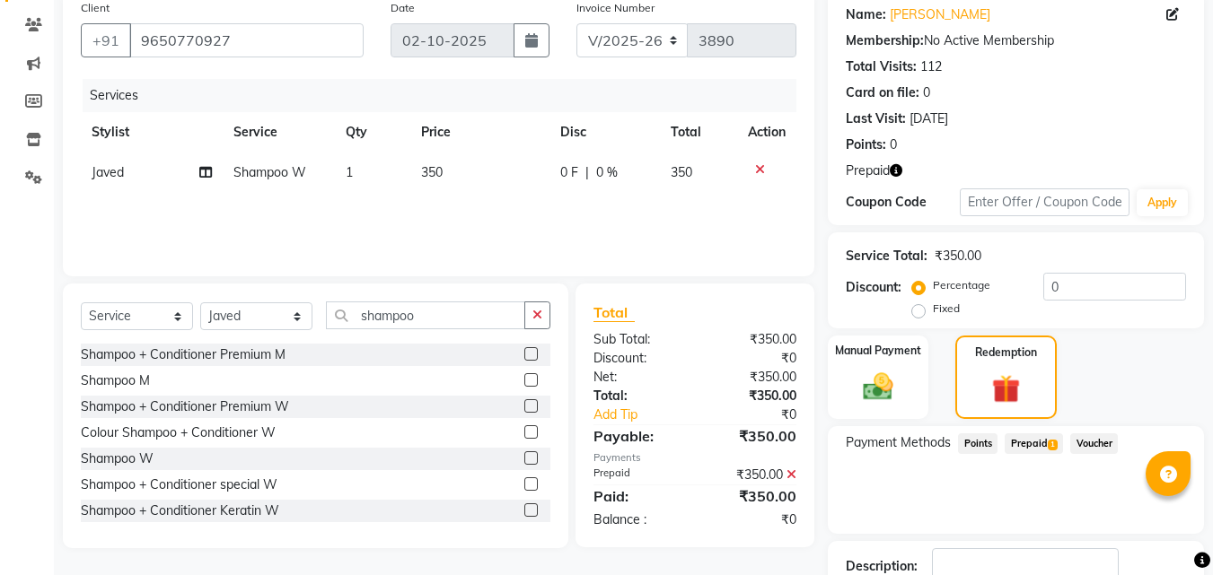
scroll to position [258, 0]
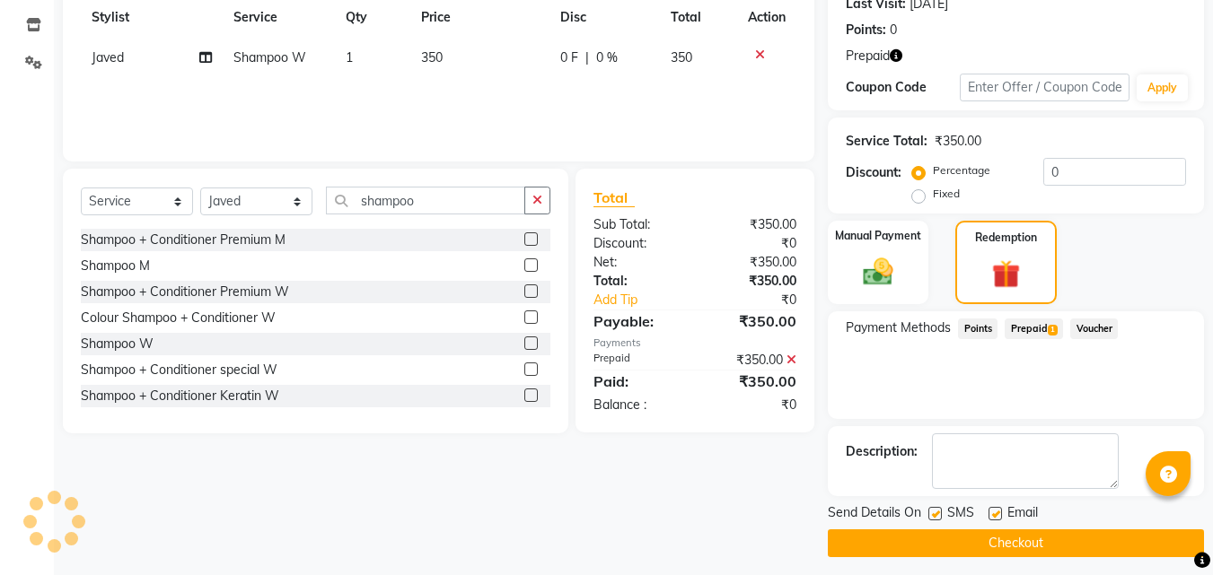
click at [1019, 545] on button "Checkout" at bounding box center [1016, 544] width 376 height 28
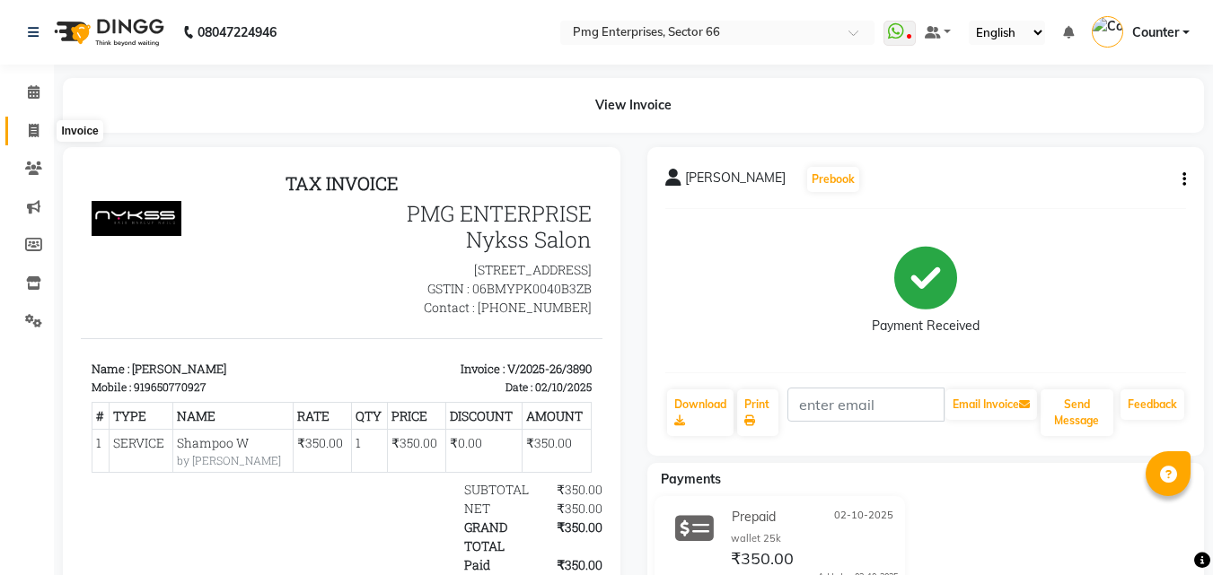
click at [32, 127] on icon at bounding box center [34, 130] width 10 height 13
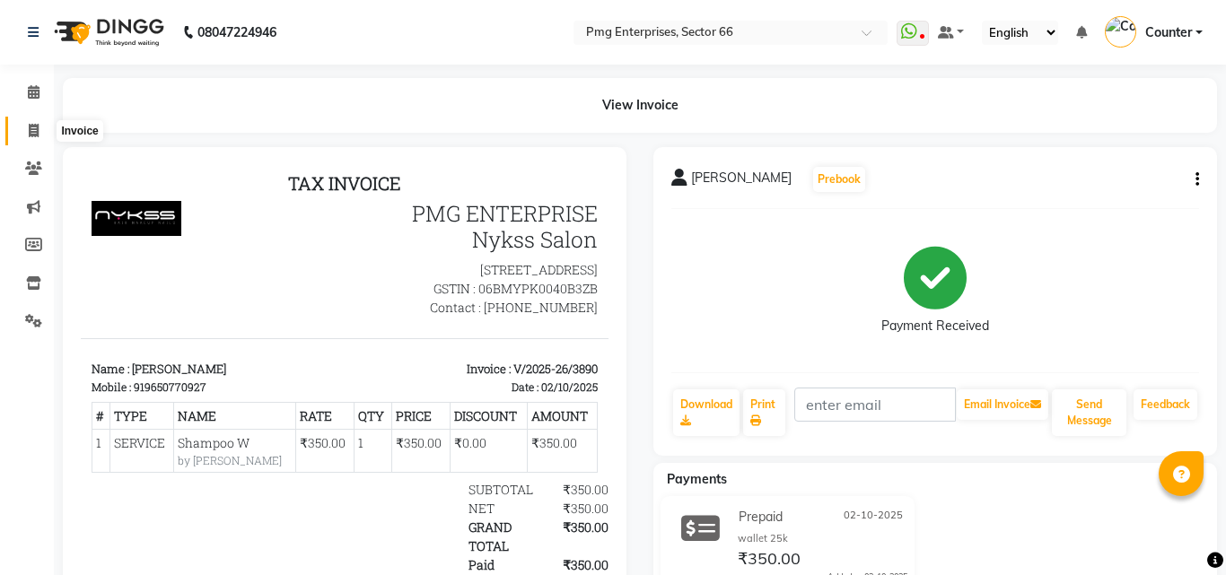
select select "service"
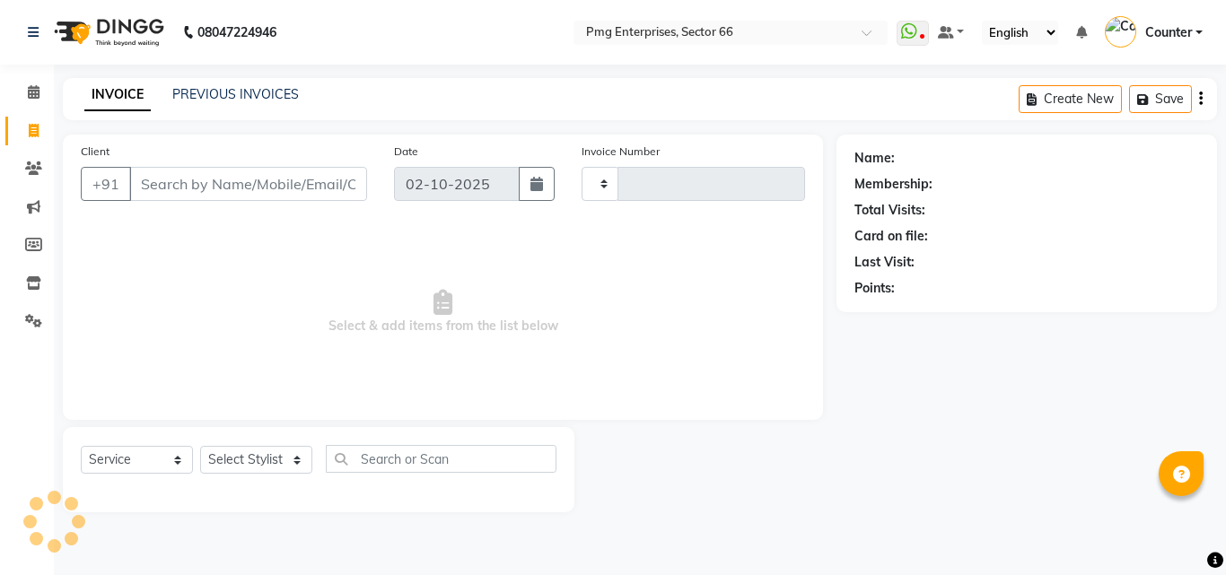
type input "3891"
select select "889"
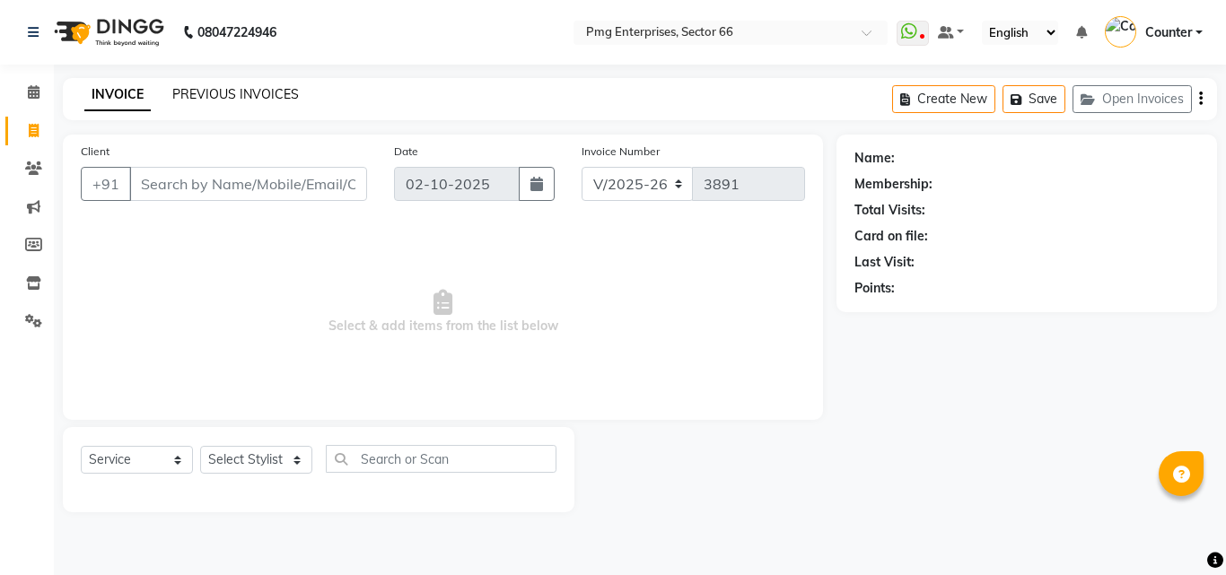
click at [215, 101] on link "PREVIOUS INVOICES" at bounding box center [235, 94] width 127 height 16
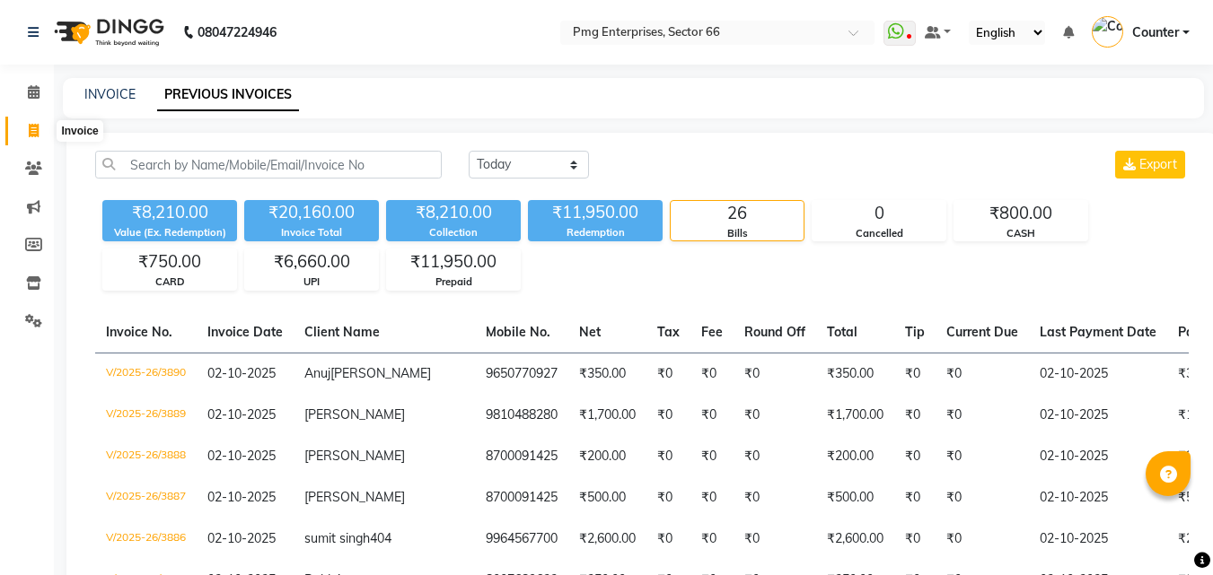
click at [31, 127] on icon at bounding box center [34, 130] width 10 height 13
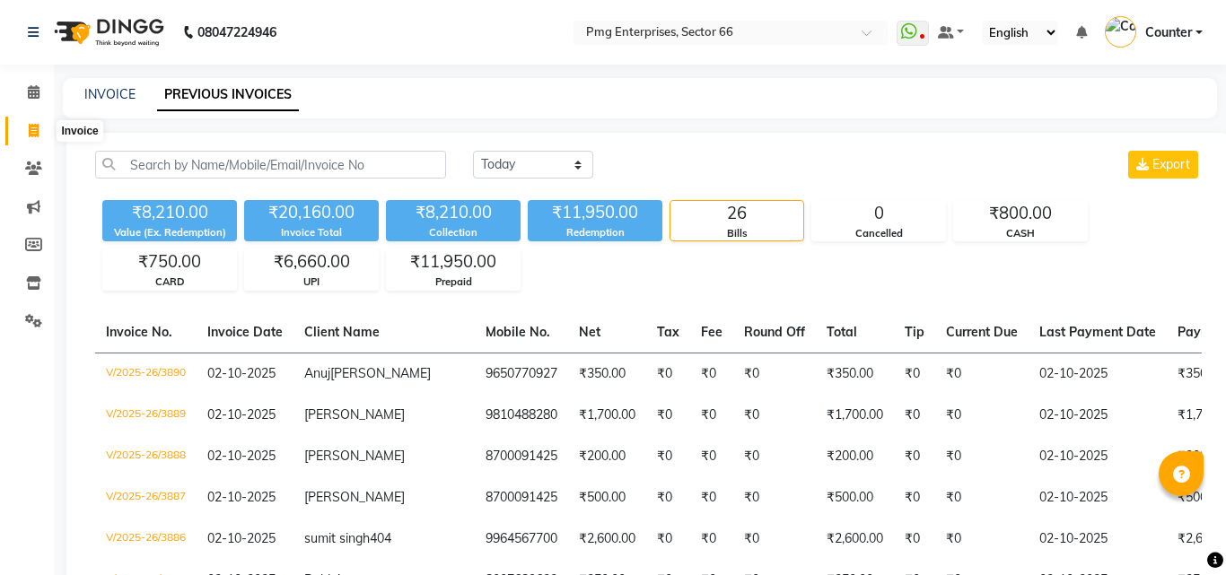
select select "service"
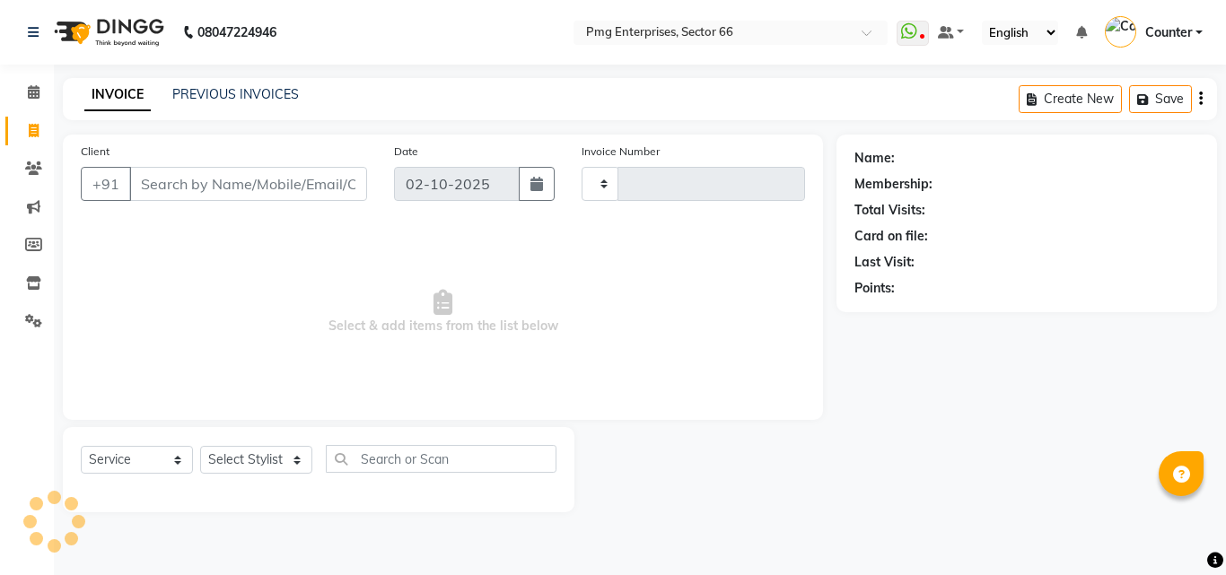
type input "3891"
select select "889"
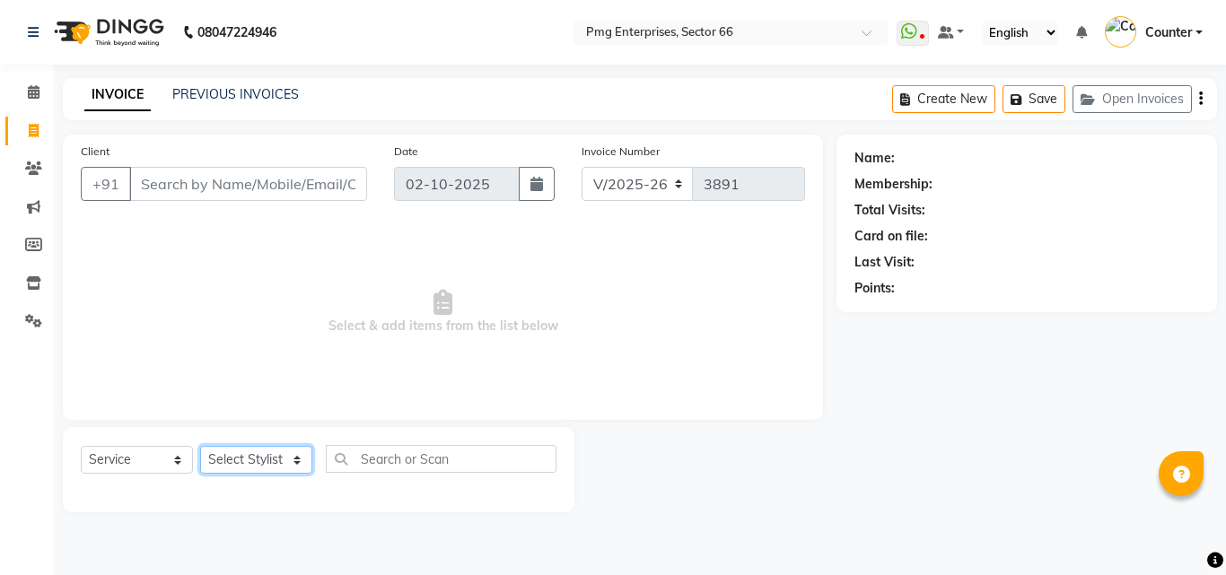
click at [248, 456] on select "Select Stylist [PERSON_NAME] Counter [PERSON_NAME] [PERSON_NAME] [PERSON_NAME] …" at bounding box center [256, 460] width 112 height 28
select select "49466"
click at [200, 446] on select "Select Stylist [PERSON_NAME] Counter [PERSON_NAME] [PERSON_NAME] [PERSON_NAME] …" at bounding box center [256, 460] width 112 height 28
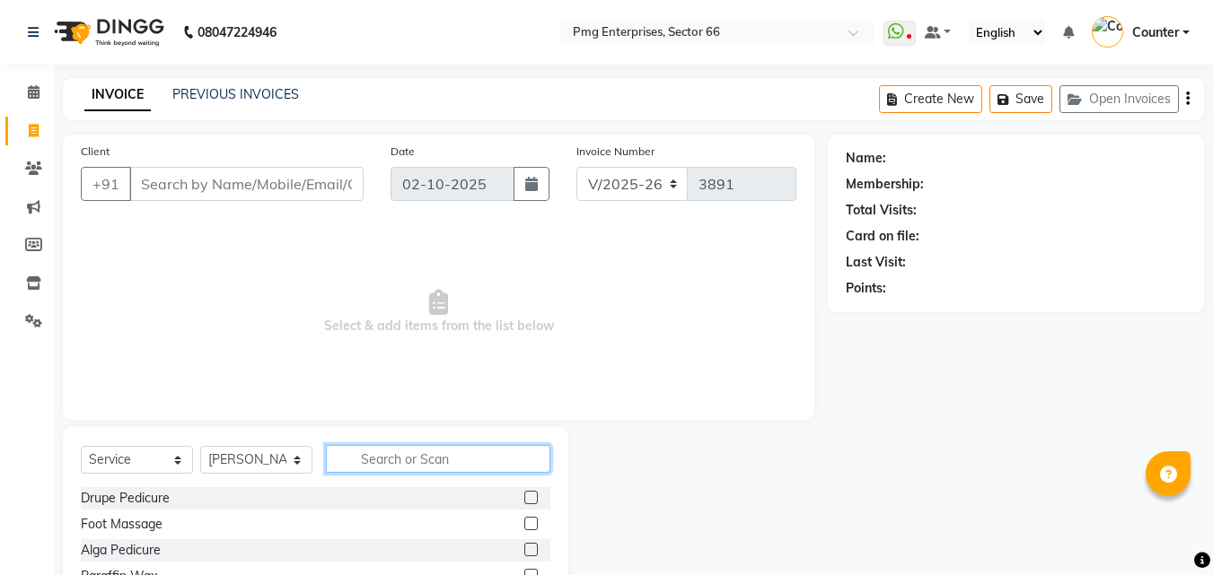
click at [390, 458] on input "text" at bounding box center [438, 459] width 224 height 28
type input "hair"
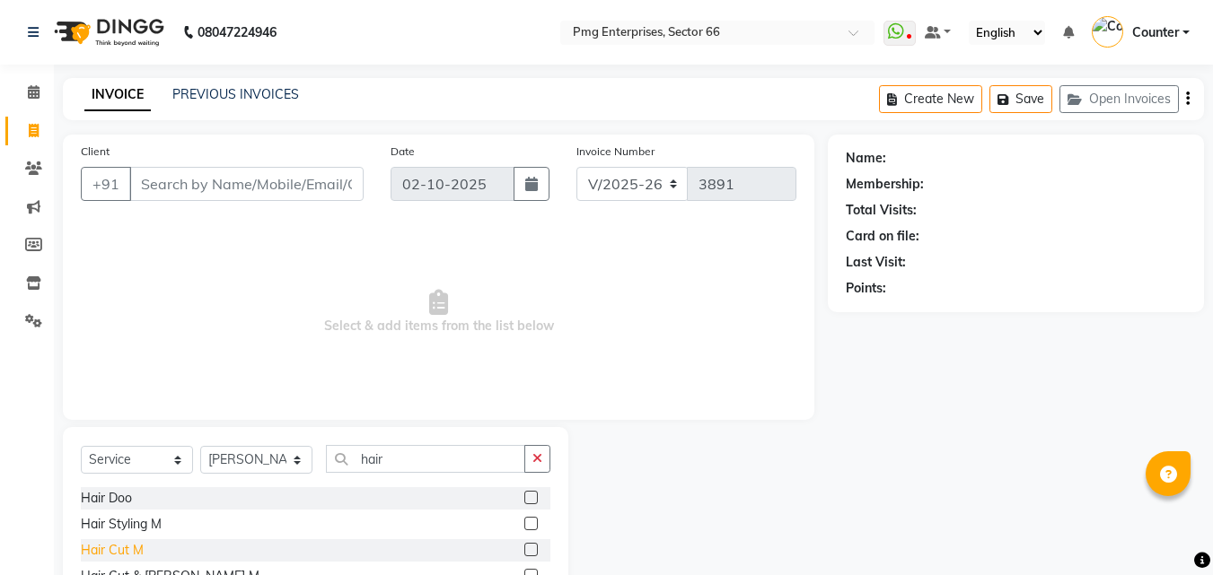
click at [132, 551] on div "Hair Cut M" at bounding box center [112, 550] width 63 height 19
checkbox input "false"
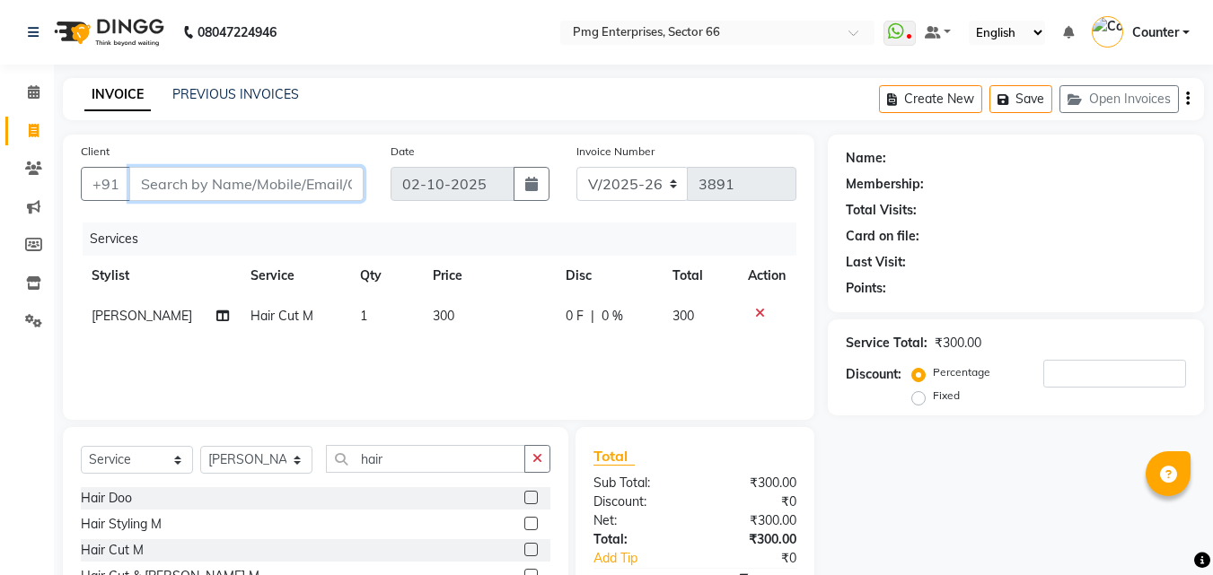
click at [175, 192] on input "Client" at bounding box center [246, 184] width 234 height 34
type input "9"
type input "0"
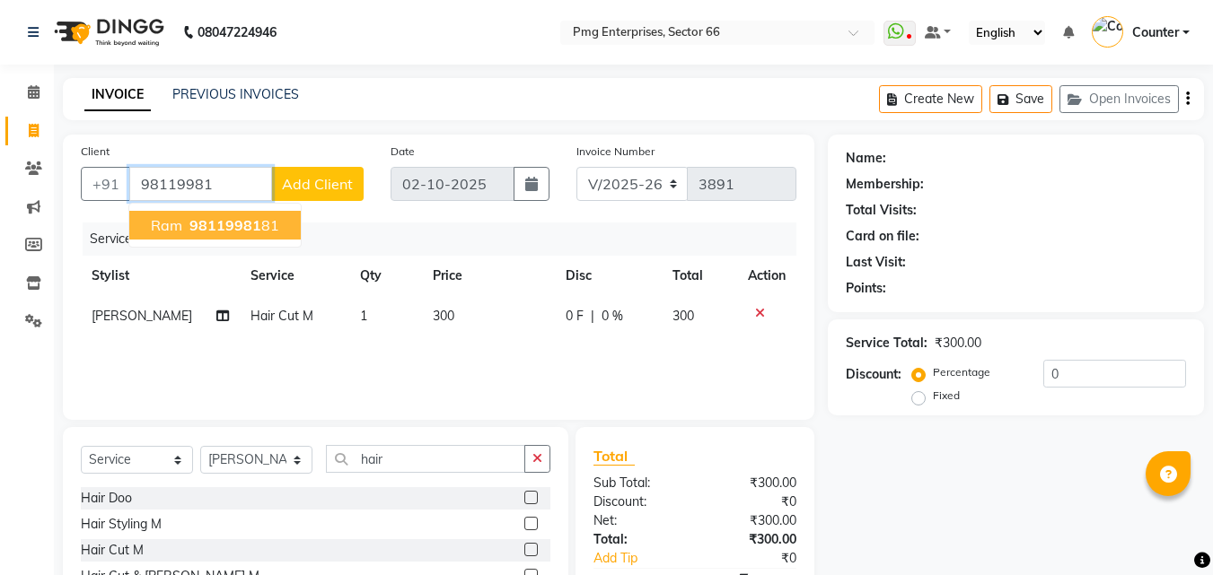
click at [209, 229] on span "98119981" at bounding box center [225, 225] width 72 height 18
type input "9811998181"
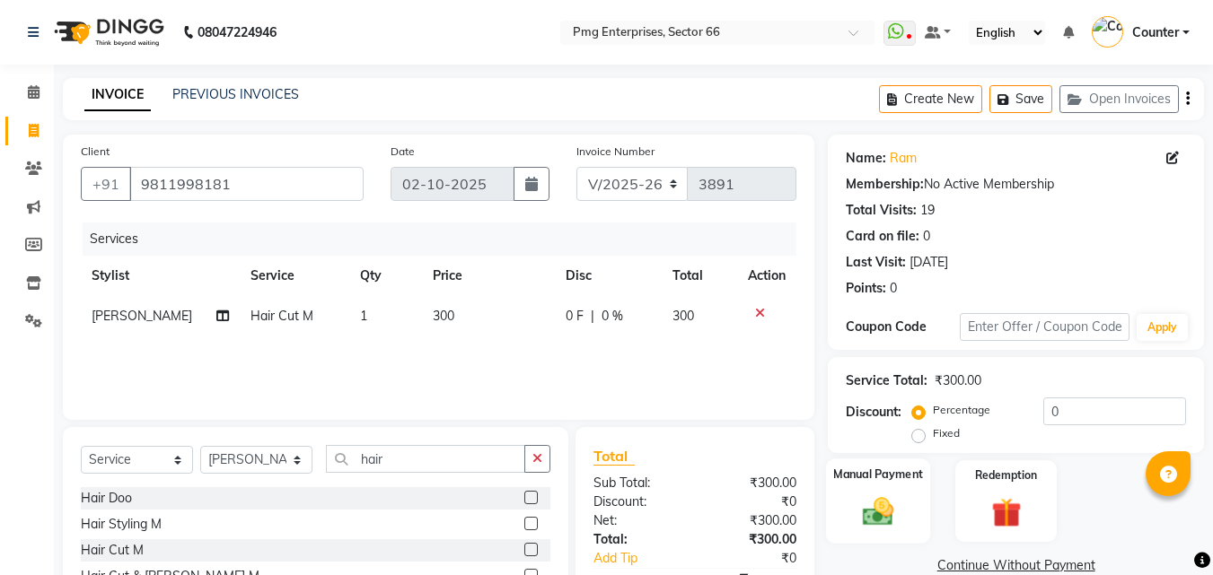
click at [884, 494] on img at bounding box center [878, 512] width 50 height 36
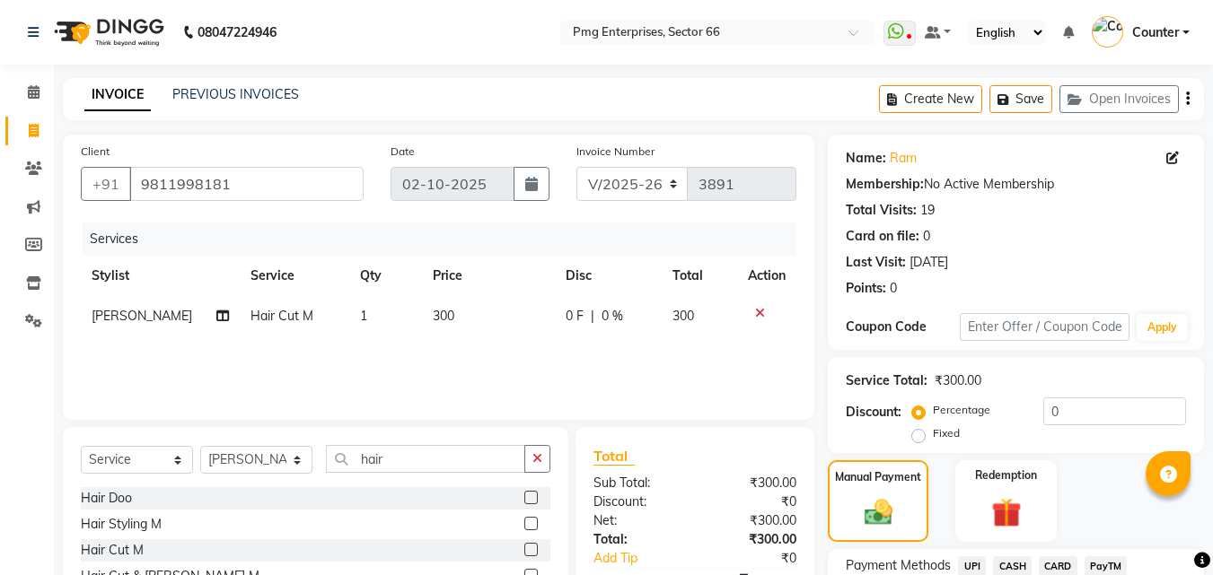
click at [972, 559] on span "UPI" at bounding box center [972, 566] width 28 height 21
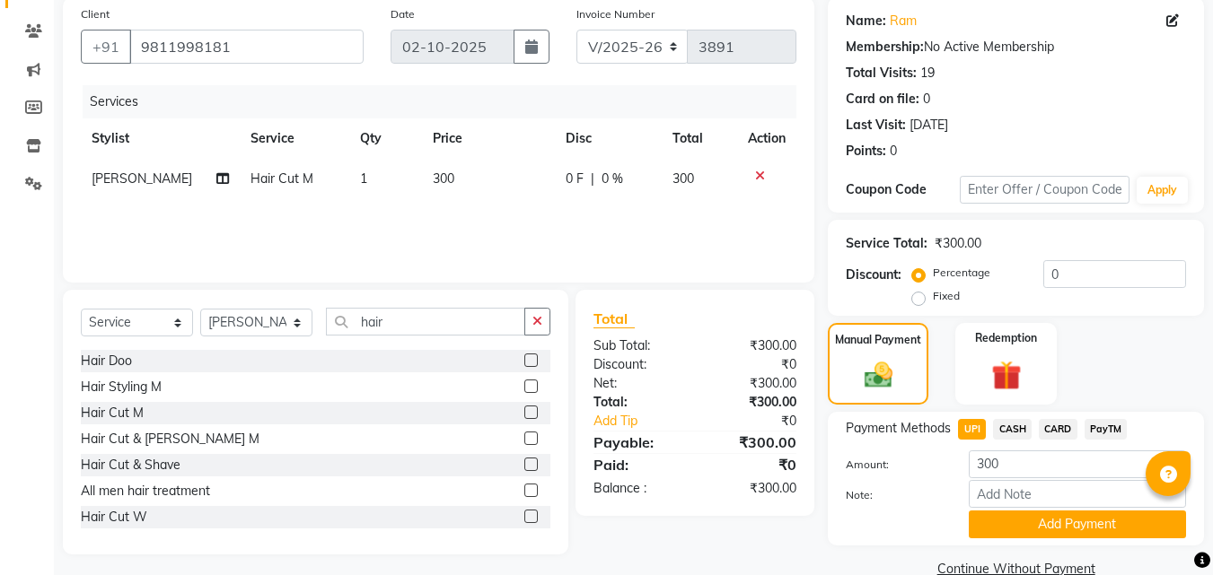
scroll to position [144, 0]
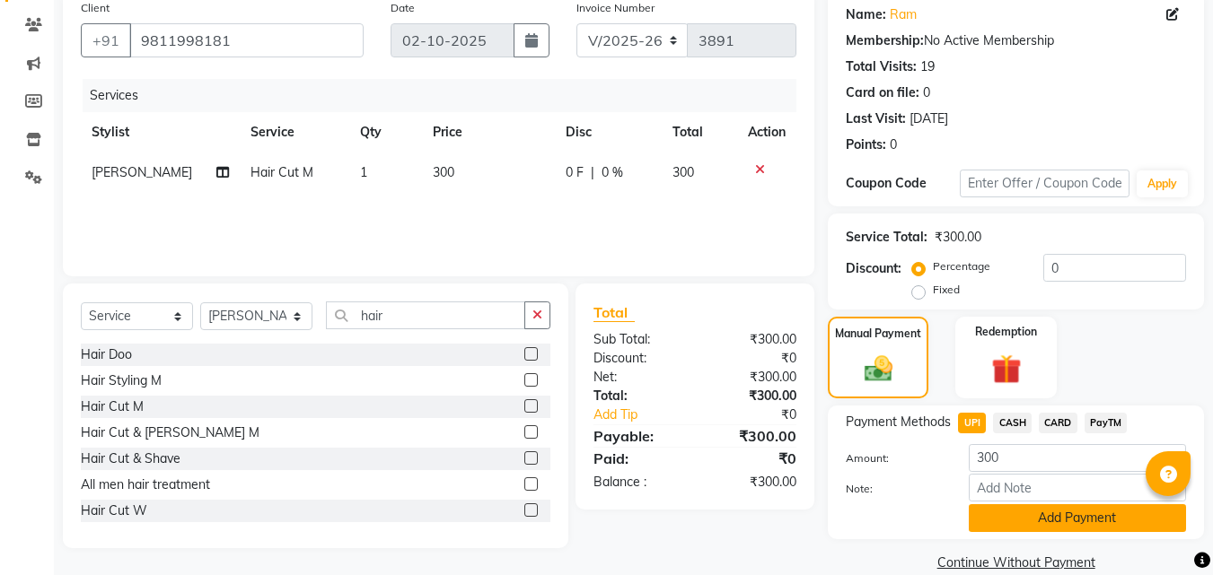
click at [1051, 510] on button "Add Payment" at bounding box center [1076, 518] width 217 height 28
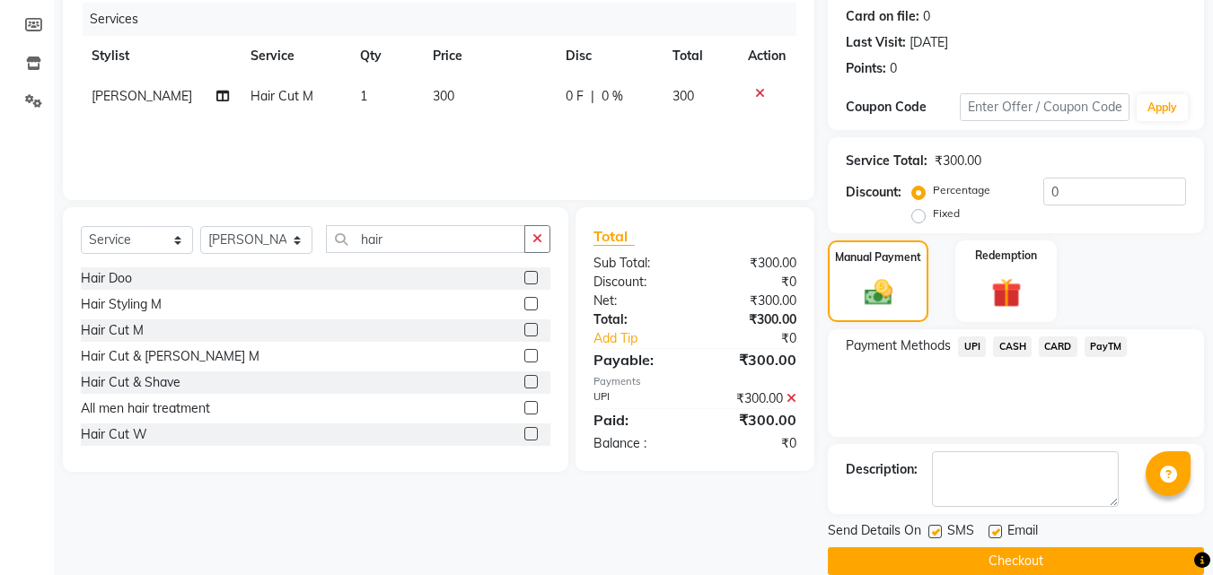
scroll to position [247, 0]
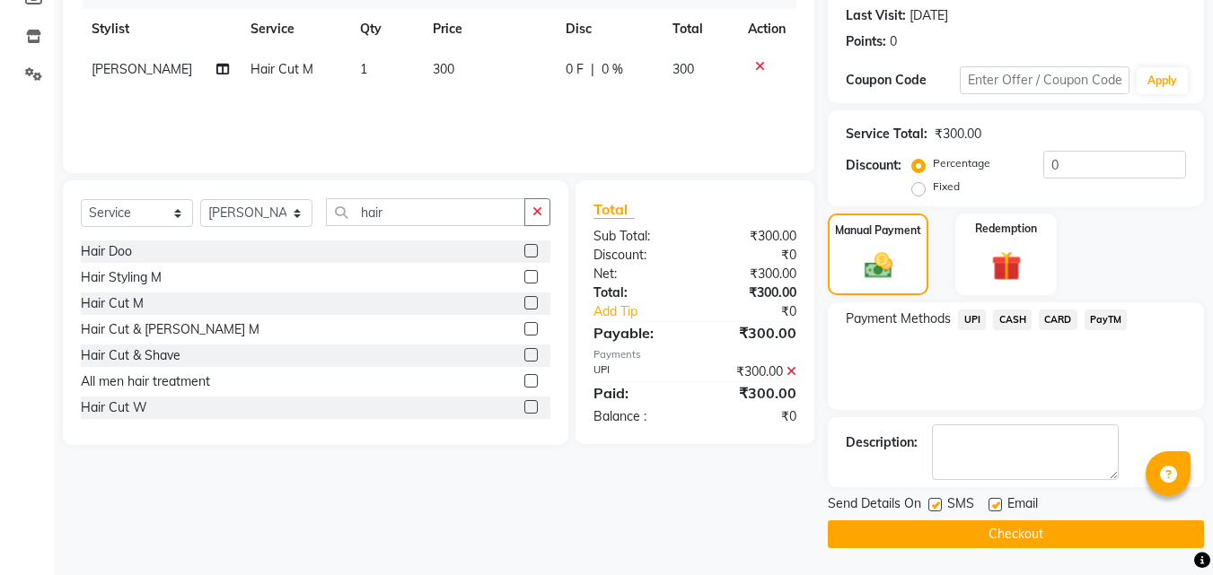
click at [1126, 534] on button "Checkout" at bounding box center [1016, 535] width 376 height 28
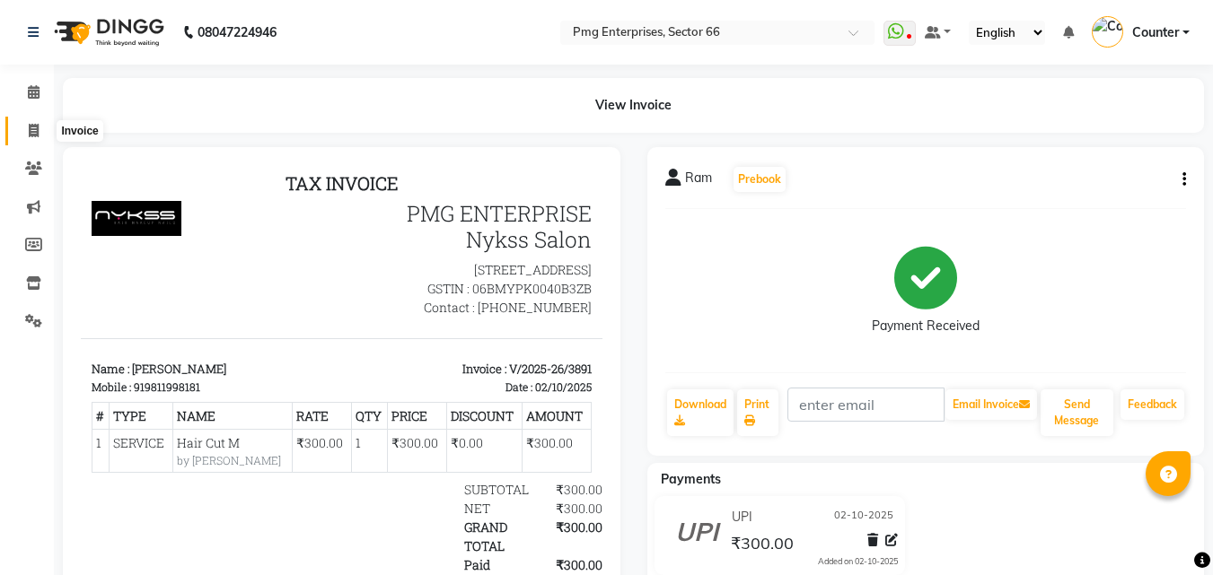
click at [26, 129] on span at bounding box center [33, 131] width 31 height 21
select select "service"
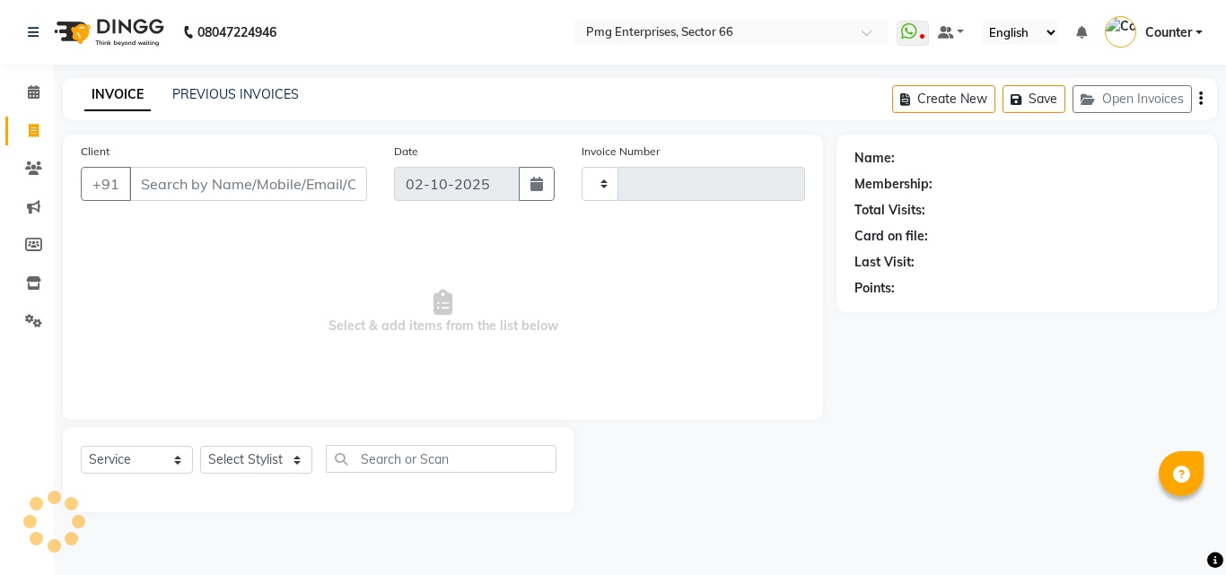
type input "3892"
select select "889"
click at [235, 93] on link "PREVIOUS INVOICES" at bounding box center [235, 94] width 127 height 16
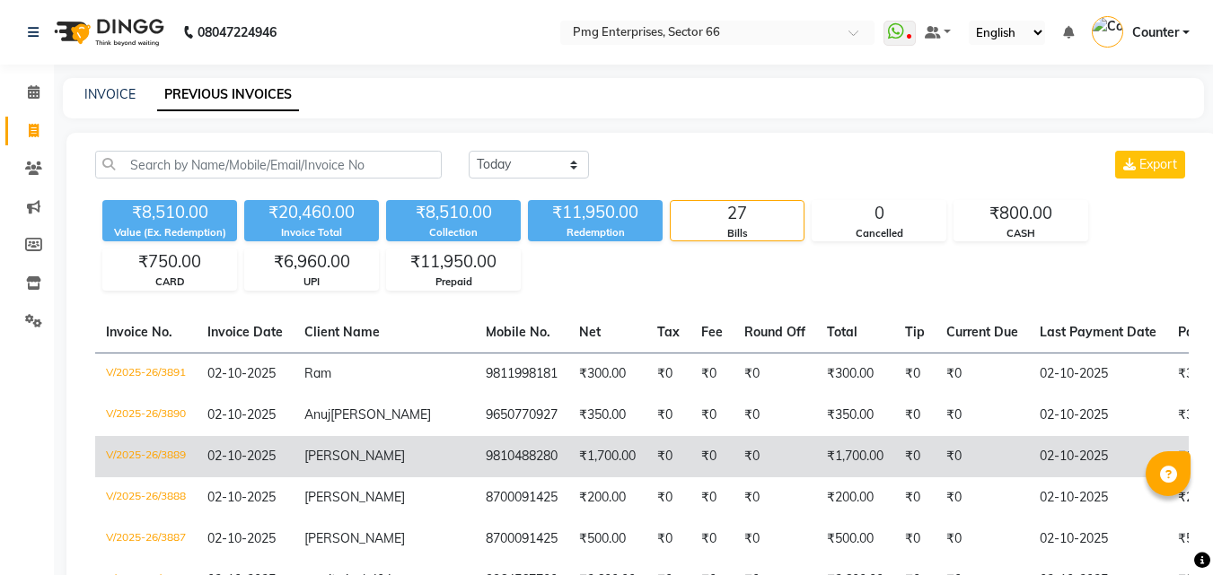
click at [315, 460] on span "[PERSON_NAME]" at bounding box center [354, 456] width 101 height 16
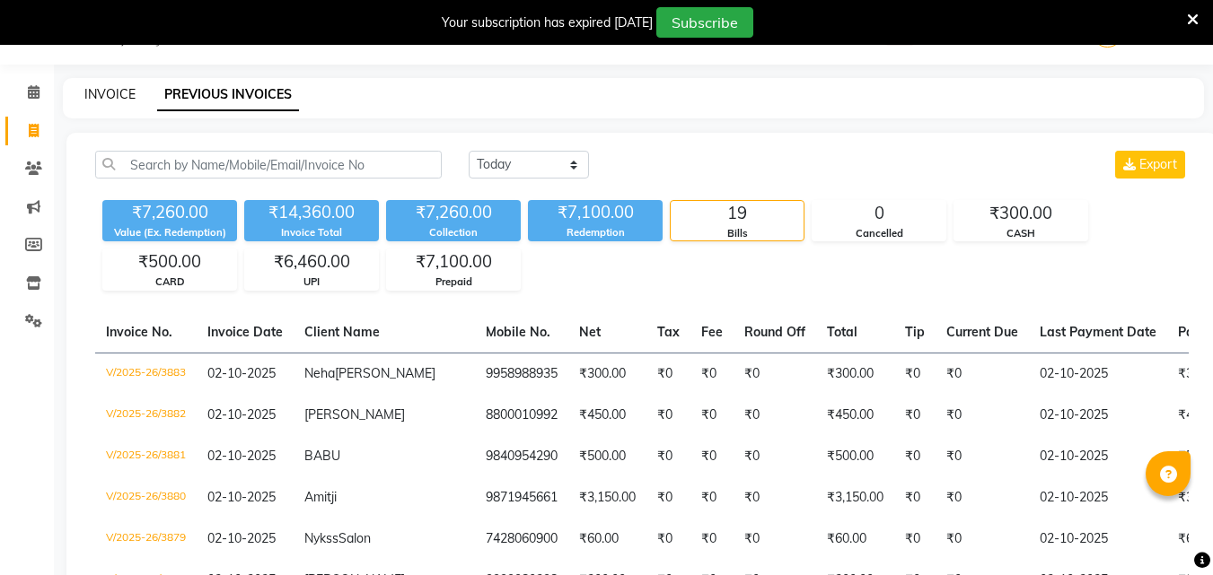
click at [109, 86] on link "INVOICE" at bounding box center [109, 94] width 51 height 16
select select "service"
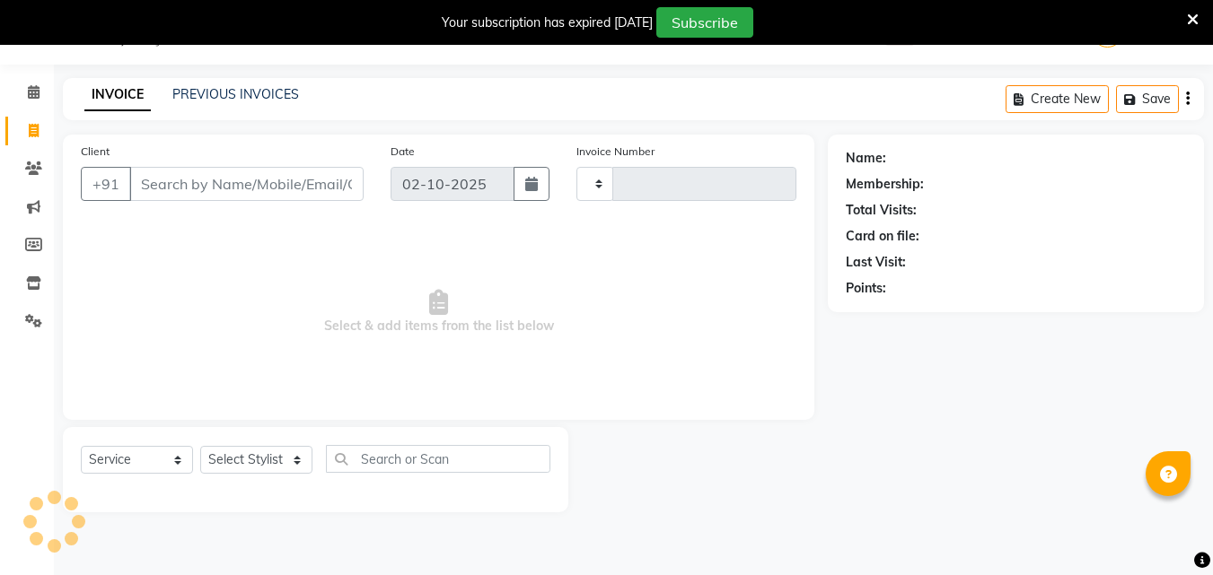
type input "3891"
select select "889"
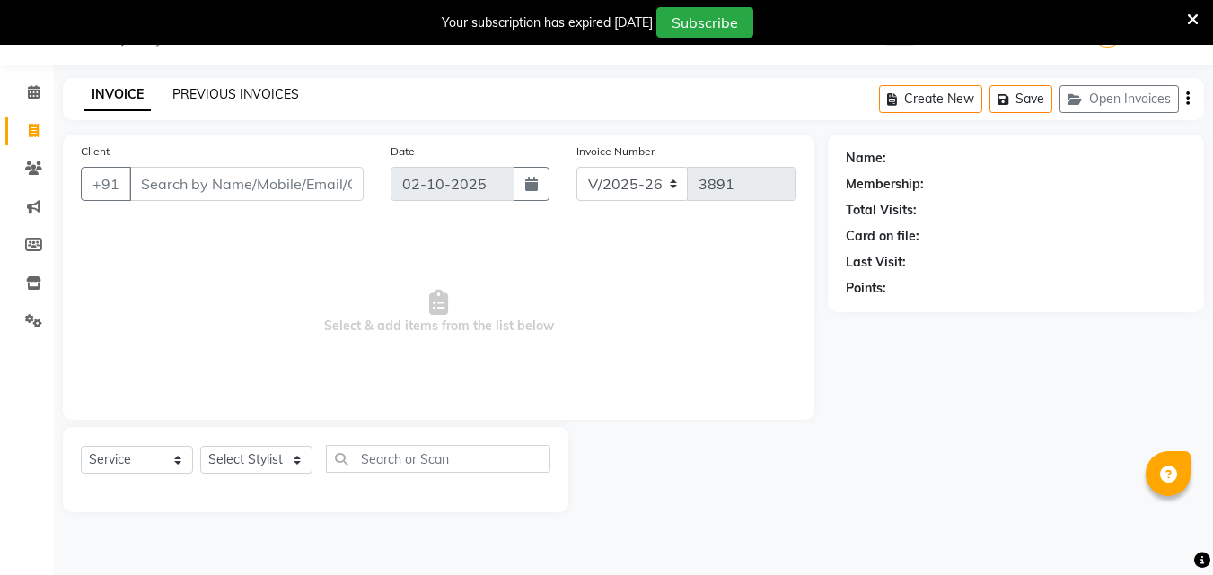
click at [223, 91] on link "PREVIOUS INVOICES" at bounding box center [235, 94] width 127 height 16
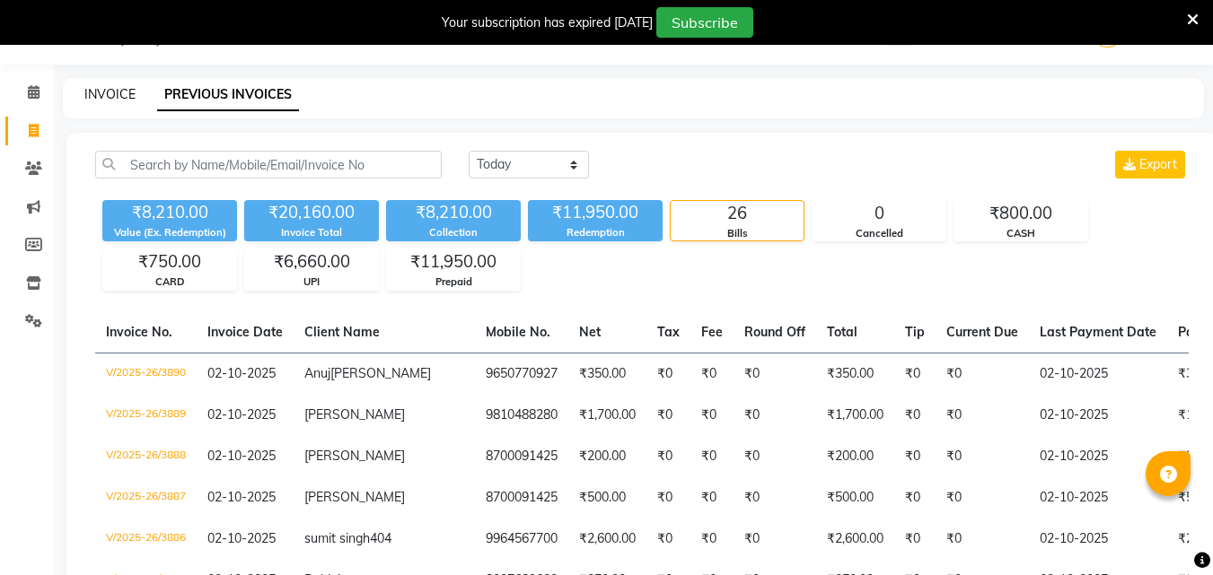
click at [115, 90] on link "INVOICE" at bounding box center [109, 94] width 51 height 16
select select "889"
select select "service"
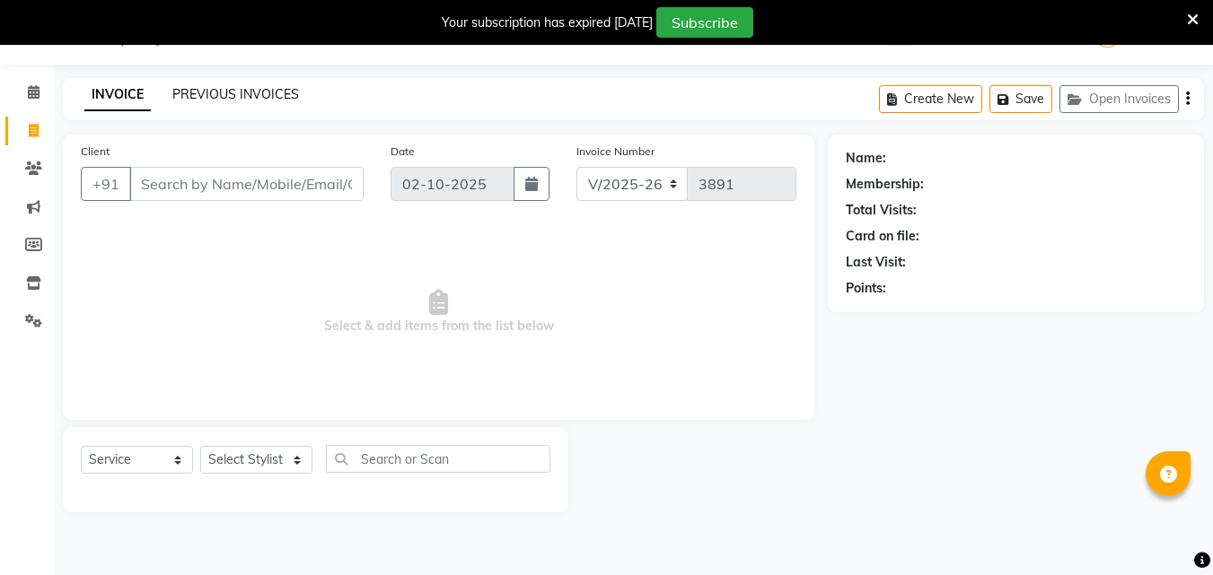
click at [258, 91] on link "PREVIOUS INVOICES" at bounding box center [235, 94] width 127 height 16
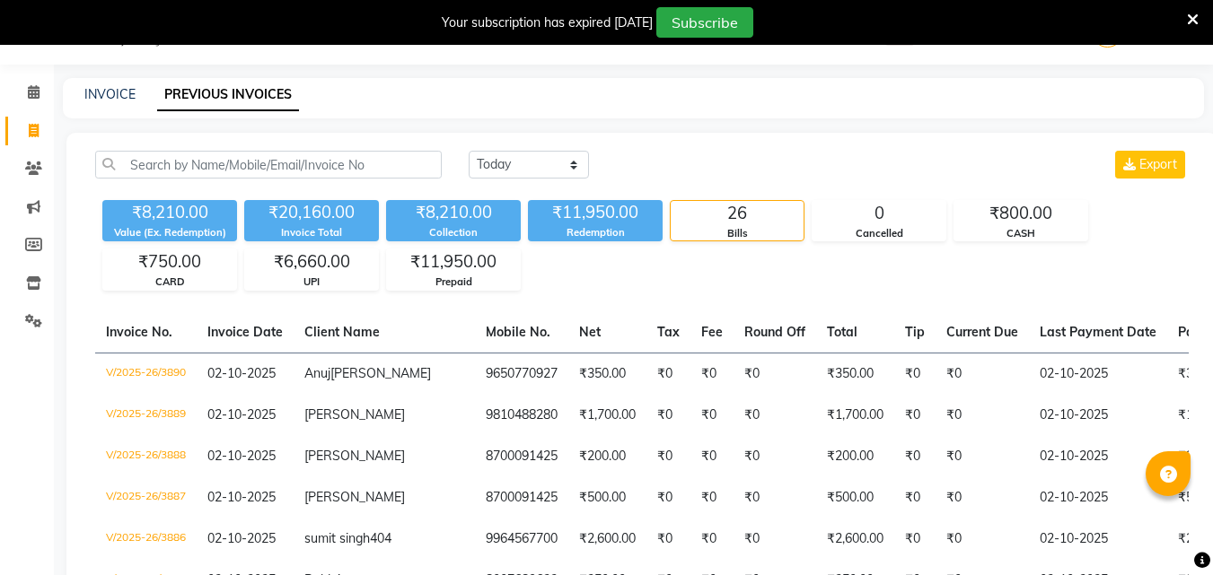
scroll to position [45, 0]
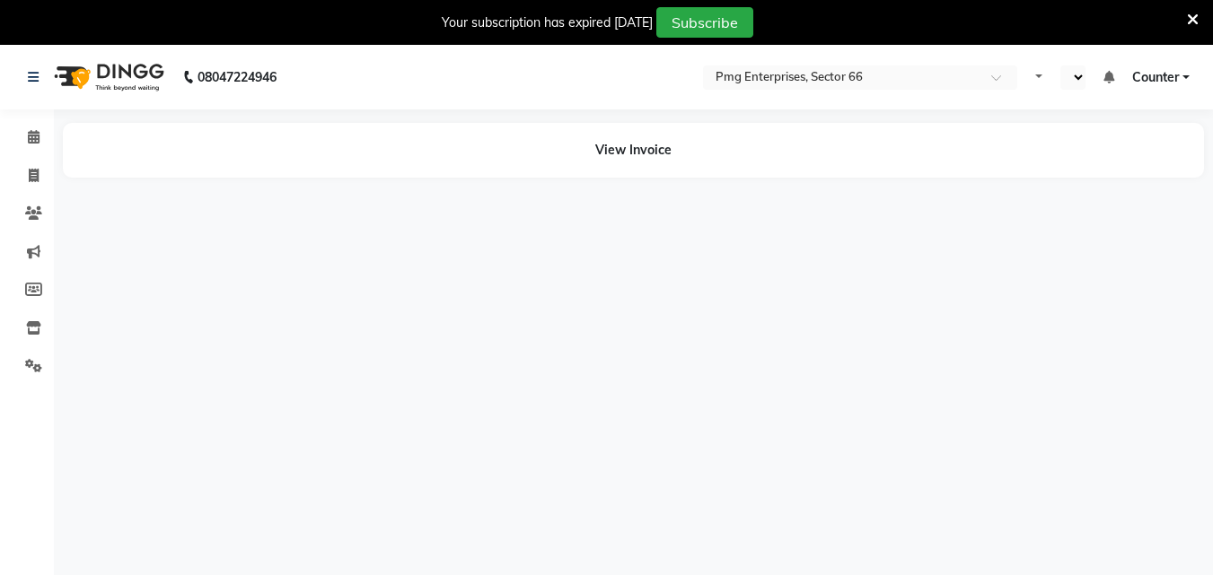
select select "en"
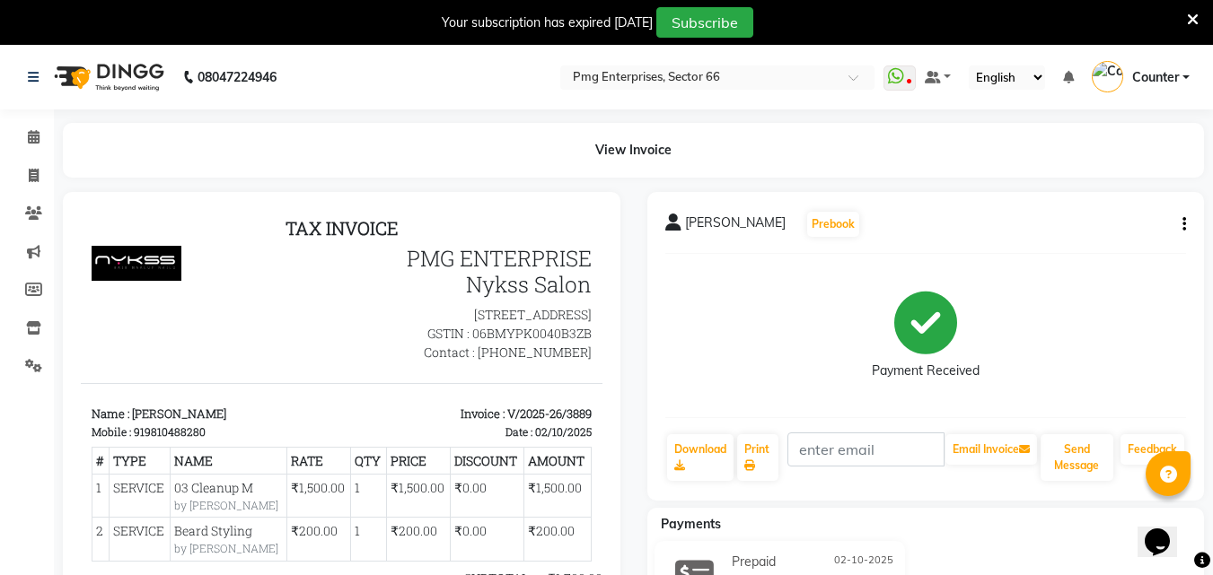
click at [1189, 223] on div "monika Prebook Payment Received Download Print Email Invoice Send Message Feedb…" at bounding box center [925, 346] width 557 height 309
click at [1184, 224] on icon "button" at bounding box center [1184, 224] width 4 height 1
click at [1086, 242] on div "Edit Invoice" at bounding box center [1094, 247] width 123 height 22
select select "service"
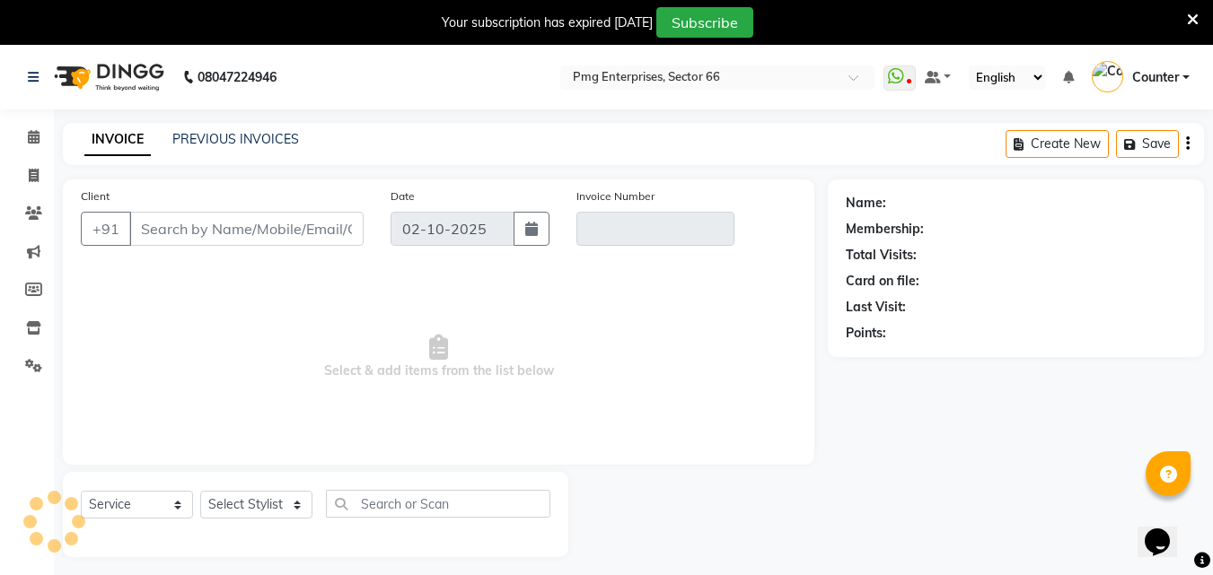
scroll to position [45, 0]
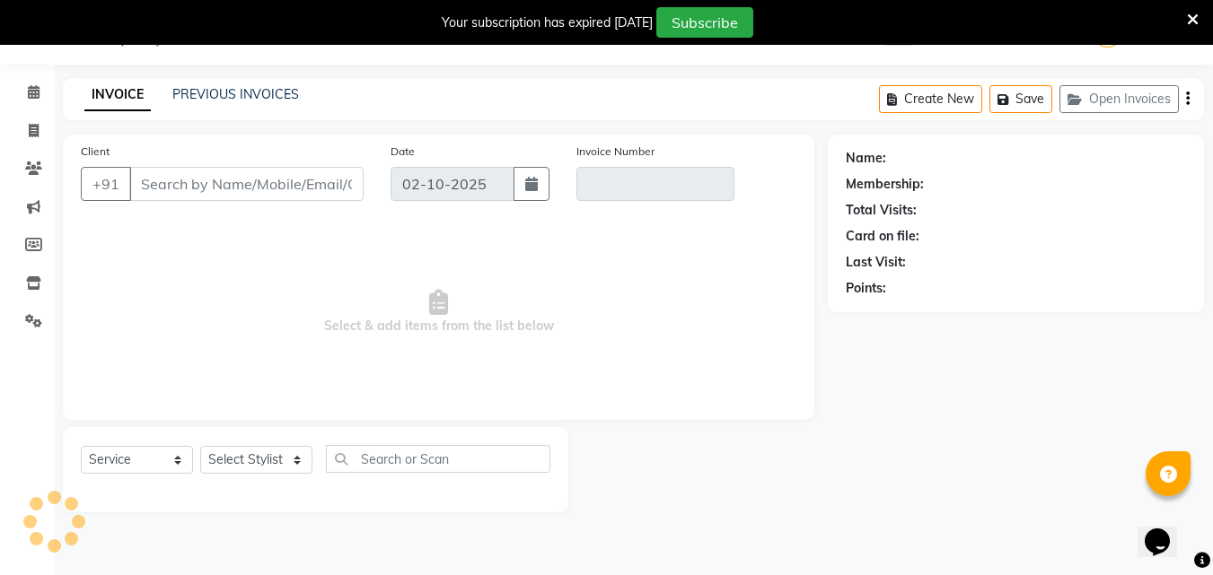
type input "9810488280"
type input "V/2025-26/3889"
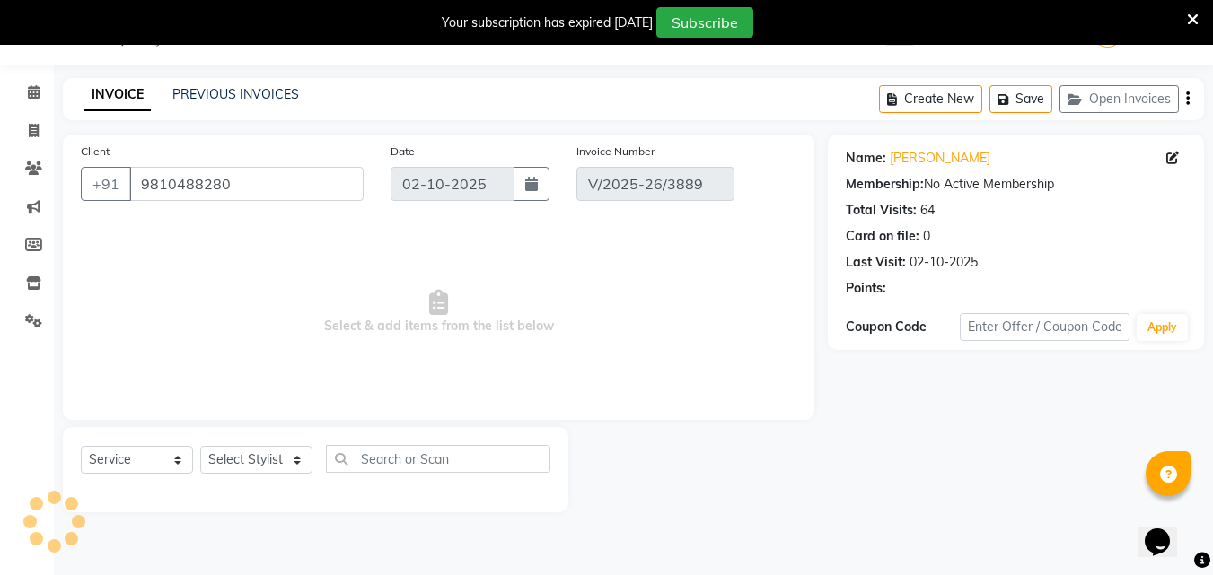
select select "select"
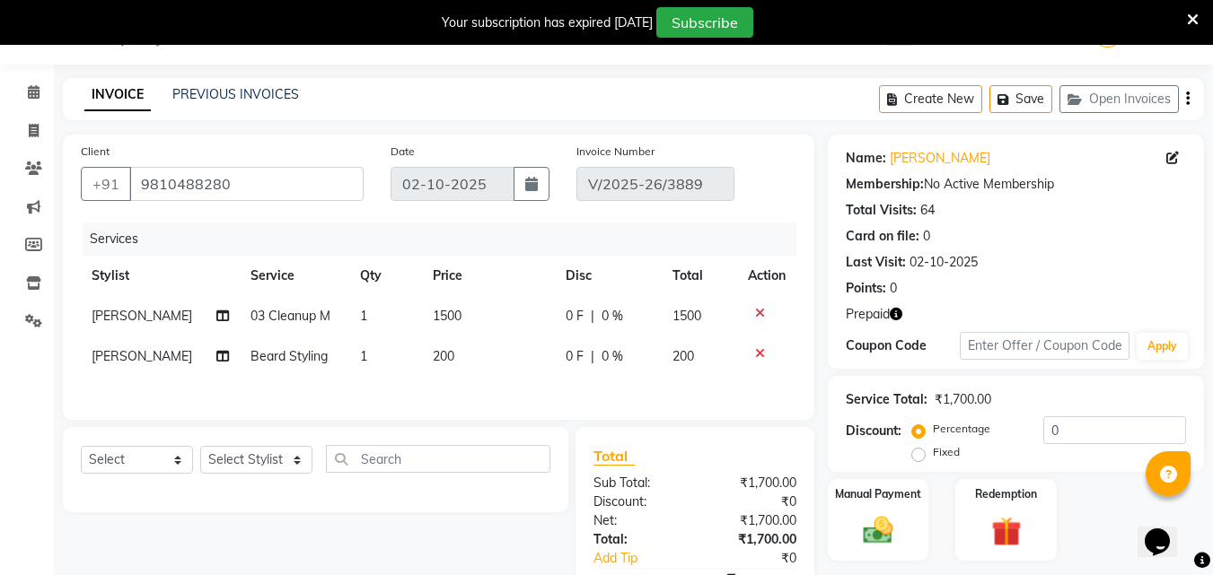
click at [443, 309] on span "1500" at bounding box center [447, 316] width 29 height 16
select select "49466"
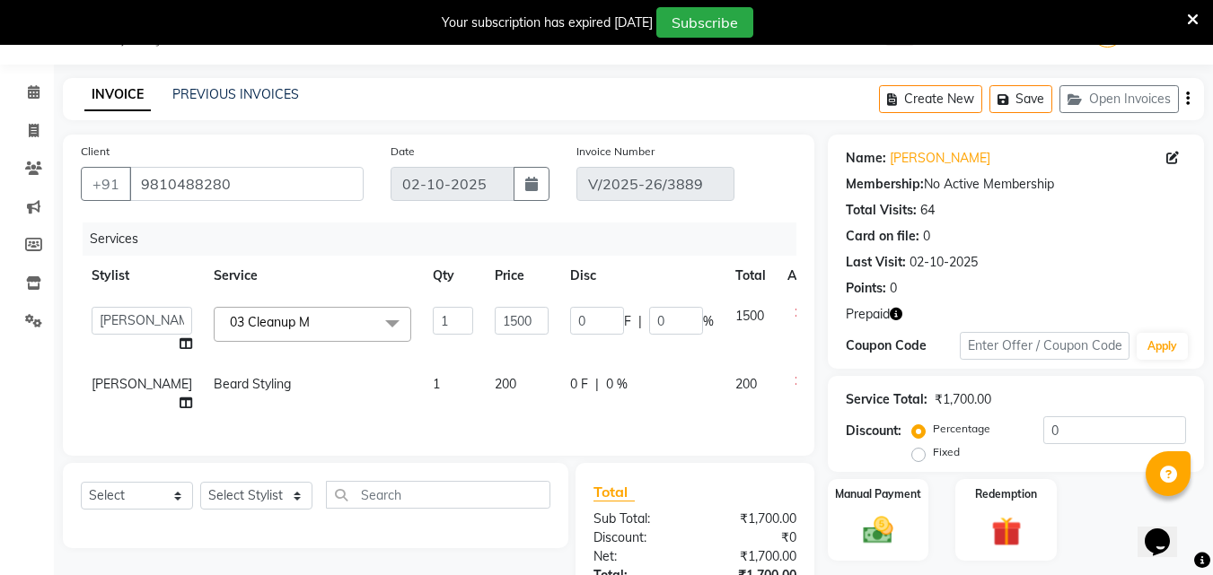
click at [484, 309] on td "1500" at bounding box center [521, 330] width 75 height 68
click at [495, 320] on input "1500" at bounding box center [522, 321] width 54 height 28
type input "1800"
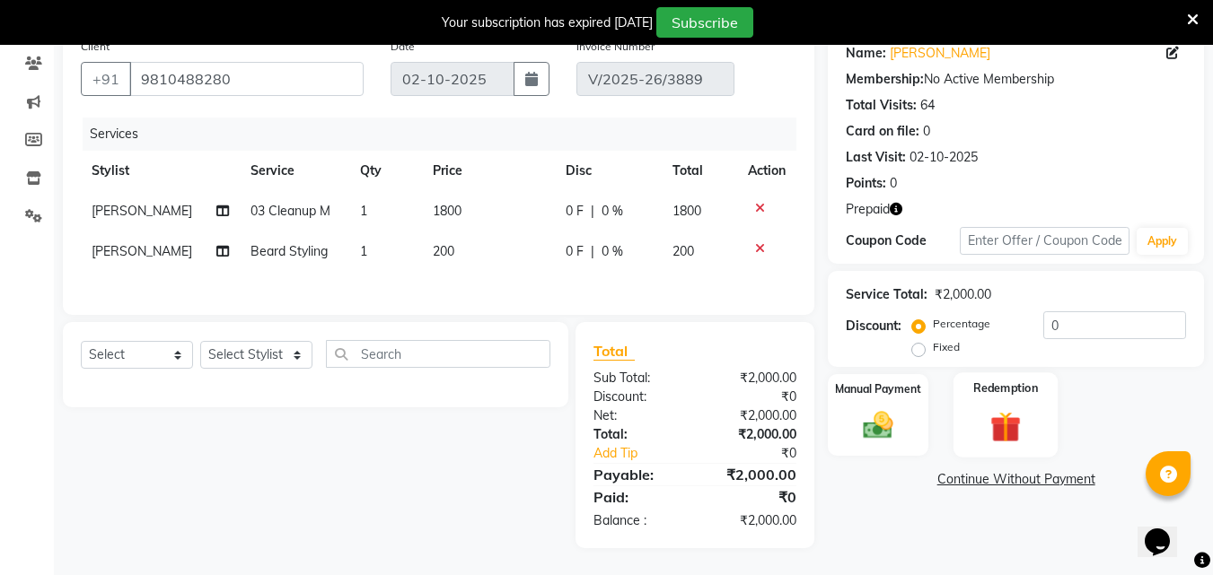
scroll to position [153, 0]
click at [994, 361] on div "Name: Monika Membership: No Active Membership Total Visits: 64 Card on file: 0 …" at bounding box center [1023, 289] width 390 height 519
click at [995, 408] on img at bounding box center [1005, 426] width 50 height 39
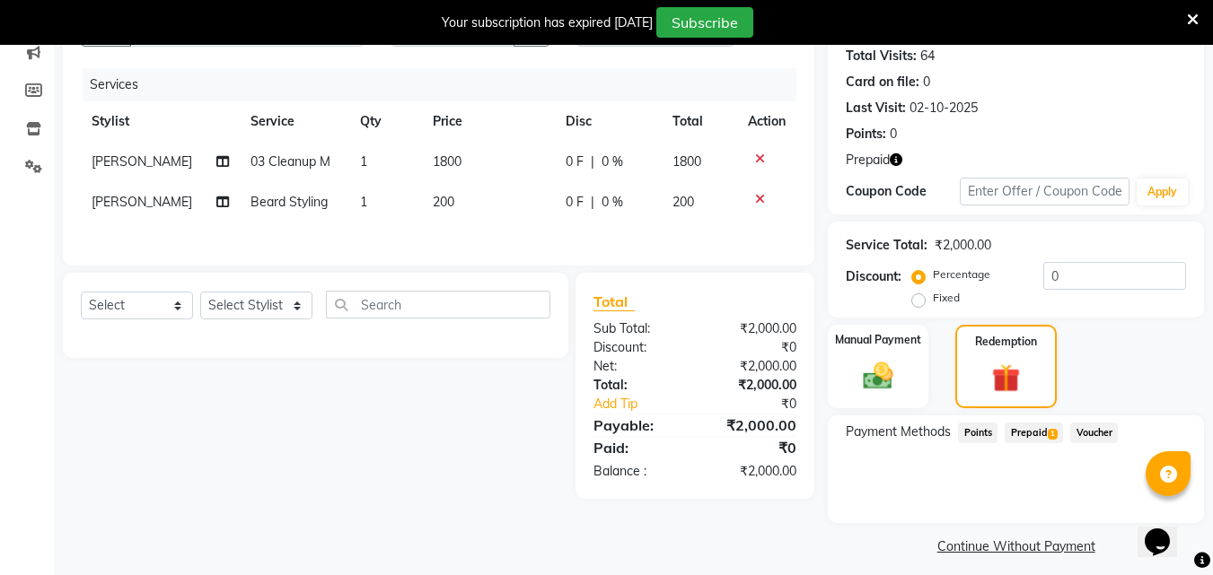
click at [1029, 437] on span "Prepaid 1" at bounding box center [1033, 433] width 58 height 21
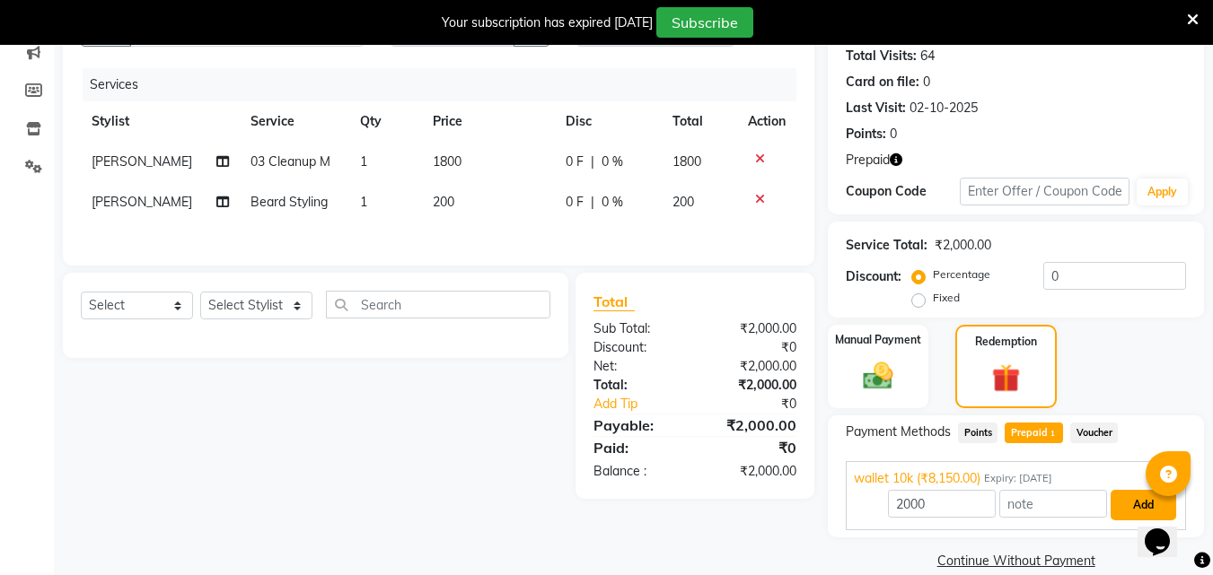
click at [1129, 504] on button "Add" at bounding box center [1143, 505] width 66 height 31
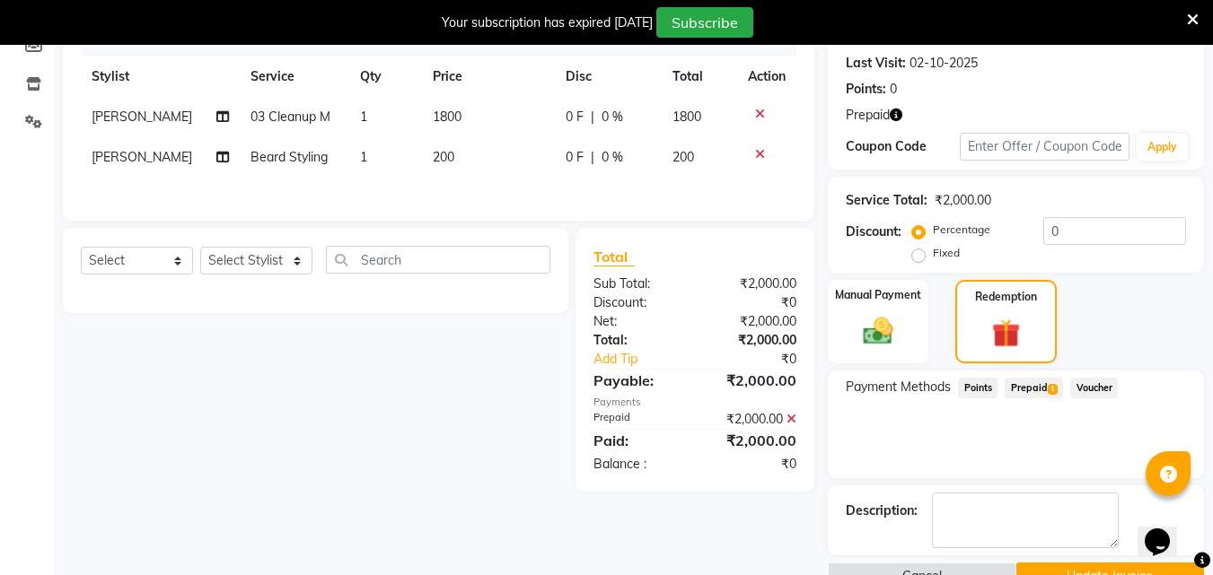
scroll to position [286, 0]
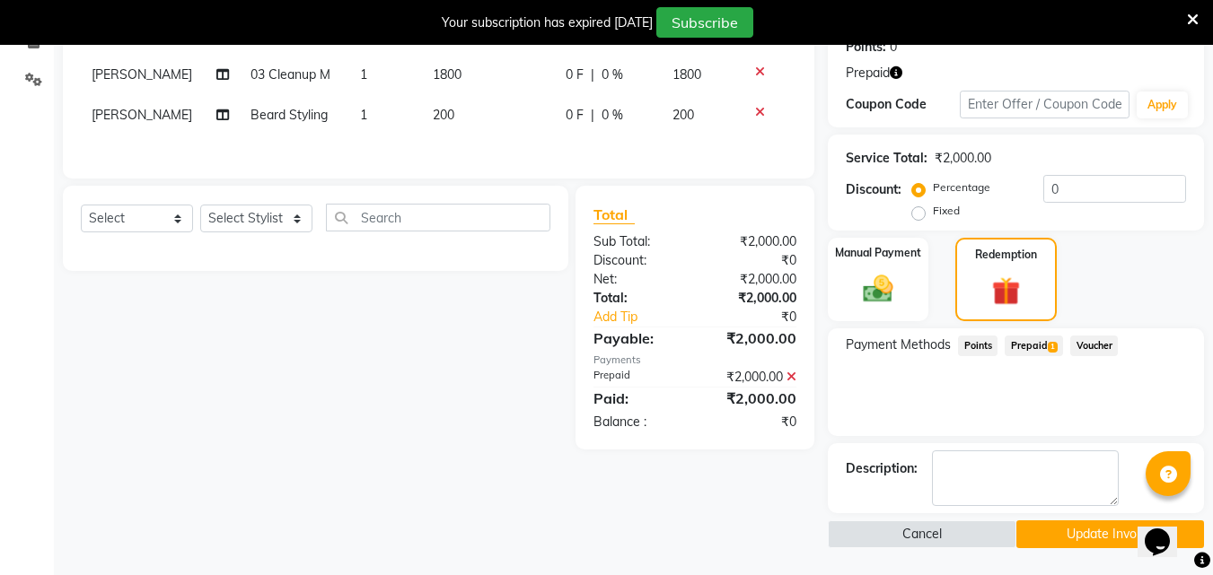
click at [1132, 528] on button "Update Invoice" at bounding box center [1110, 535] width 188 height 28
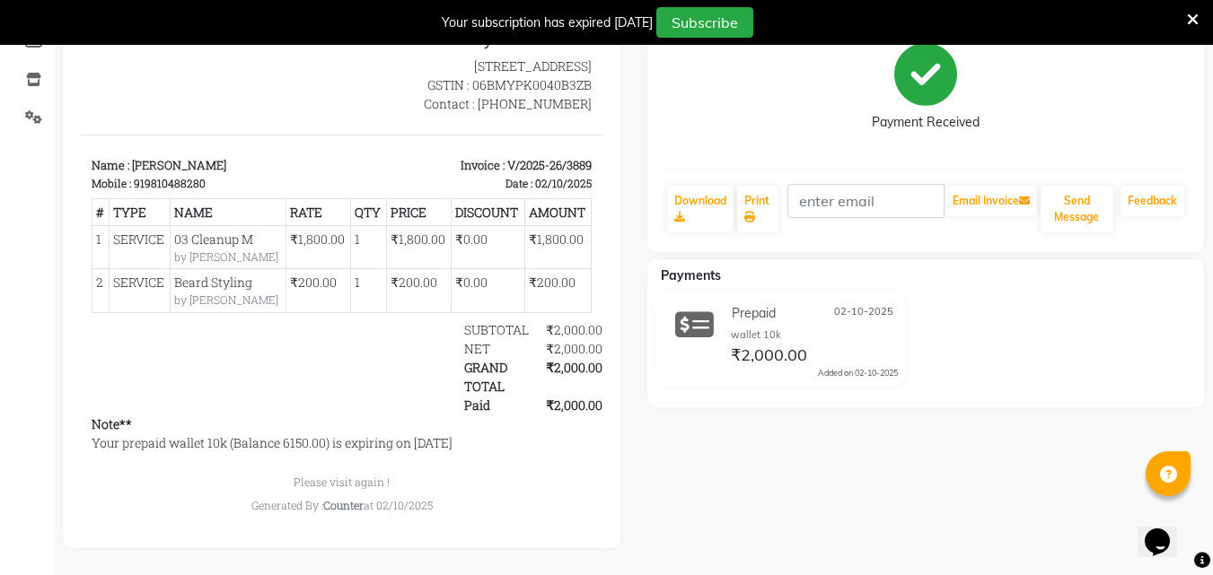
click at [1191, 21] on icon at bounding box center [1193, 20] width 12 height 16
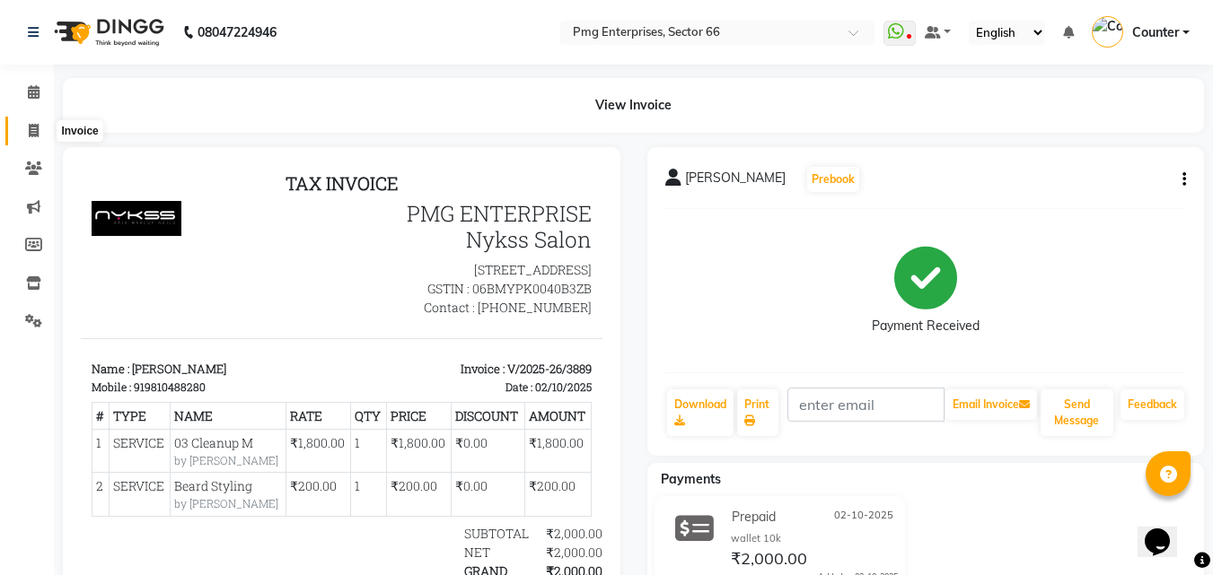
click at [29, 122] on span at bounding box center [33, 131] width 31 height 21
select select "service"
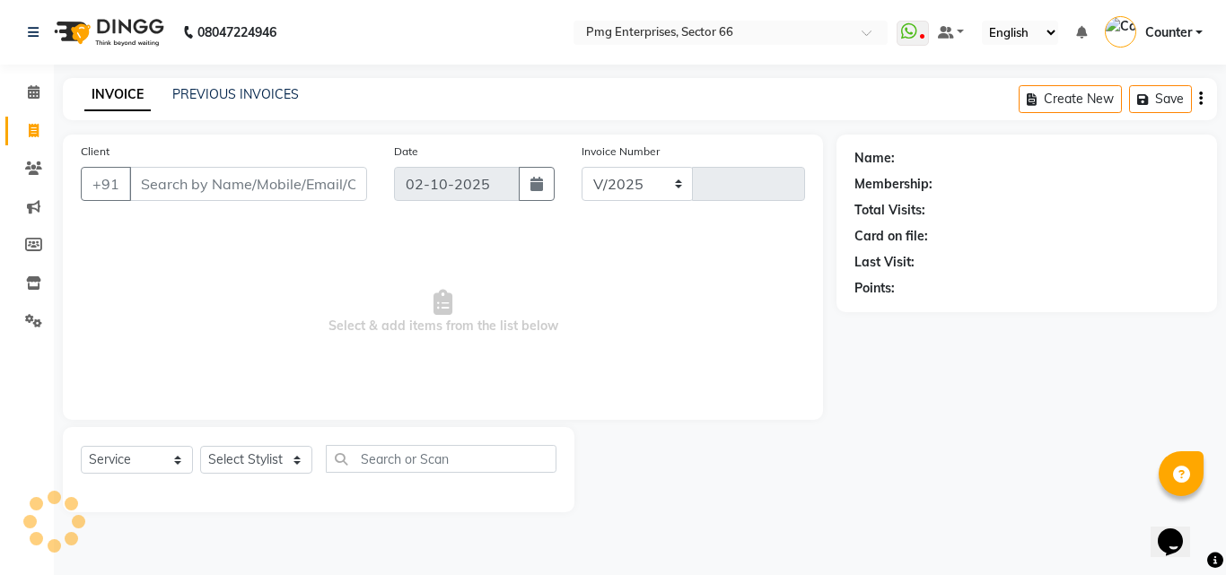
select select "889"
type input "3892"
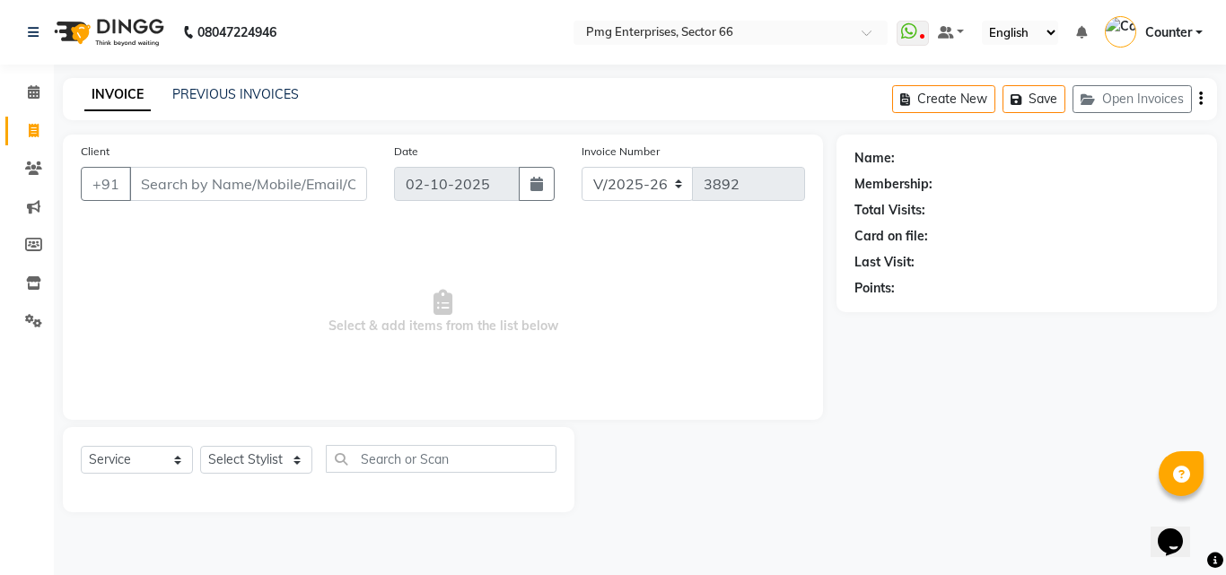
click at [221, 102] on div "PREVIOUS INVOICES" at bounding box center [235, 94] width 127 height 19
click at [223, 92] on link "PREVIOUS INVOICES" at bounding box center [235, 94] width 127 height 16
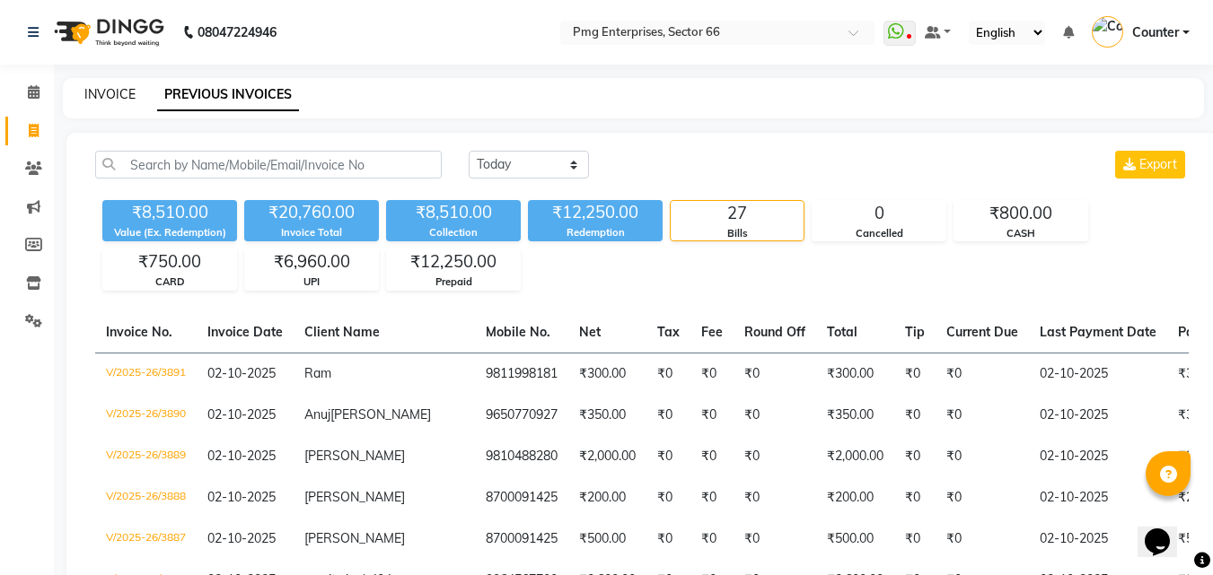
click at [109, 92] on link "INVOICE" at bounding box center [109, 94] width 51 height 16
select select "service"
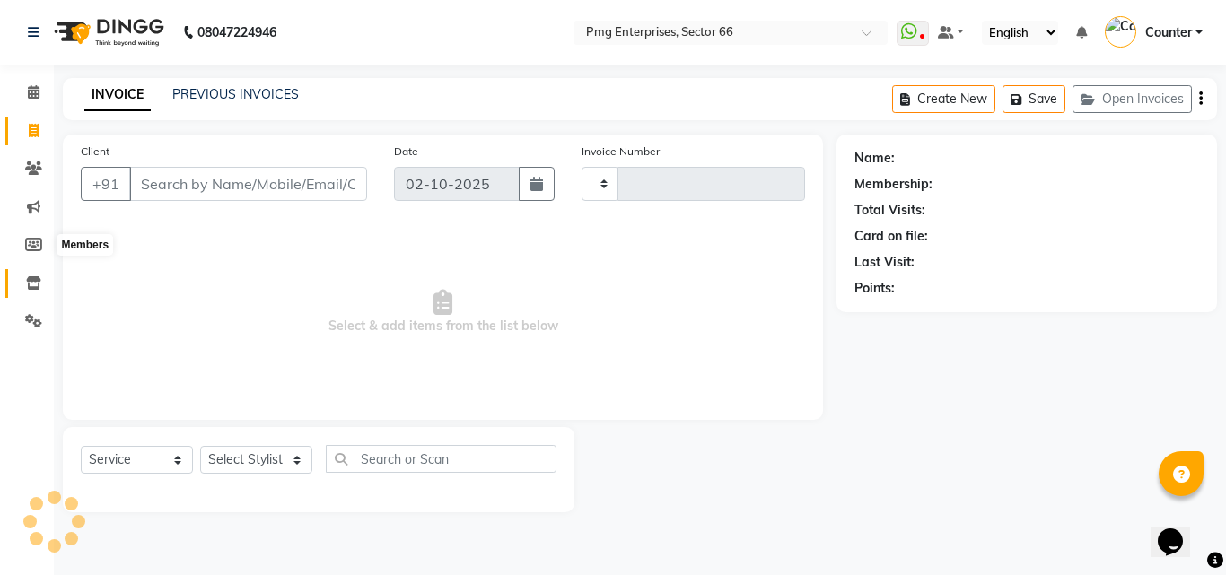
type input "3892"
select select "889"
click at [31, 323] on icon at bounding box center [33, 320] width 17 height 13
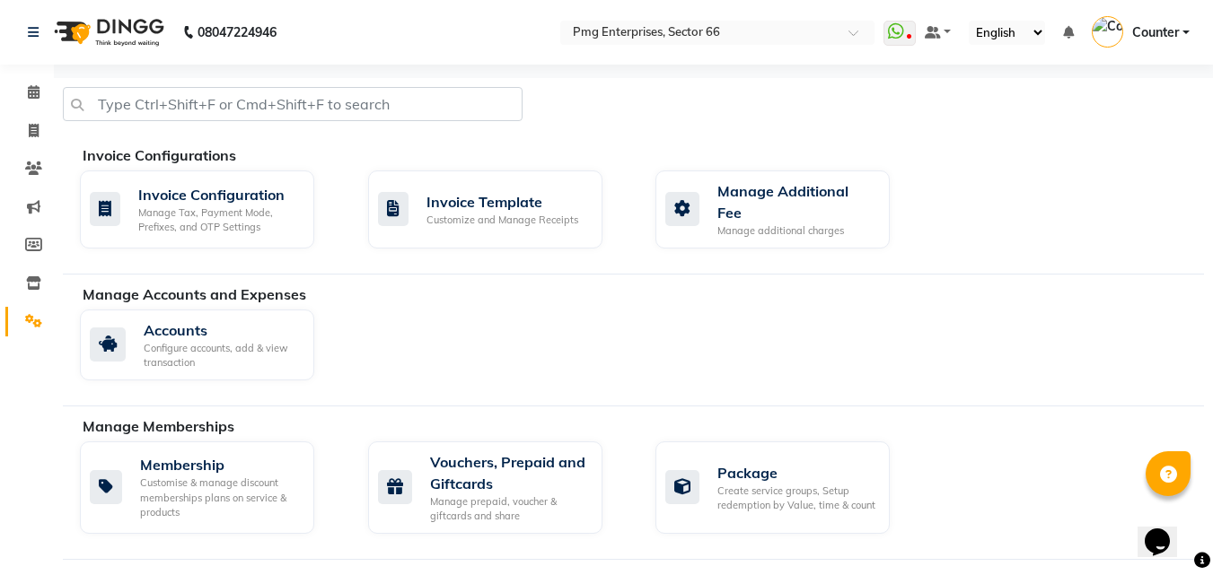
click at [1071, 341] on div "Accounts Configure accounts, add & view transaction" at bounding box center [641, 349] width 1151 height 78
click at [37, 280] on icon at bounding box center [33, 282] width 15 height 13
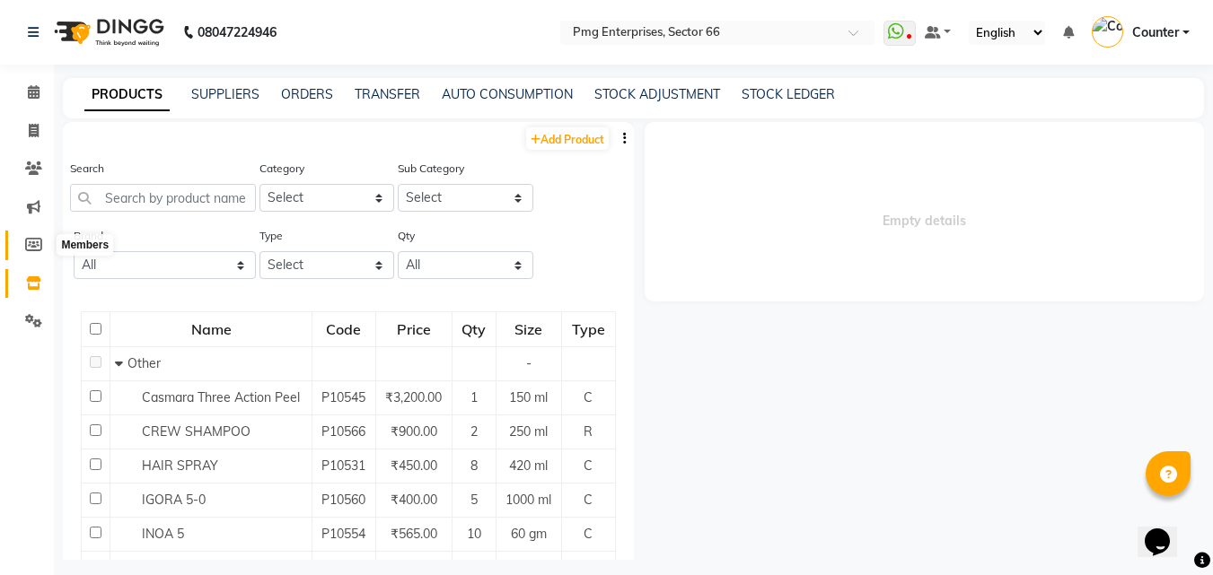
click at [34, 244] on icon at bounding box center [33, 244] width 17 height 13
select select
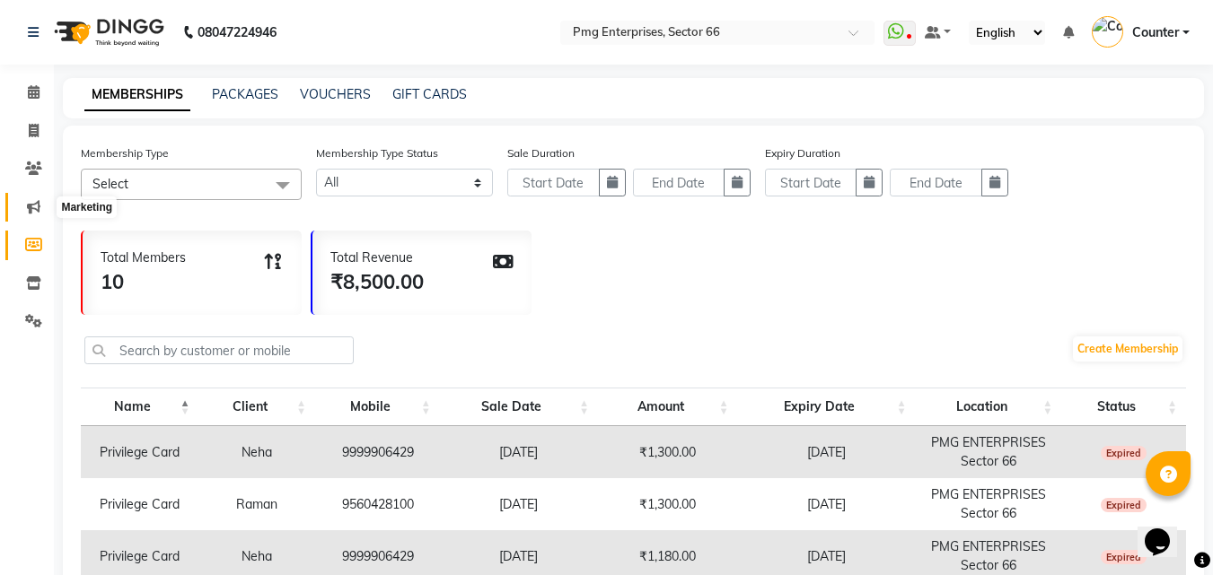
click at [37, 200] on icon at bounding box center [33, 206] width 13 height 13
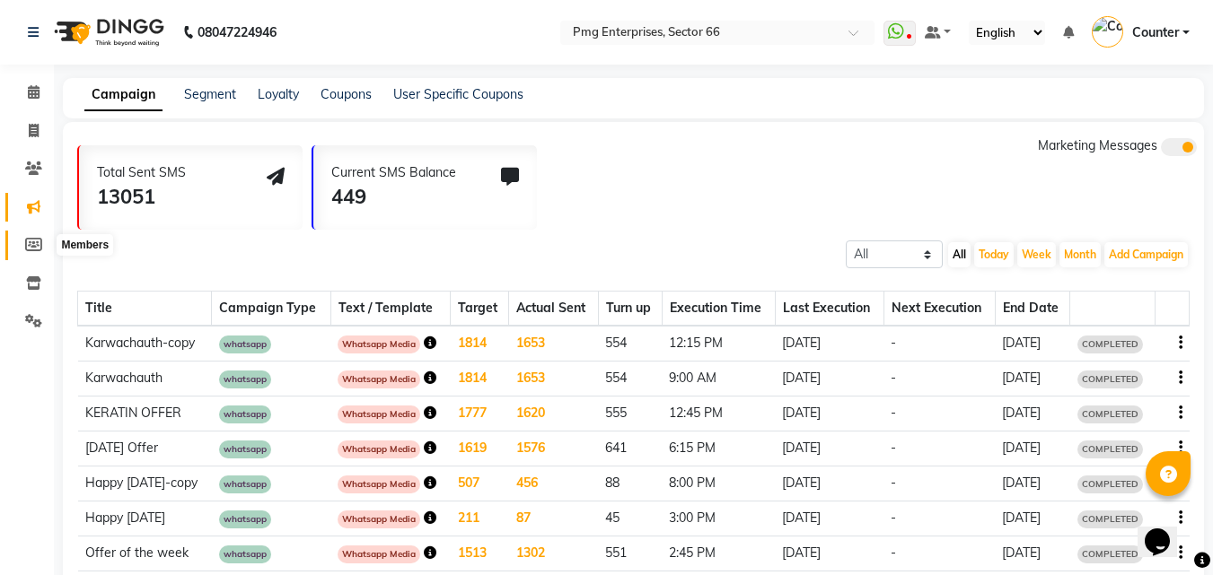
click at [34, 244] on icon at bounding box center [33, 244] width 17 height 13
select select
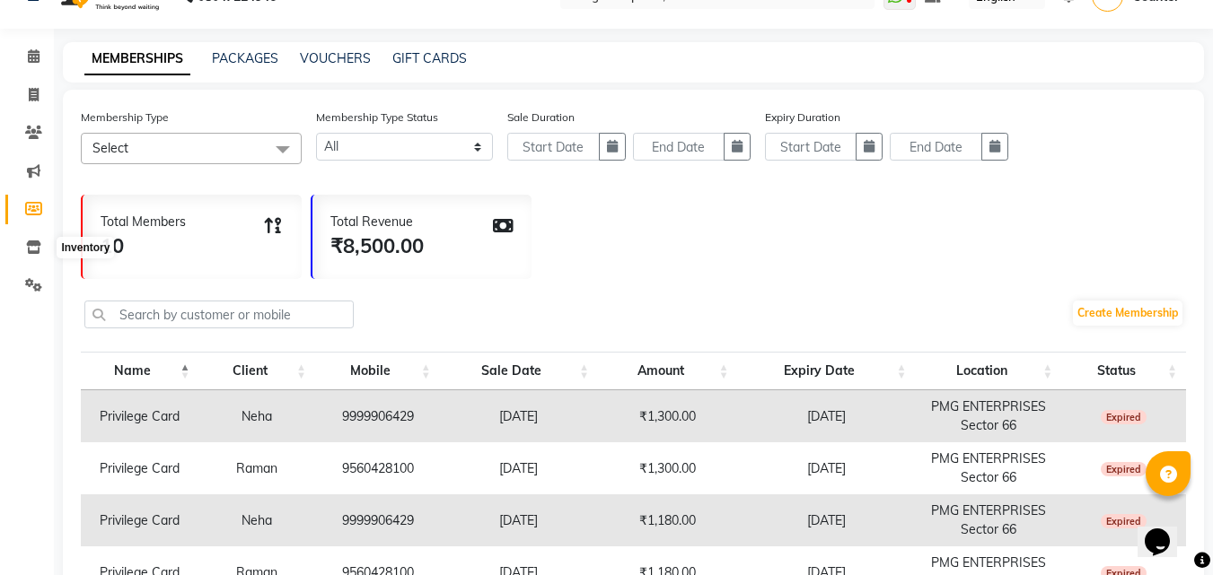
scroll to position [72, 0]
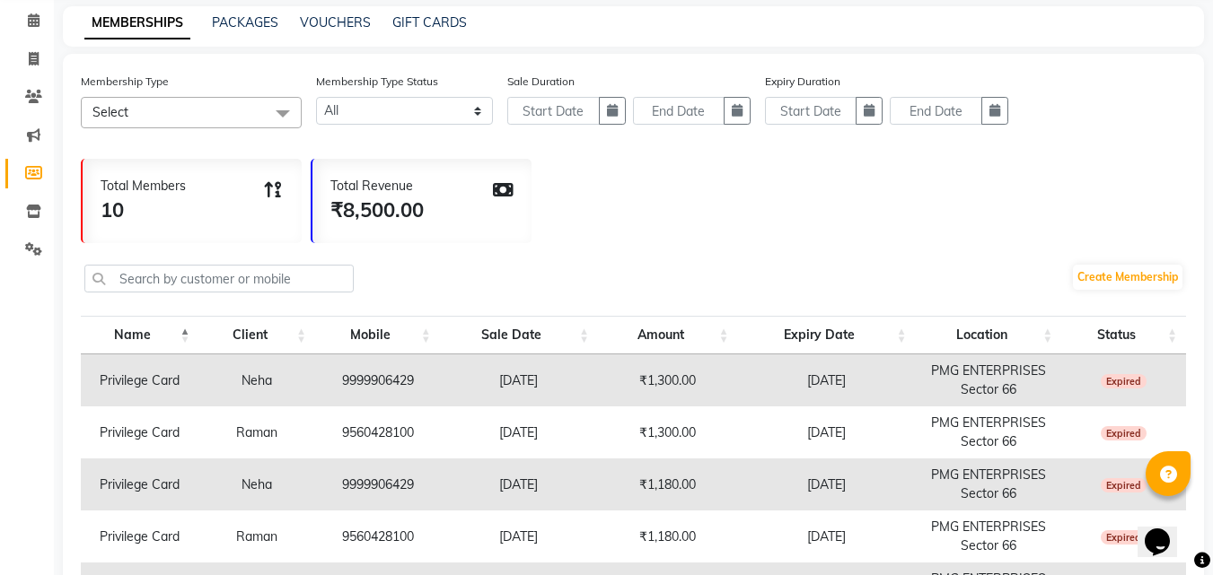
click at [276, 117] on span at bounding box center [283, 114] width 36 height 34
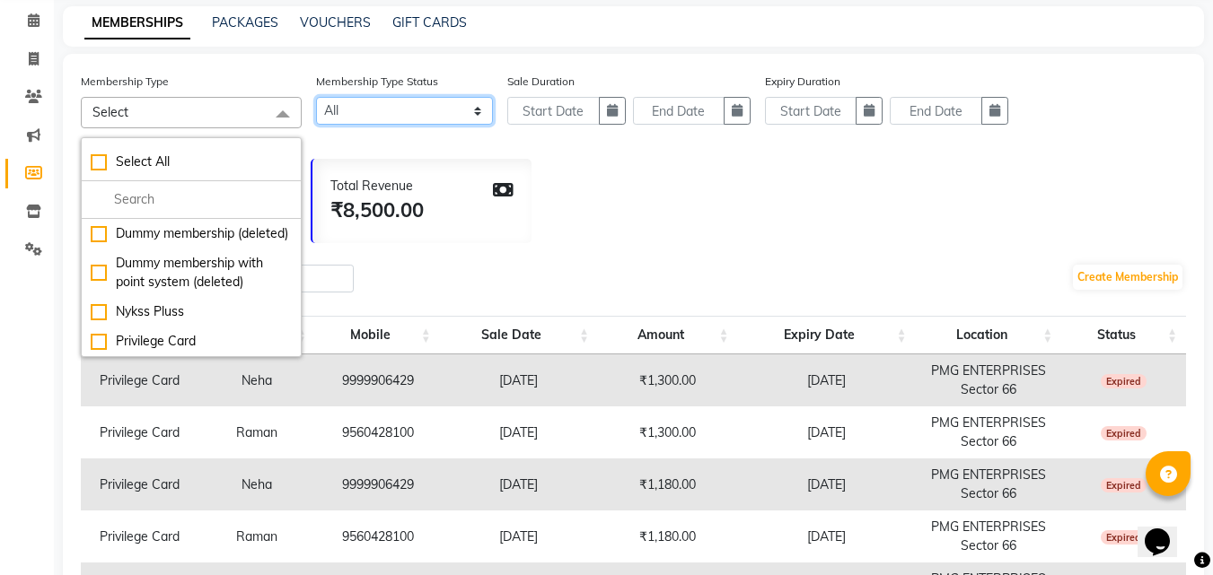
click at [416, 116] on select "Active Expired All" at bounding box center [404, 111] width 177 height 28
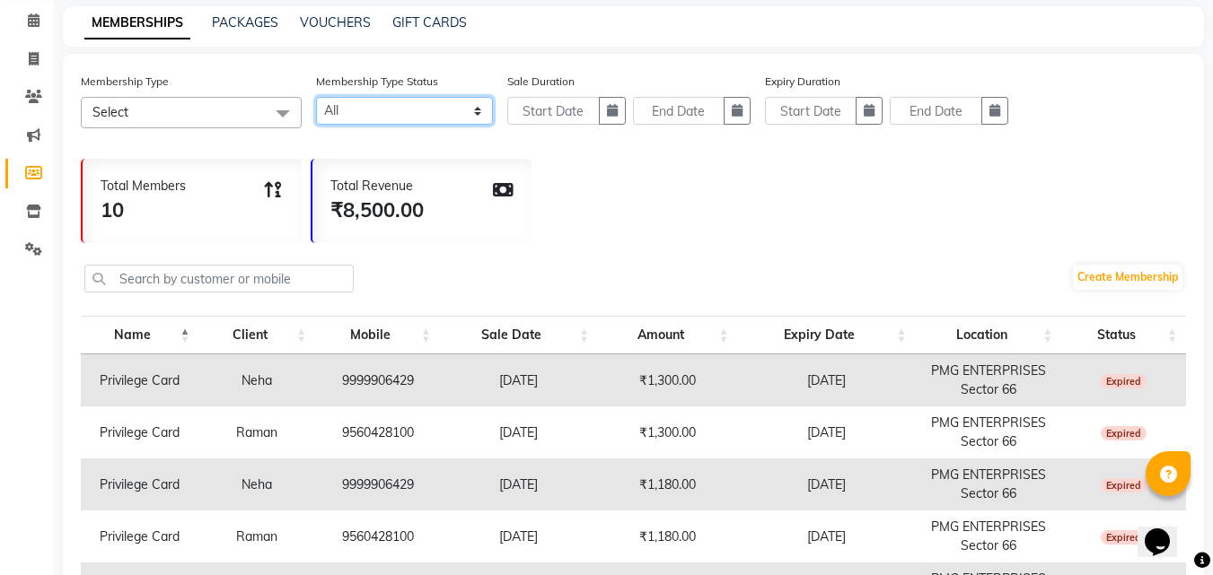
click at [416, 116] on select "Active Expired All" at bounding box center [404, 111] width 177 height 28
click at [1067, 67] on div "Membership Type Select Select All Dummy membership (deleted) Dummy membership w…" at bounding box center [633, 511] width 1141 height 914
click at [29, 23] on icon at bounding box center [34, 19] width 12 height 13
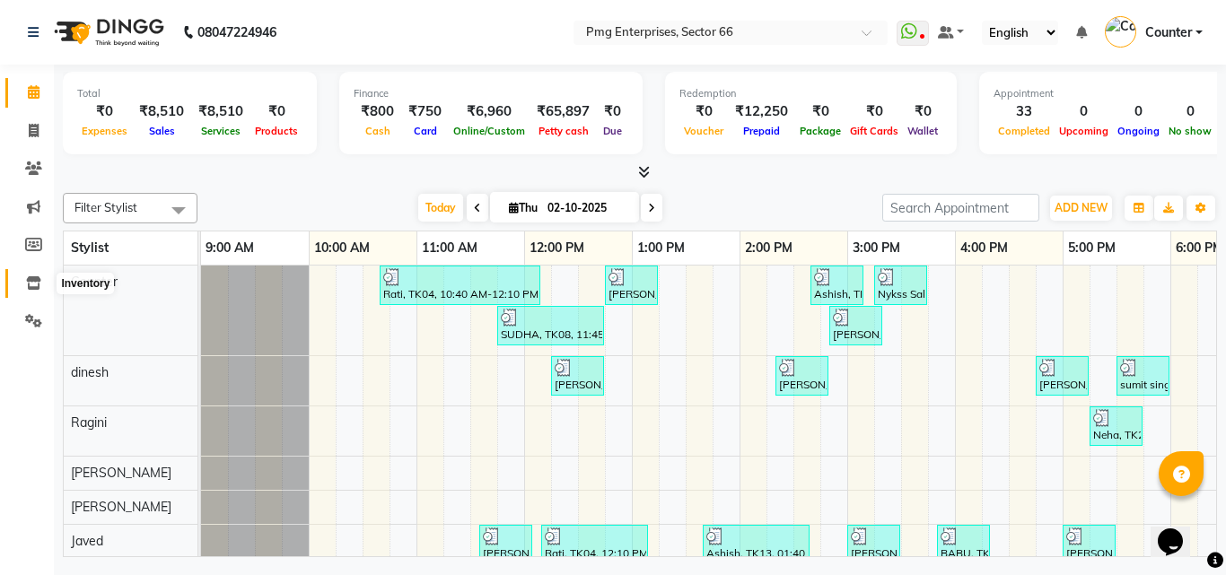
click at [32, 280] on icon at bounding box center [33, 282] width 15 height 13
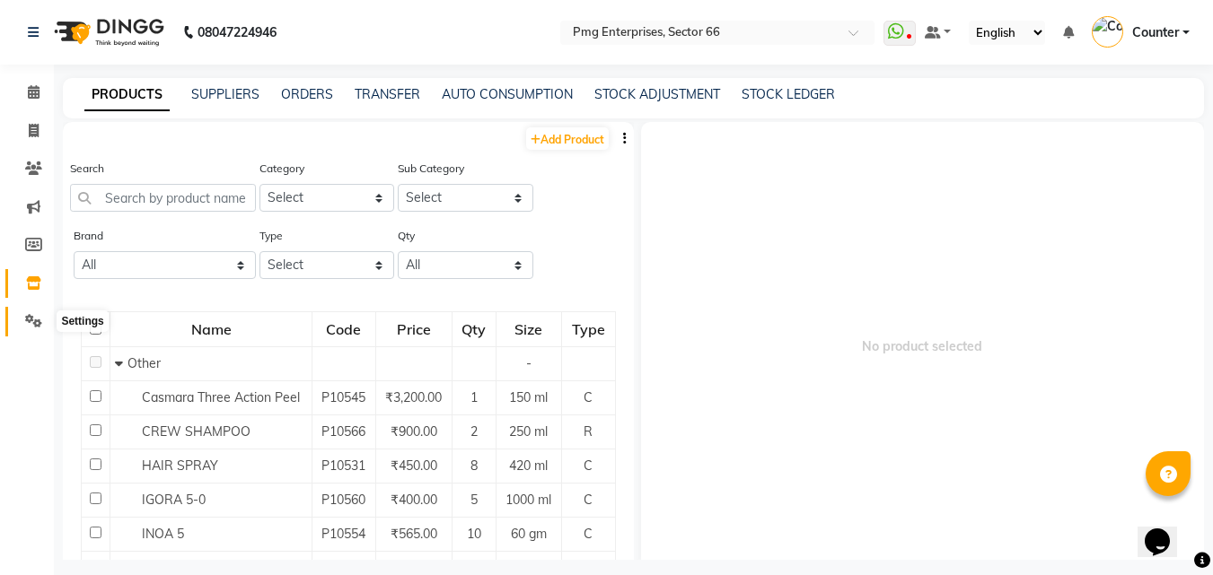
click at [41, 315] on icon at bounding box center [33, 320] width 17 height 13
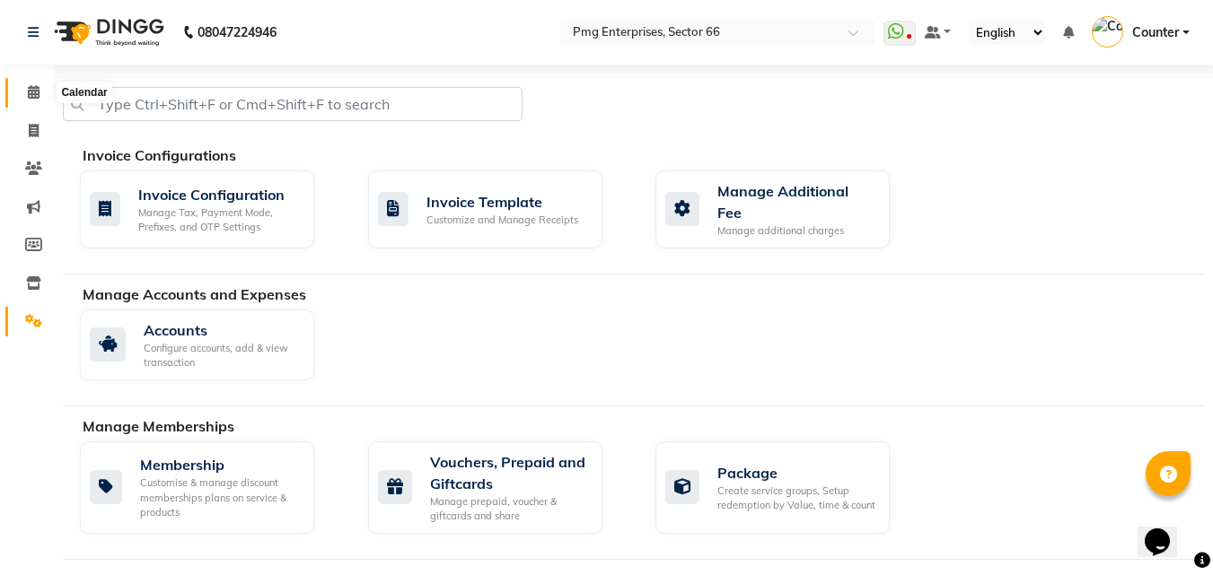
click at [33, 92] on icon at bounding box center [34, 91] width 12 height 13
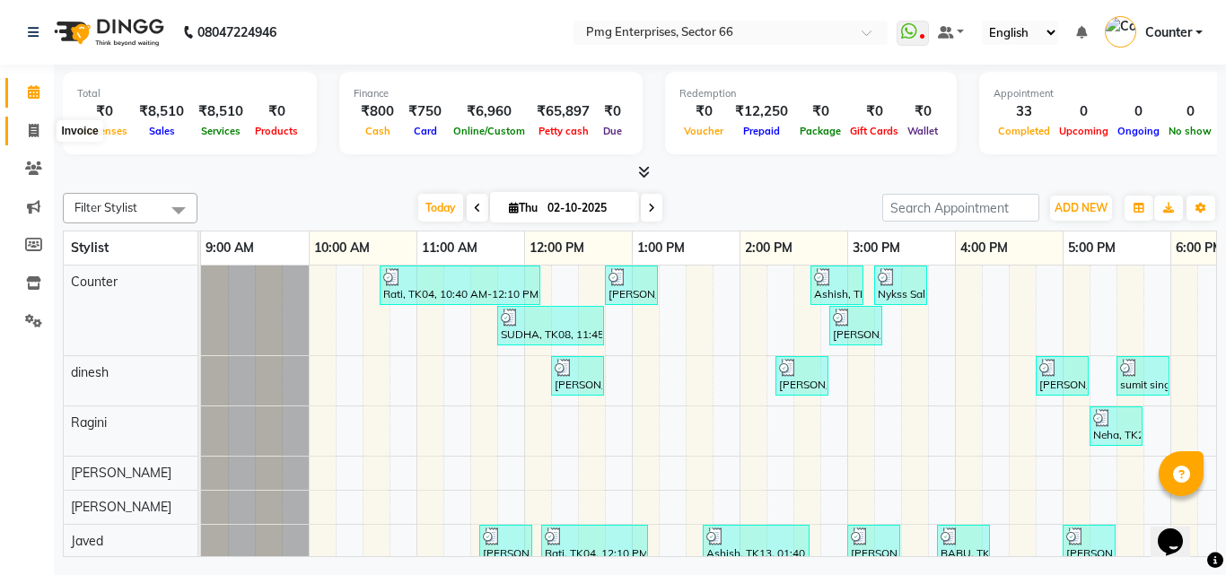
click at [31, 127] on icon at bounding box center [34, 130] width 10 height 13
select select "service"
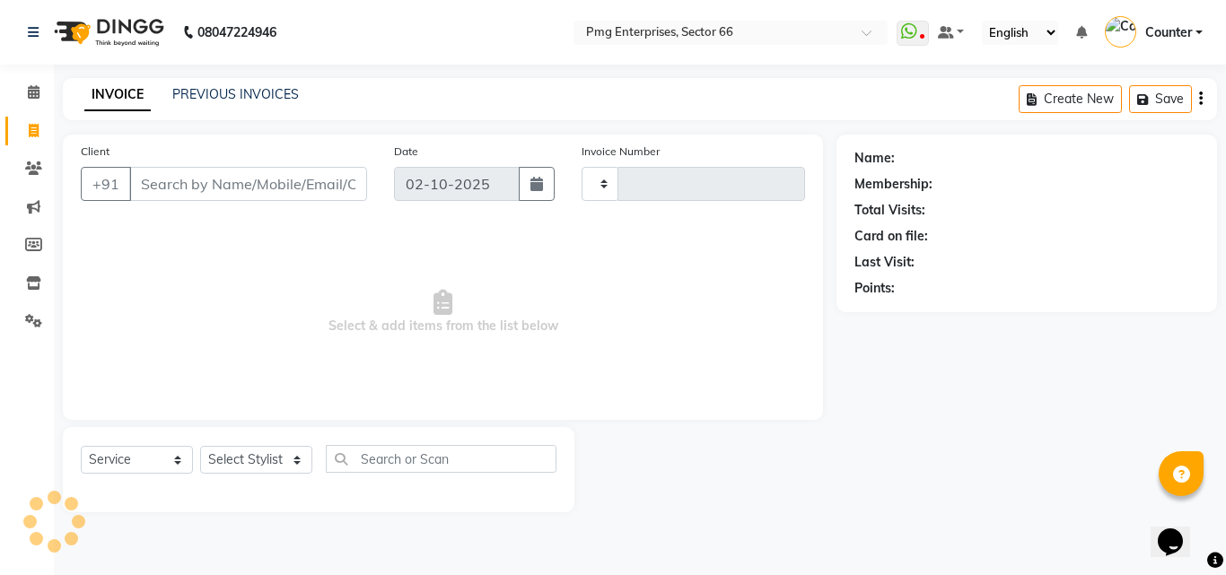
type input "3892"
select select "889"
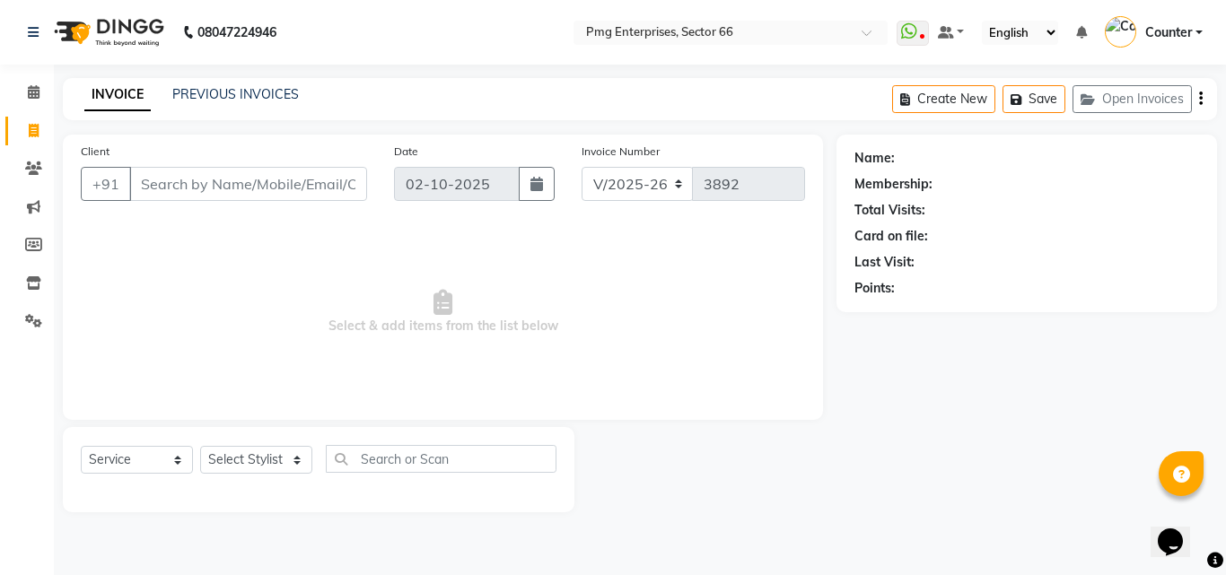
click at [278, 195] on input "Client" at bounding box center [248, 184] width 238 height 34
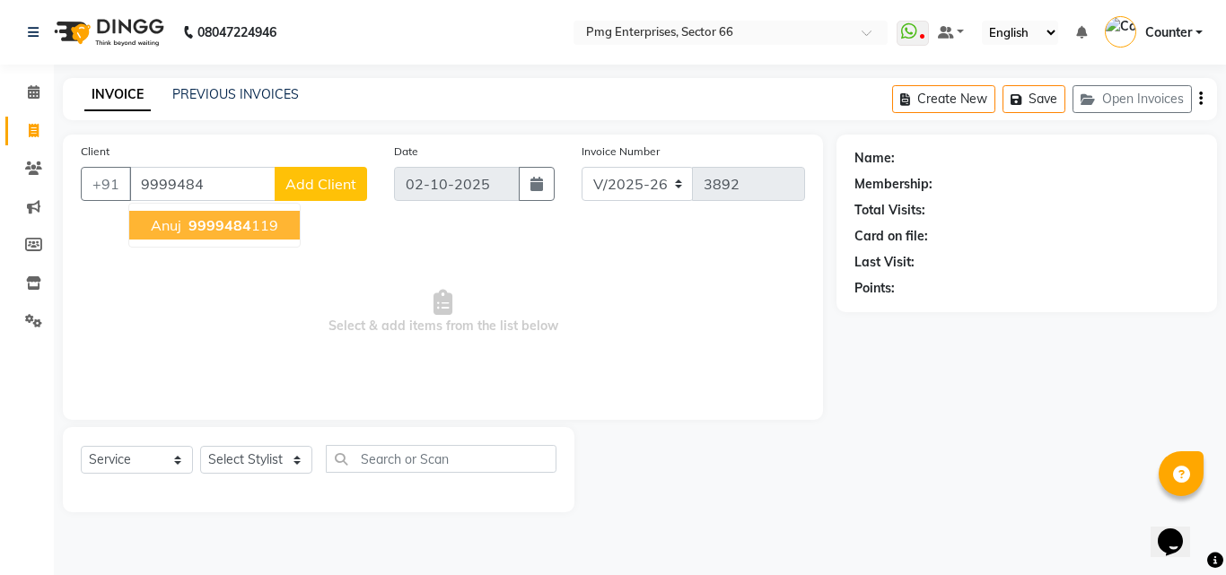
click at [266, 224] on ngb-highlight "9999484 119" at bounding box center [231, 225] width 93 height 18
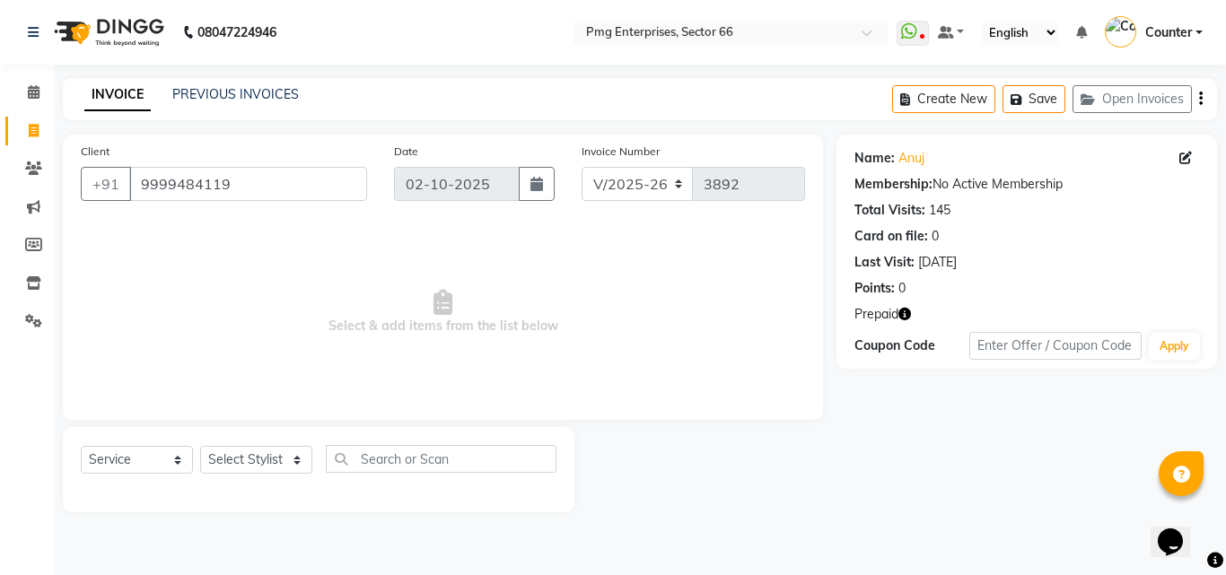
click at [906, 314] on icon "button" at bounding box center [904, 314] width 13 height 13
click at [249, 187] on input "9999484119" at bounding box center [248, 184] width 238 height 34
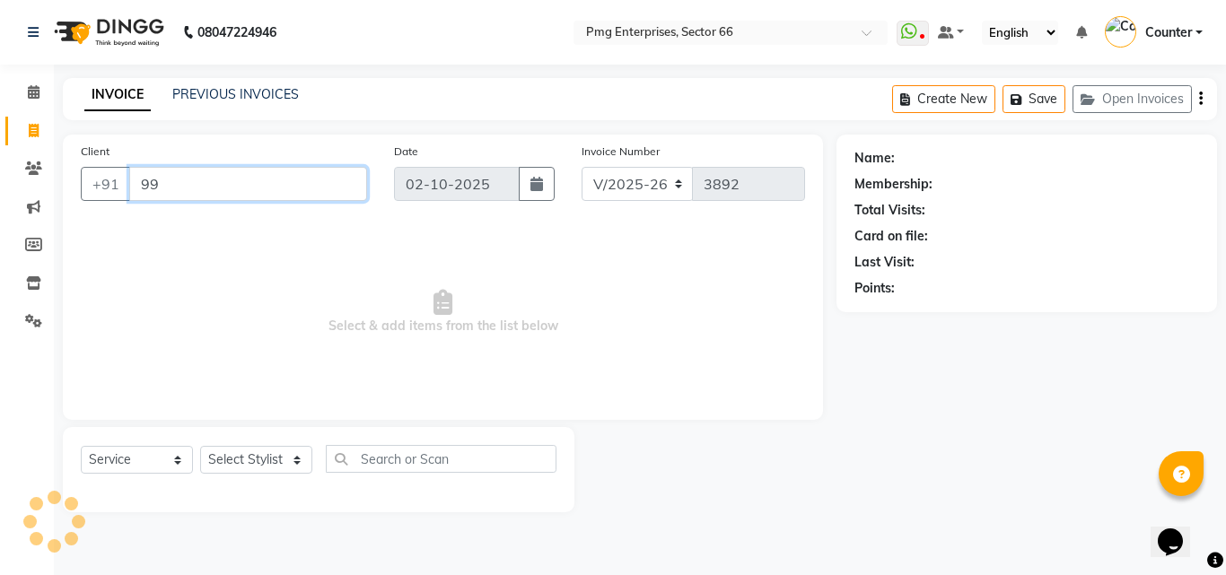
type input "9"
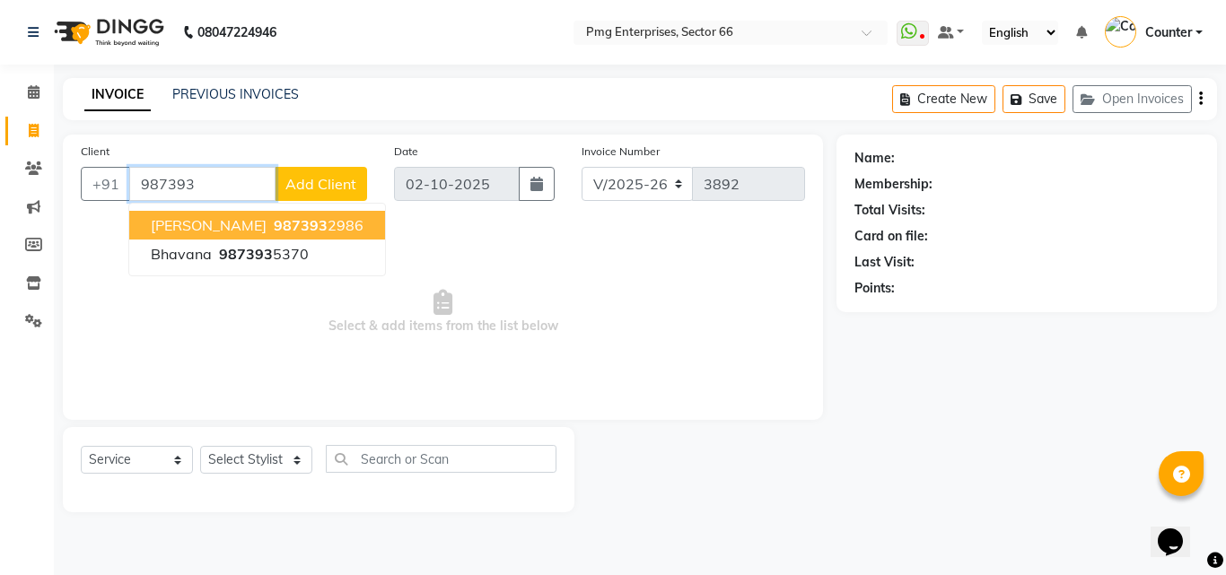
click at [289, 232] on ngb-highlight "987393 2986" at bounding box center [316, 225] width 93 height 18
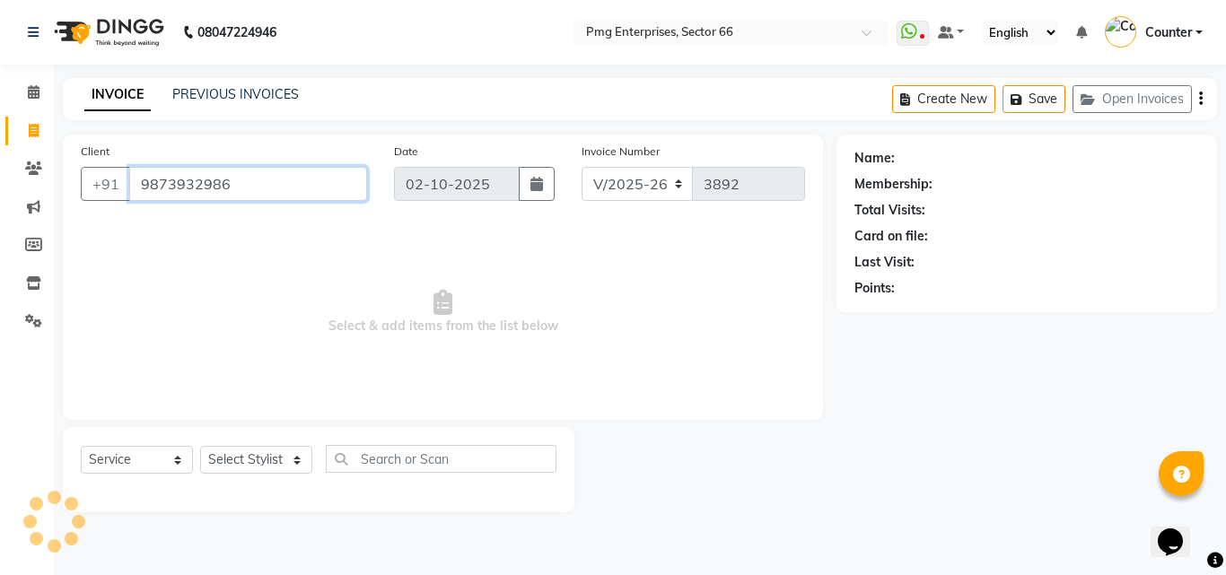
type input "9873932986"
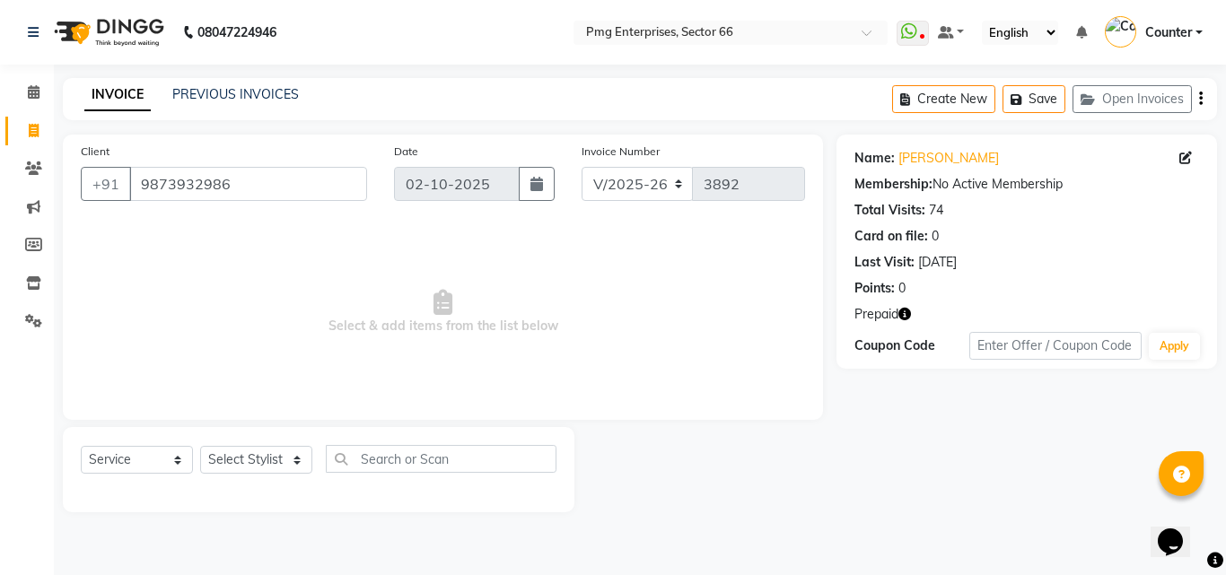
click at [907, 311] on icon "button" at bounding box center [904, 314] width 13 height 13
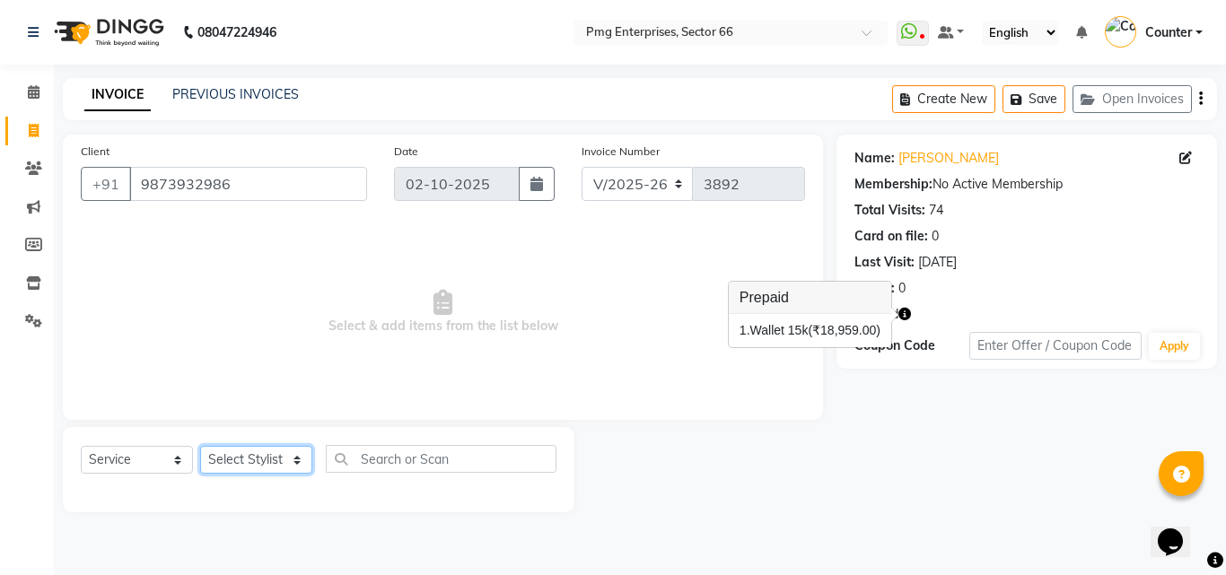
click at [286, 460] on select "Select Stylist [PERSON_NAME] Counter [PERSON_NAME] [PERSON_NAME] [PERSON_NAME] …" at bounding box center [256, 460] width 112 height 28
select select "78814"
click at [200, 446] on select "Select Stylist [PERSON_NAME] Counter [PERSON_NAME] [PERSON_NAME] [PERSON_NAME] …" at bounding box center [256, 460] width 112 height 28
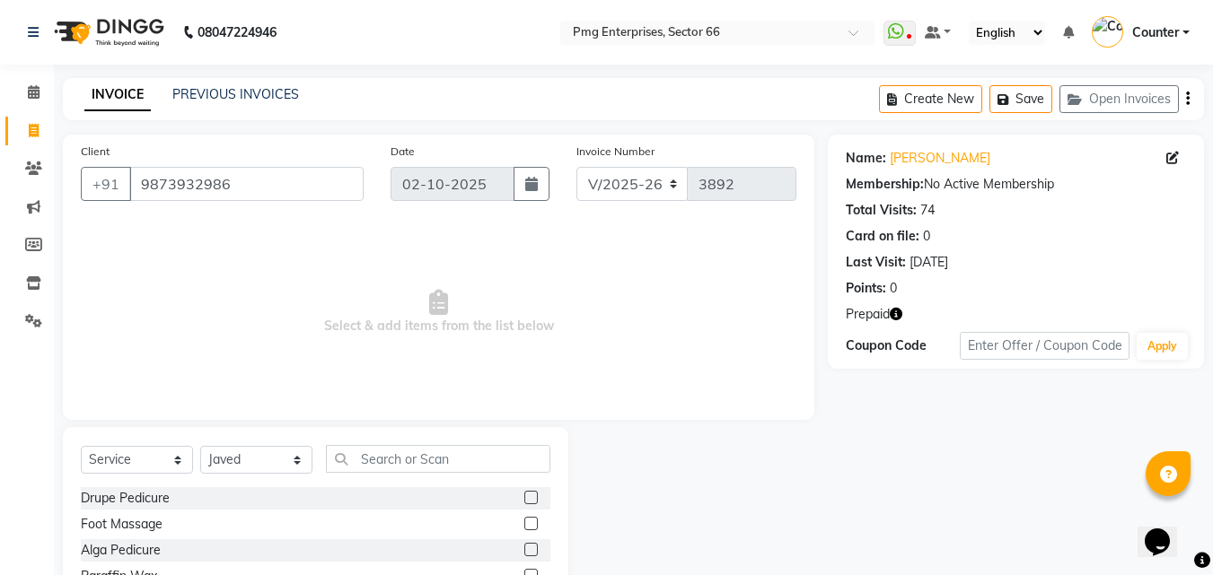
click at [726, 527] on div at bounding box center [697, 559] width 259 height 265
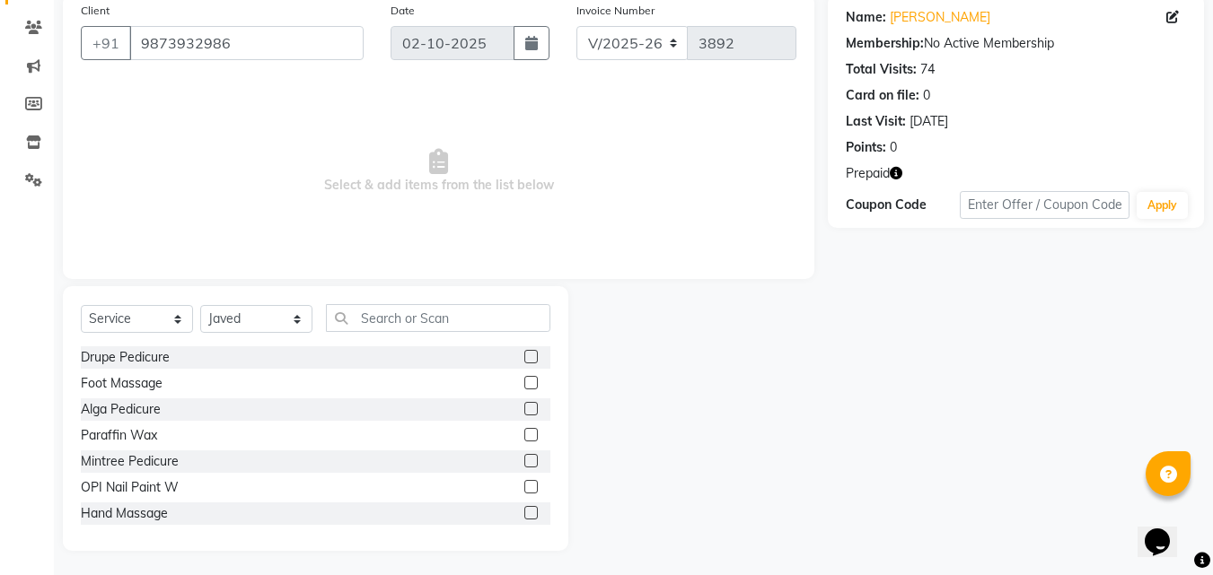
scroll to position [144, 0]
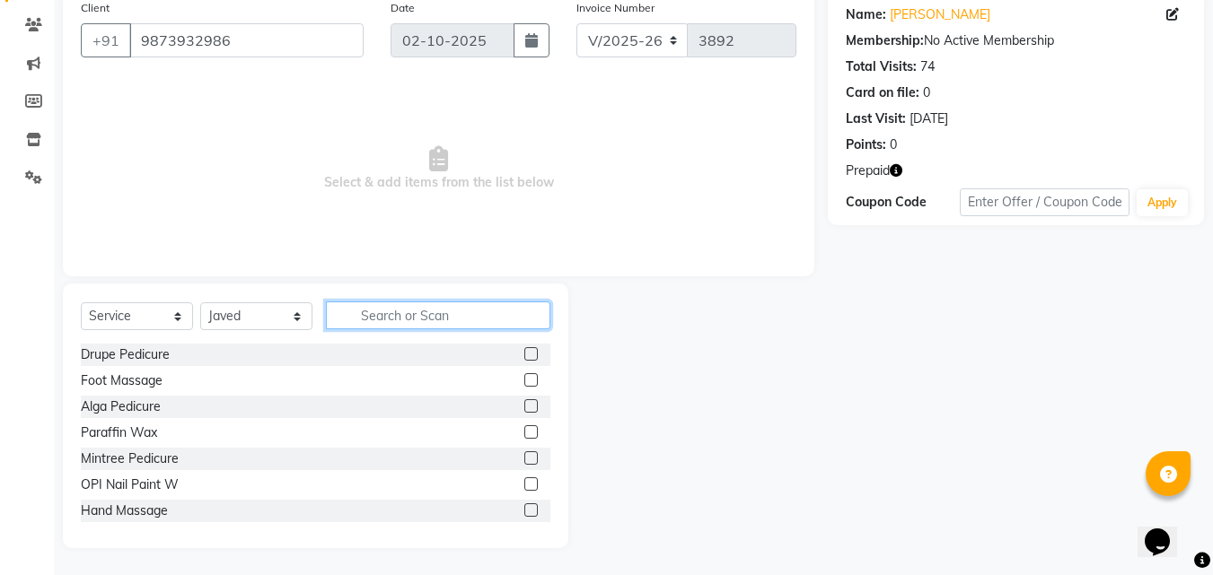
click at [442, 320] on input "text" at bounding box center [438, 316] width 224 height 28
type input "hair"
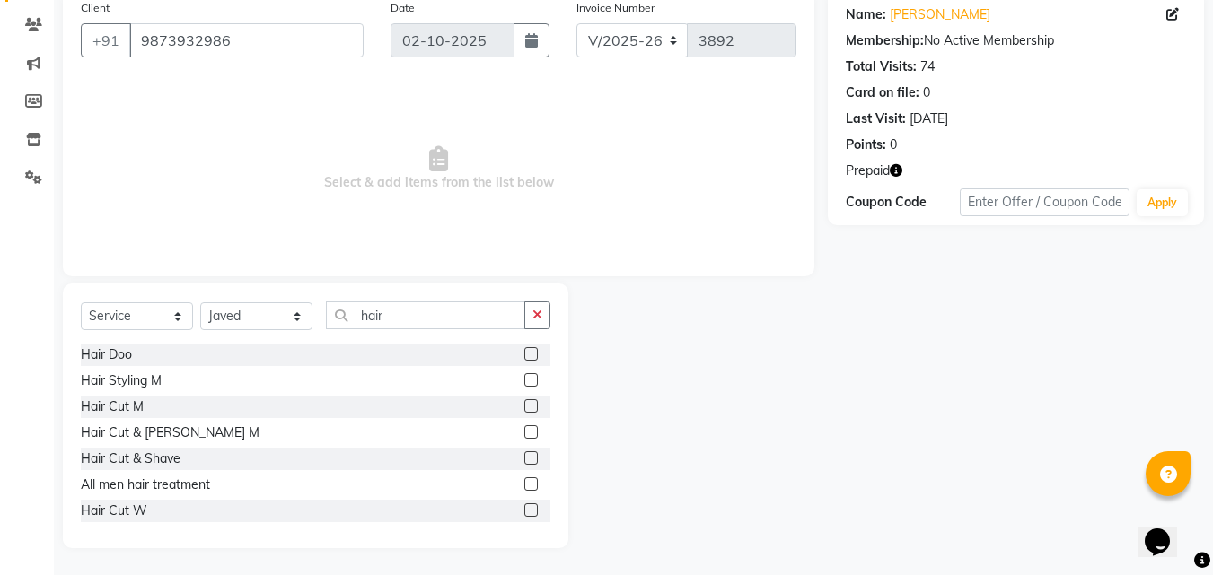
click at [524, 432] on label at bounding box center [530, 431] width 13 height 13
click at [524, 432] on input "checkbox" at bounding box center [530, 433] width 12 height 12
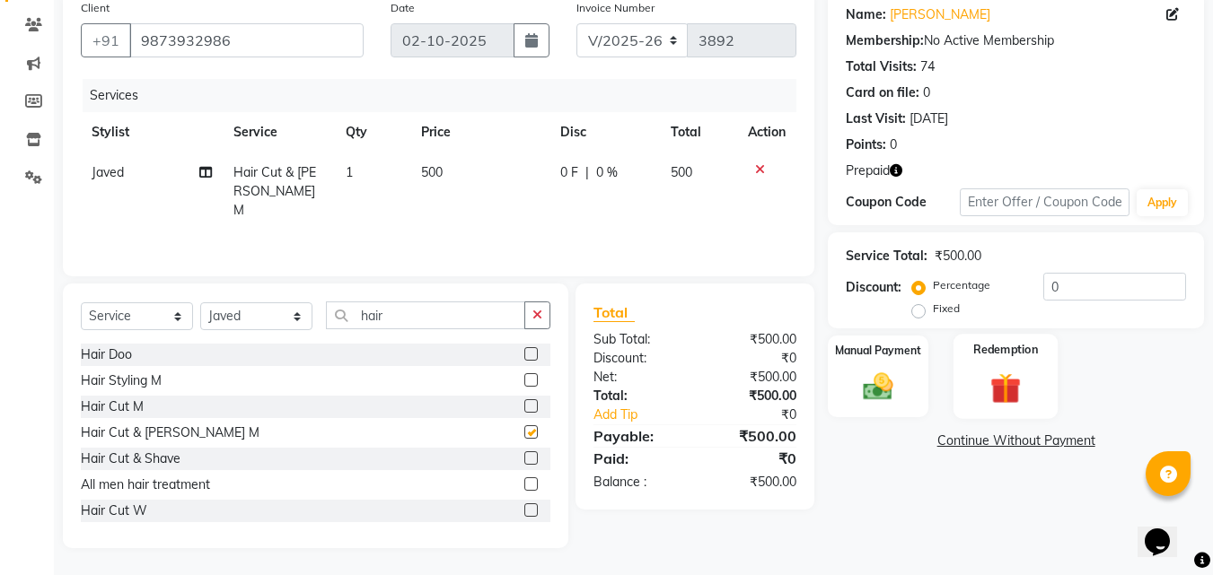
checkbox input "false"
click at [1006, 386] on img at bounding box center [1005, 388] width 50 height 39
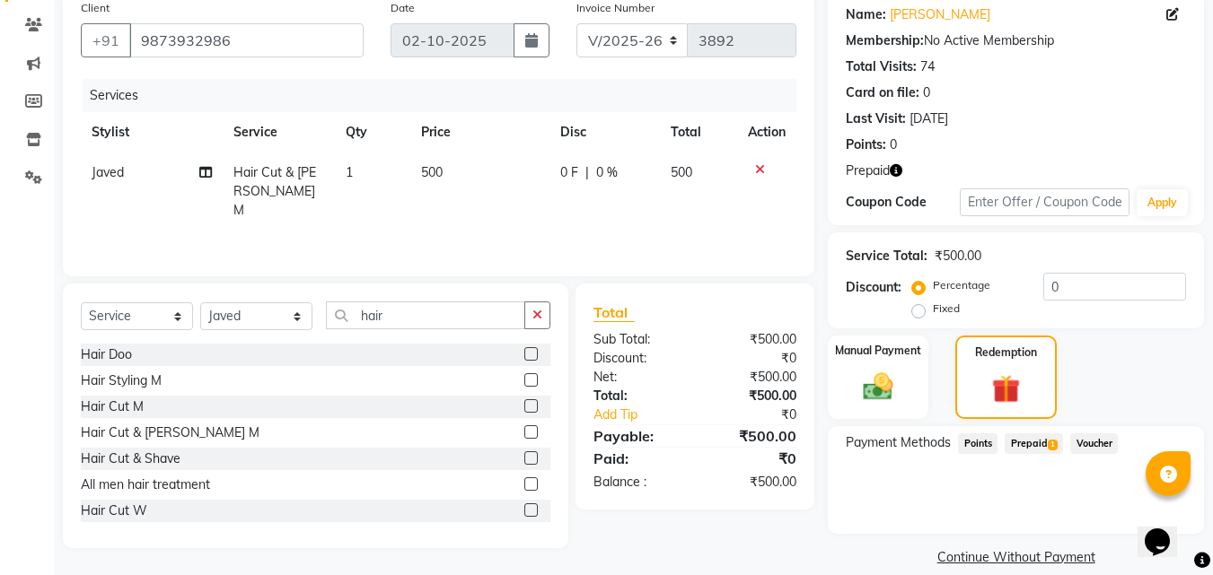
click at [1033, 444] on span "Prepaid 1" at bounding box center [1033, 444] width 58 height 21
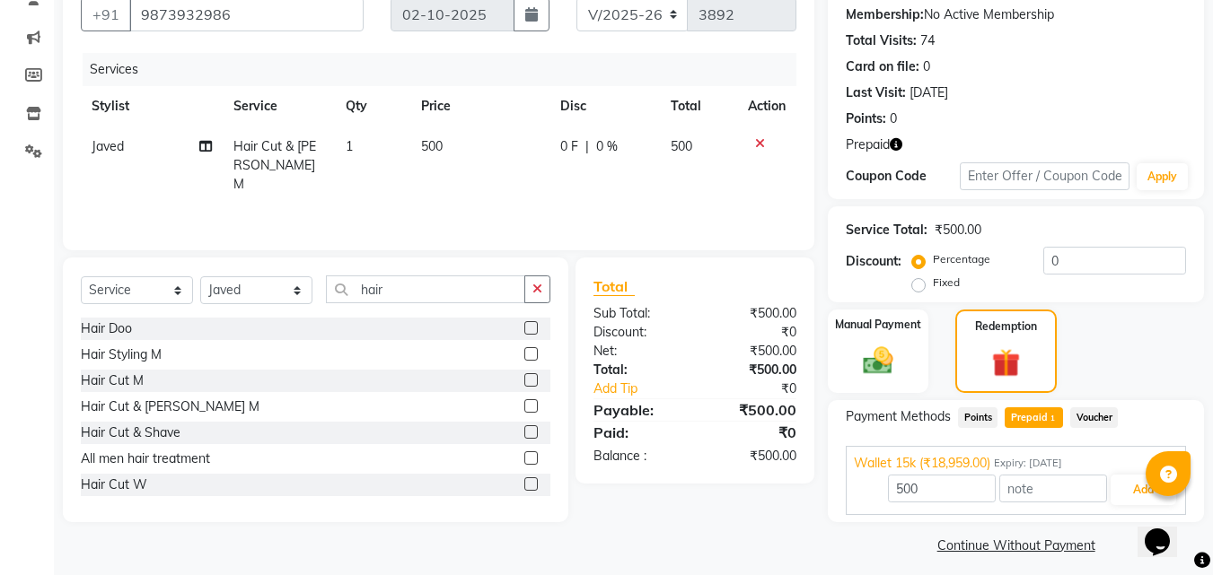
scroll to position [180, 0]
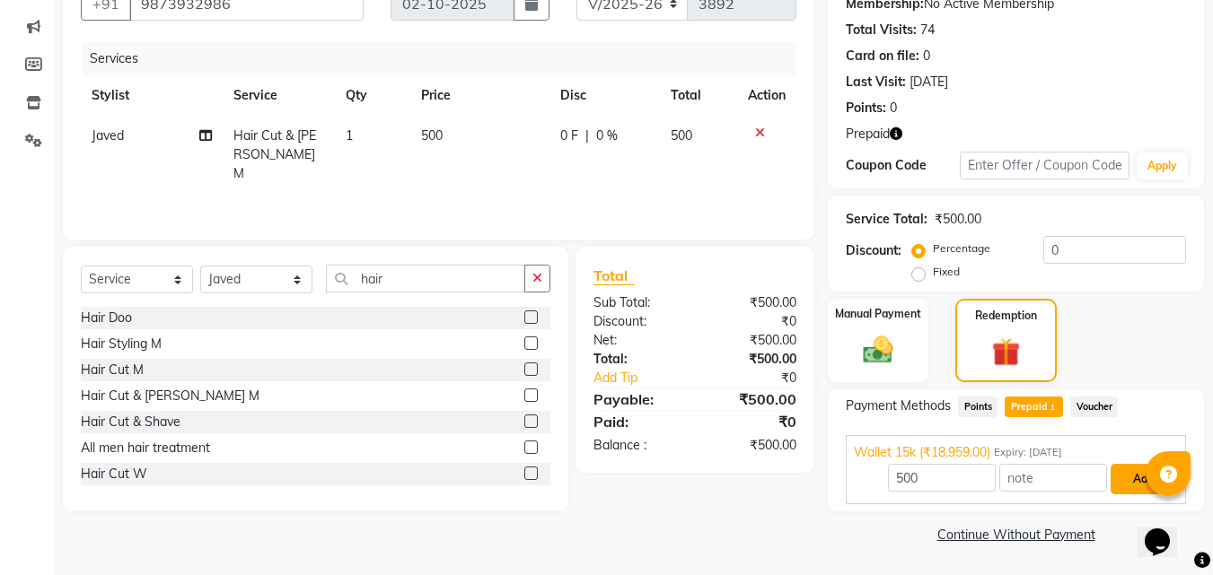
click at [1135, 479] on button "Add" at bounding box center [1143, 479] width 66 height 31
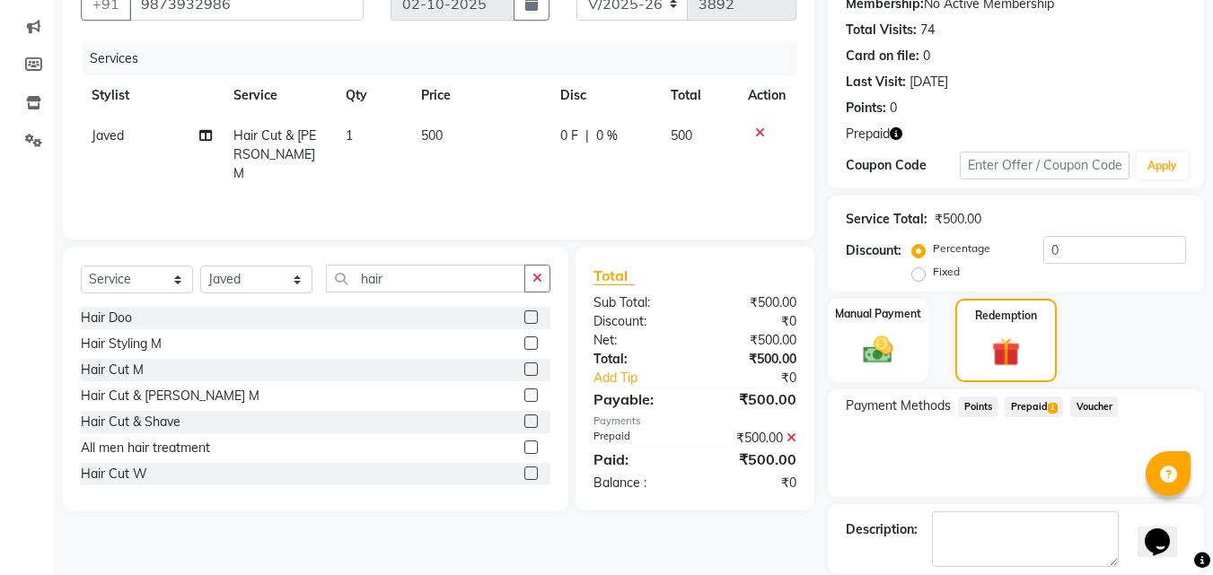
scroll to position [267, 0]
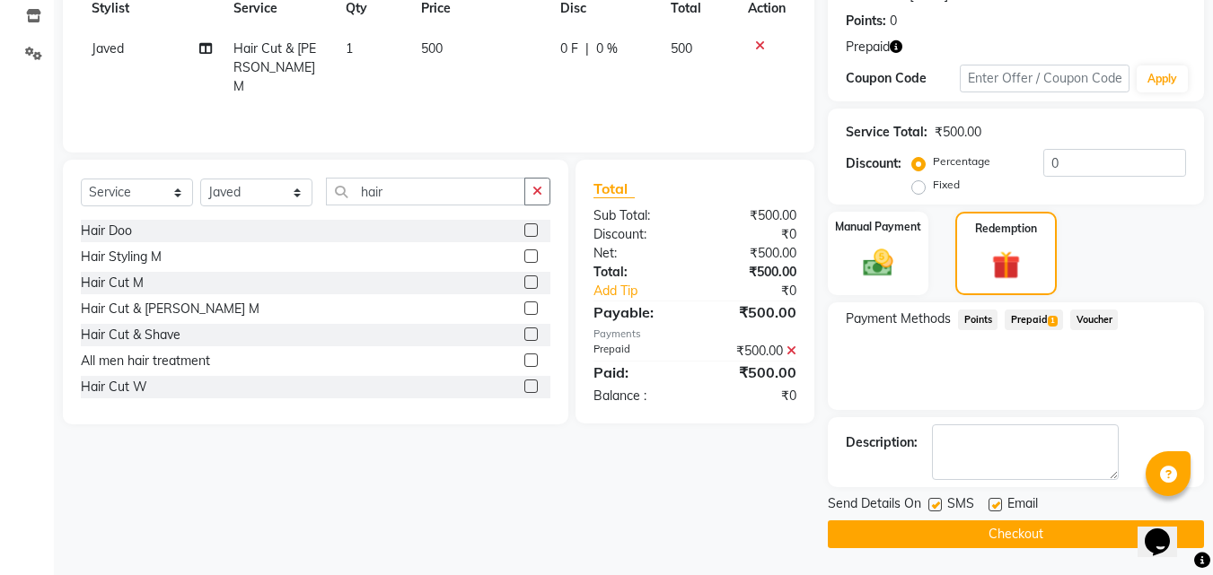
click at [1013, 530] on button "Checkout" at bounding box center [1016, 535] width 376 height 28
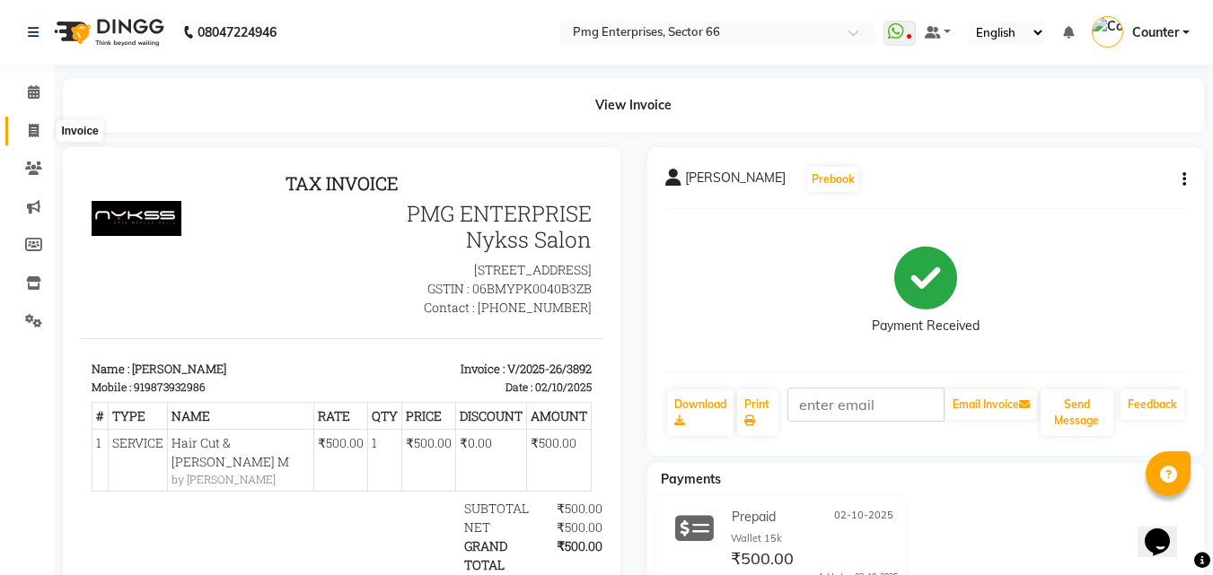
click at [31, 130] on icon at bounding box center [34, 130] width 10 height 13
select select "service"
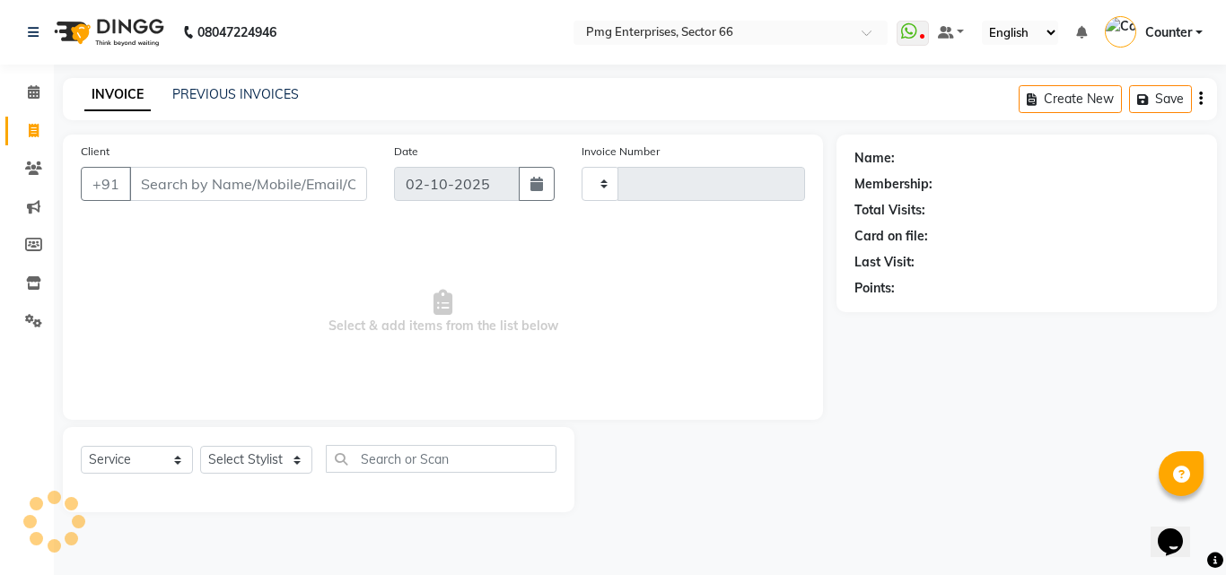
type input "3893"
select select "889"
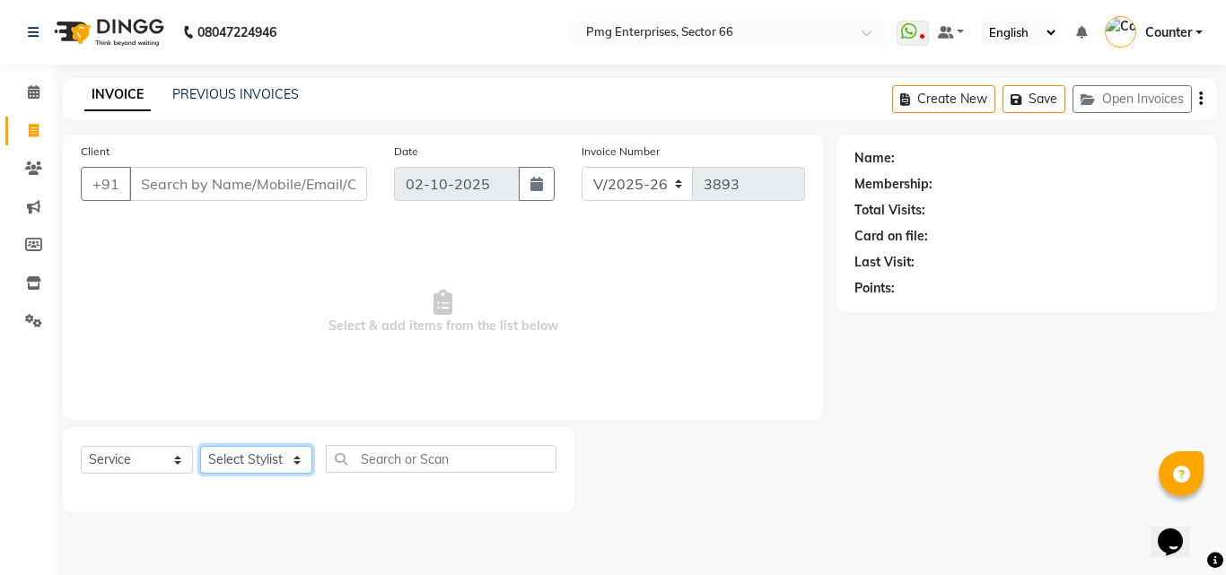
click at [235, 463] on select "Select Stylist [PERSON_NAME] Counter [PERSON_NAME] [PERSON_NAME] [PERSON_NAME] …" at bounding box center [256, 460] width 112 height 28
select select "14600"
click at [200, 446] on select "Select Stylist [PERSON_NAME] Counter [PERSON_NAME] [PERSON_NAME] [PERSON_NAME] …" at bounding box center [256, 460] width 112 height 28
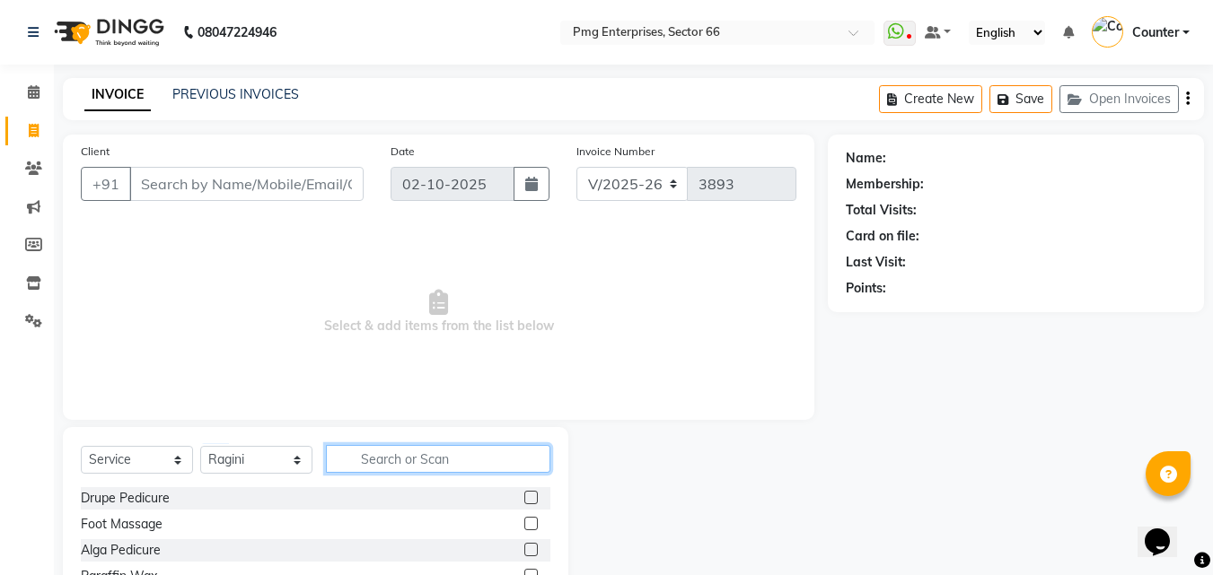
click at [364, 463] on input "text" at bounding box center [438, 459] width 224 height 28
type input "h"
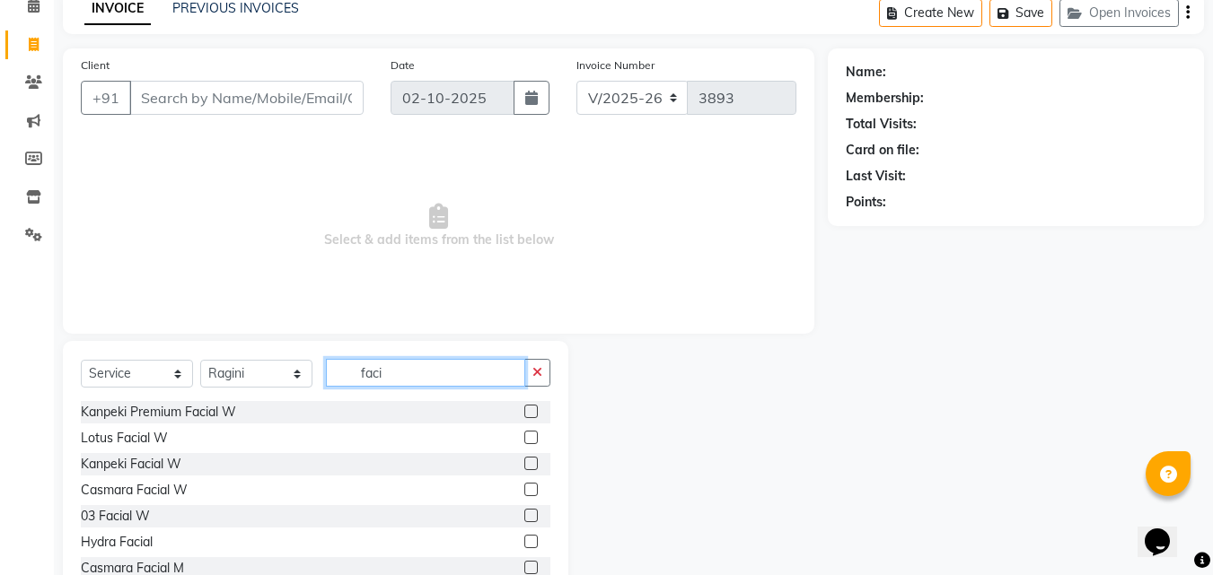
scroll to position [142, 0]
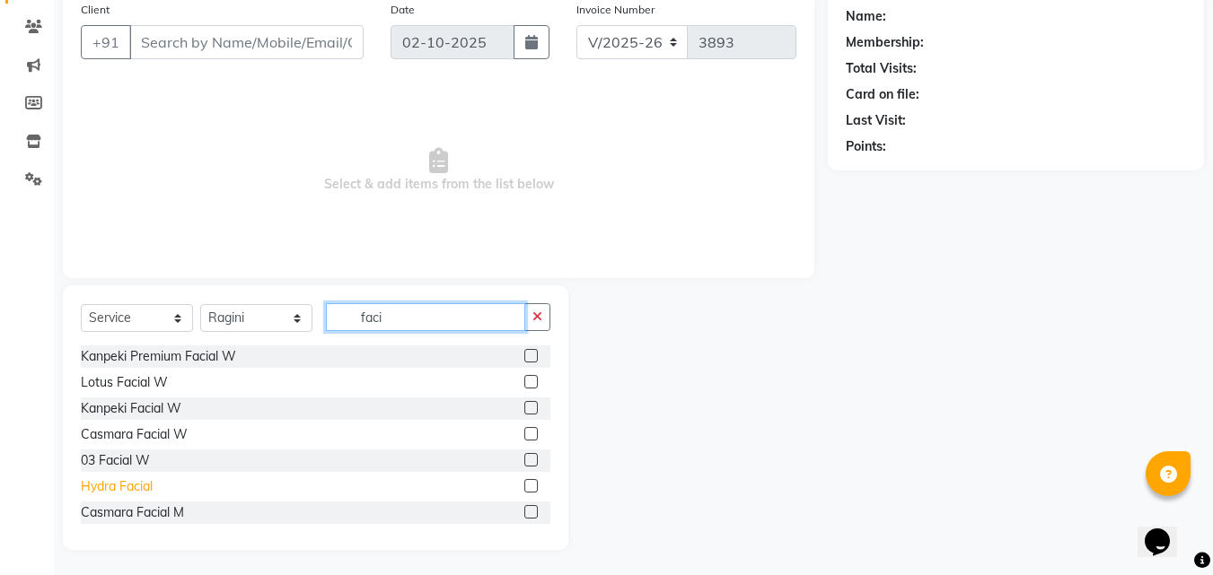
type input "faci"
click at [151, 486] on div "Hydra Facial" at bounding box center [117, 487] width 72 height 19
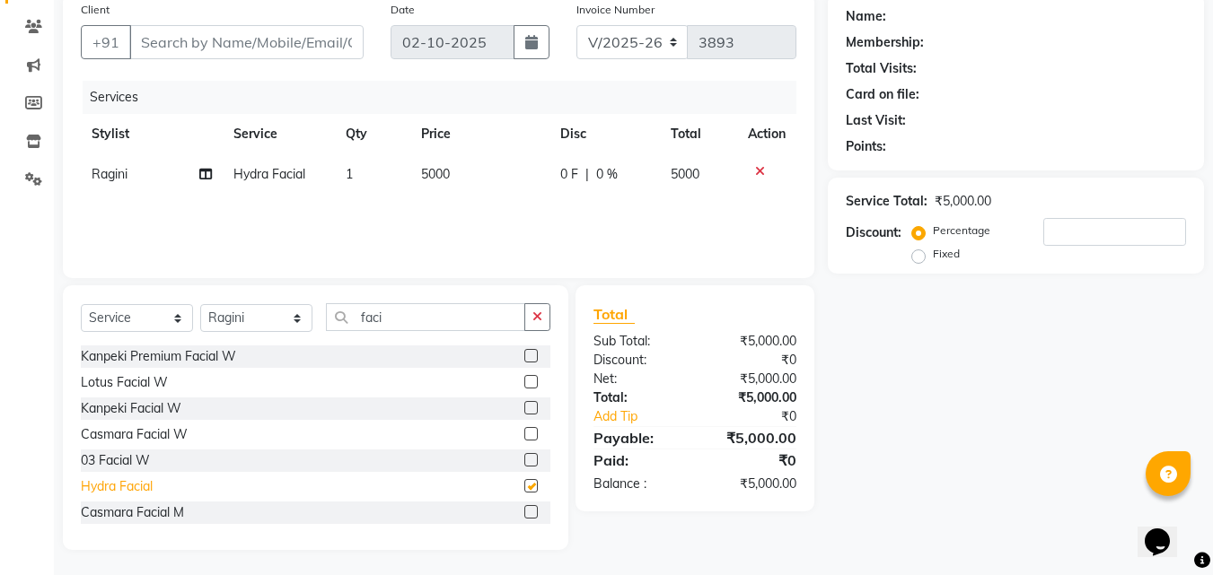
checkbox input "false"
click at [314, 45] on input "Client" at bounding box center [246, 42] width 234 height 34
type input "9"
type input "0"
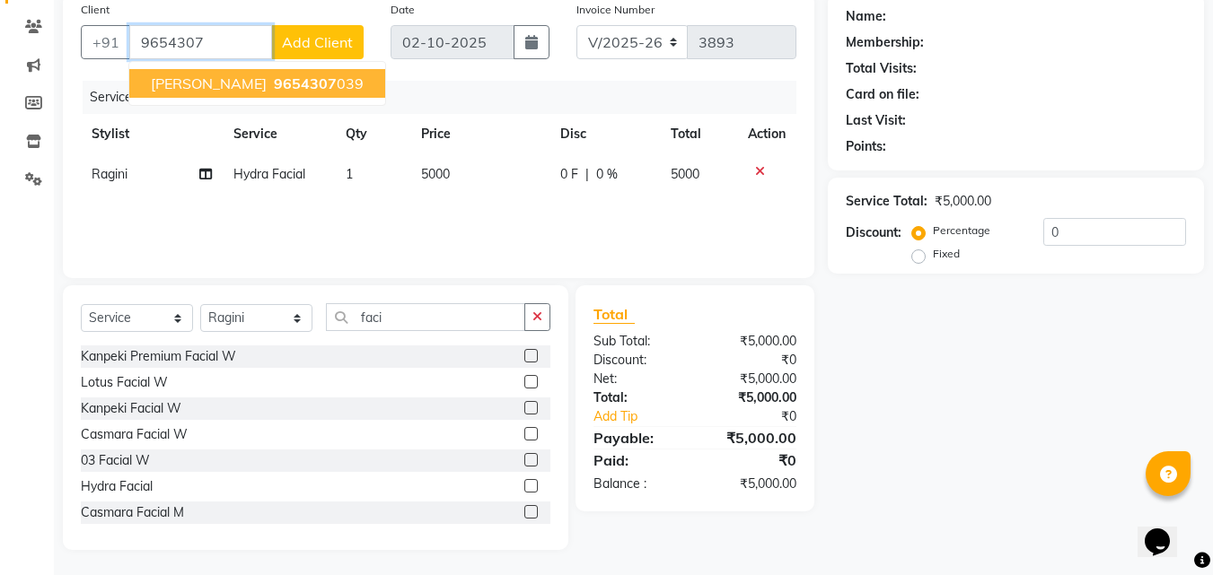
click at [274, 85] on span "9654307" at bounding box center [305, 83] width 63 height 18
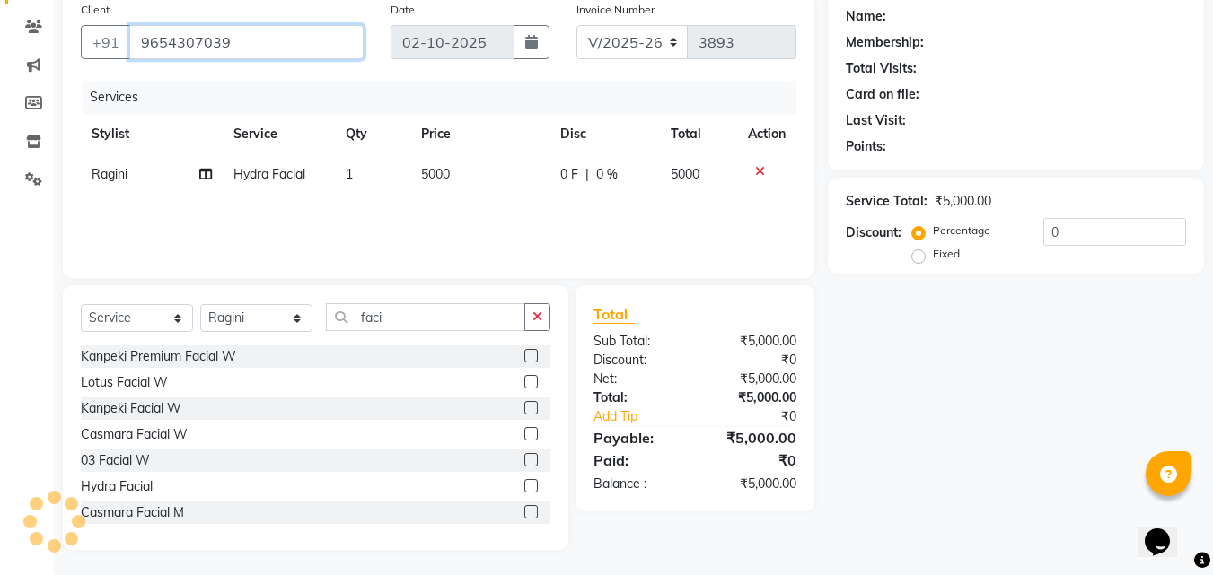
type input "9654307039"
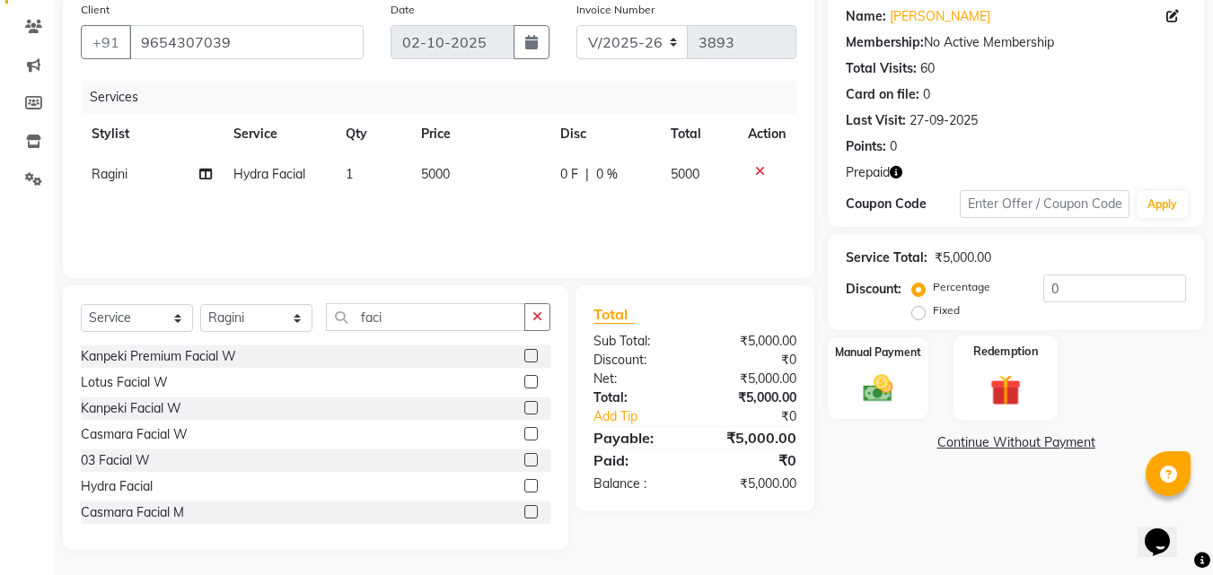
click at [966, 375] on div "Redemption" at bounding box center [1005, 378] width 105 height 85
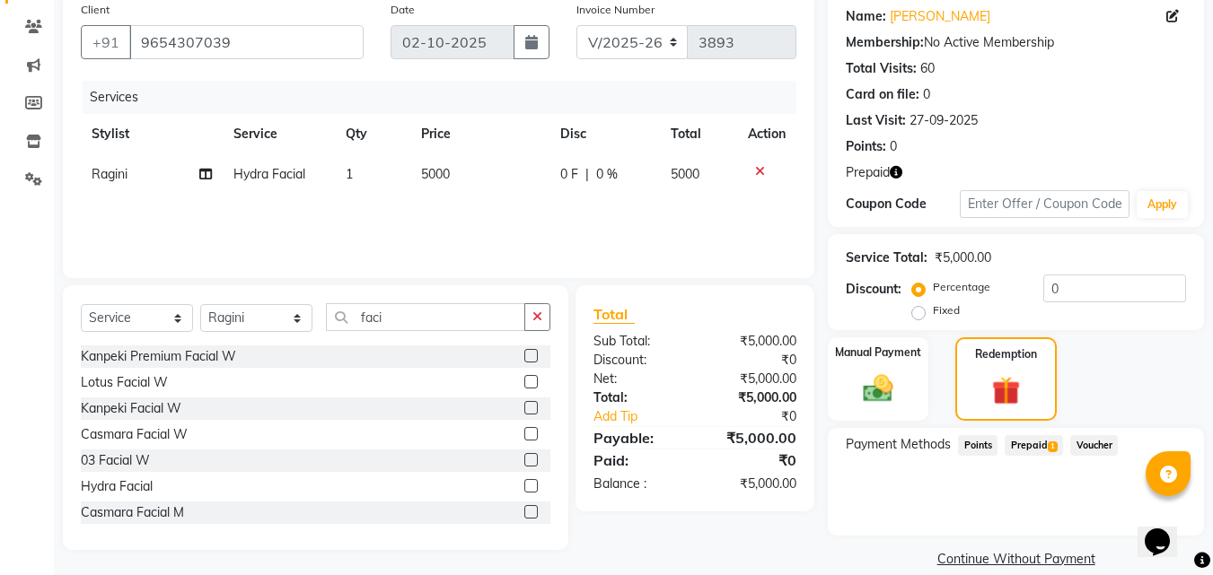
click at [1045, 442] on span "Prepaid 1" at bounding box center [1033, 445] width 58 height 21
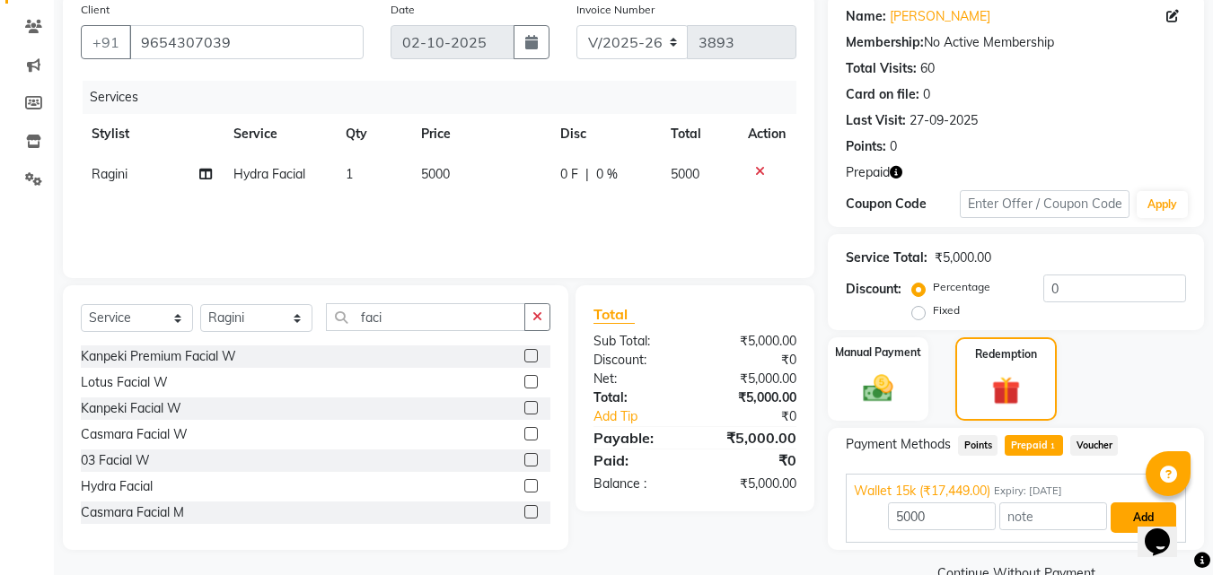
click at [1125, 513] on button "Add" at bounding box center [1143, 518] width 66 height 31
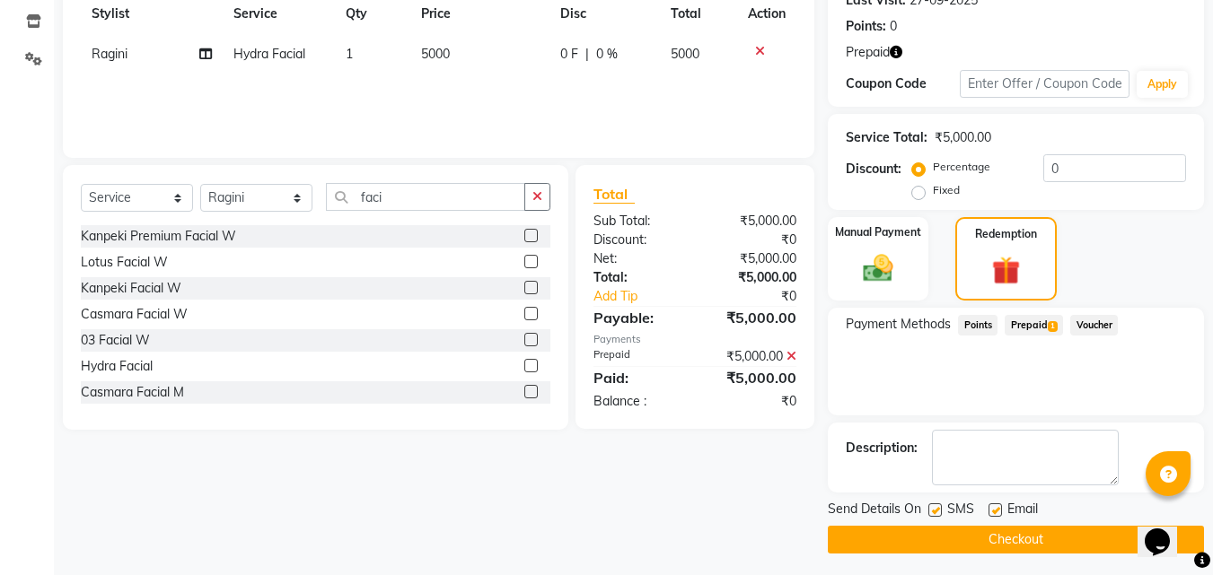
scroll to position [267, 0]
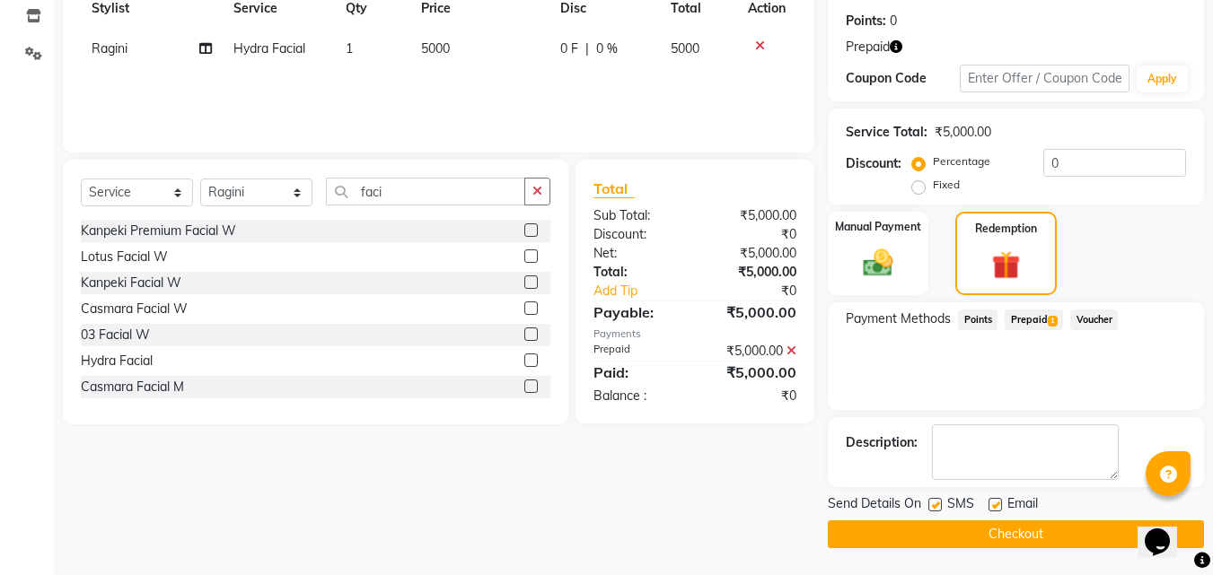
click at [1094, 536] on button "Checkout" at bounding box center [1016, 535] width 376 height 28
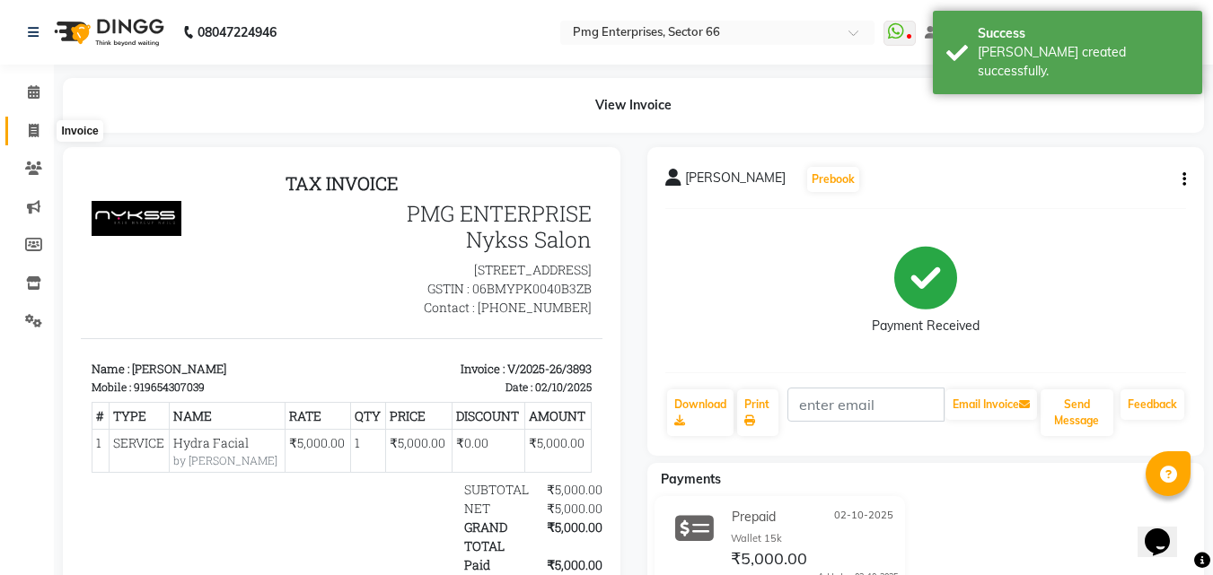
click at [38, 124] on icon at bounding box center [34, 130] width 10 height 13
select select "service"
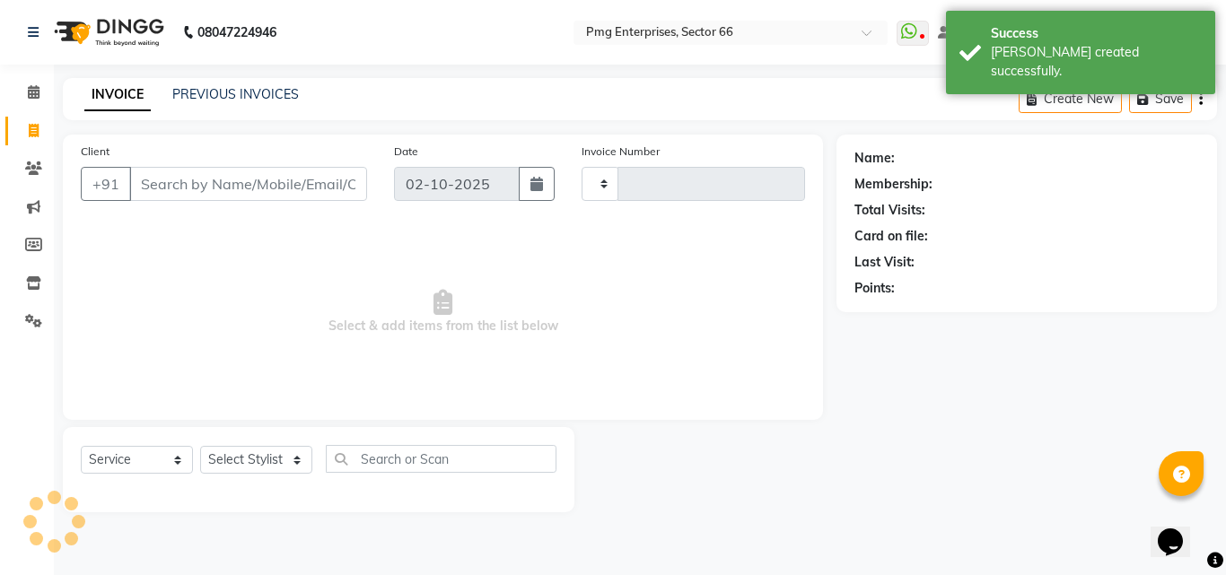
type input "3894"
select select "889"
